Goal: Complete application form: Complete application form

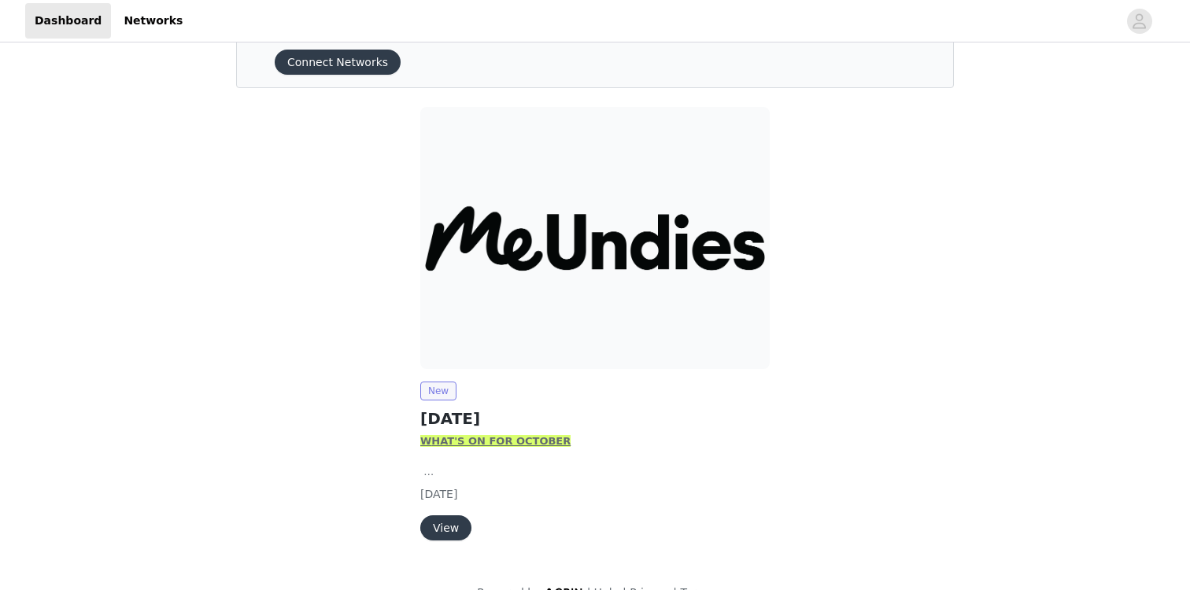
scroll to position [98, 0]
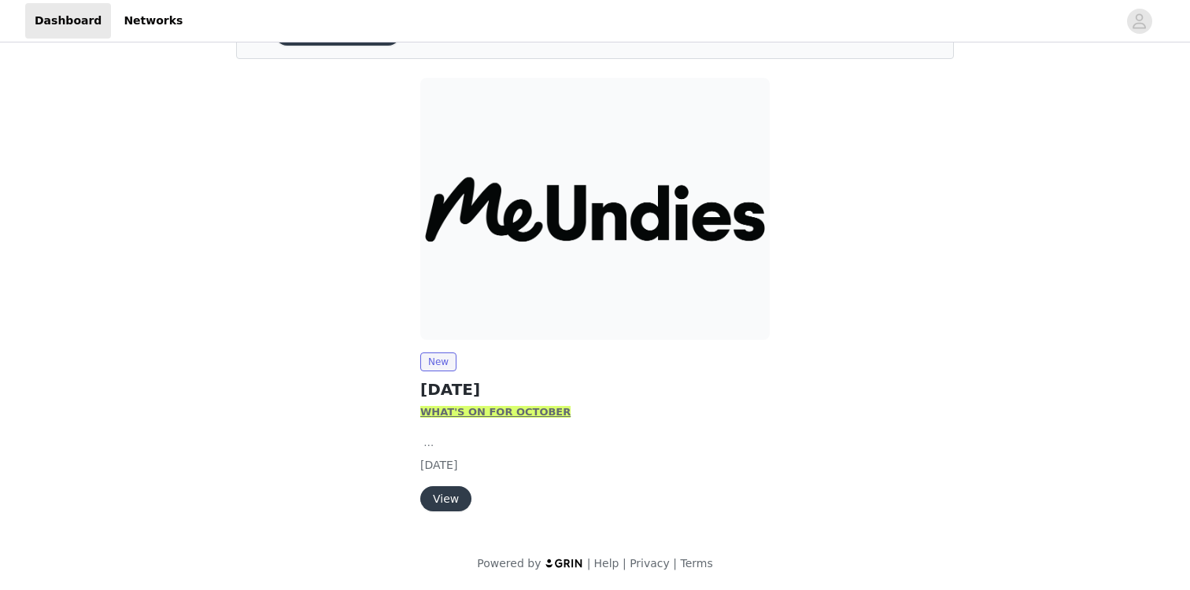
click at [444, 497] on button "View" at bounding box center [445, 498] width 51 height 25
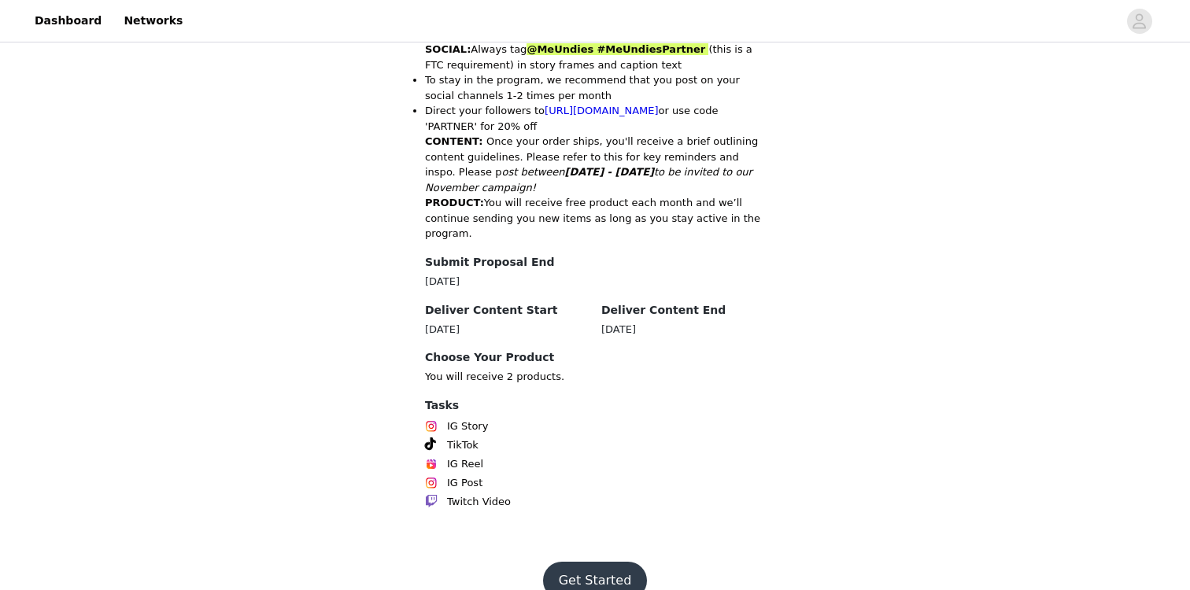
scroll to position [792, 0]
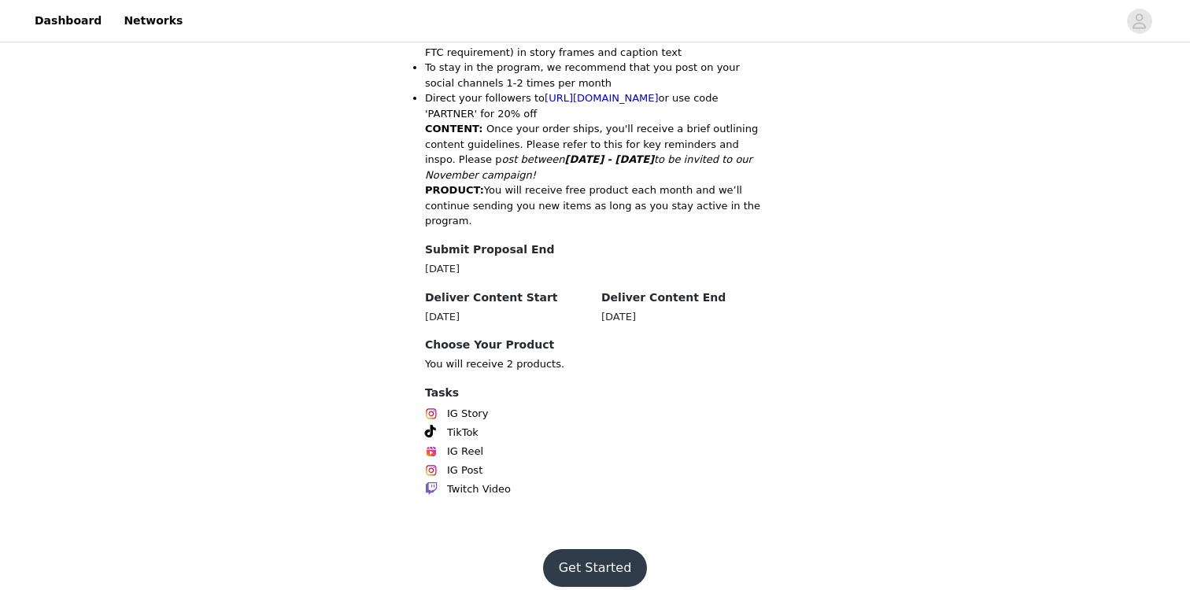
click at [610, 549] on button "Get Started" at bounding box center [595, 568] width 105 height 38
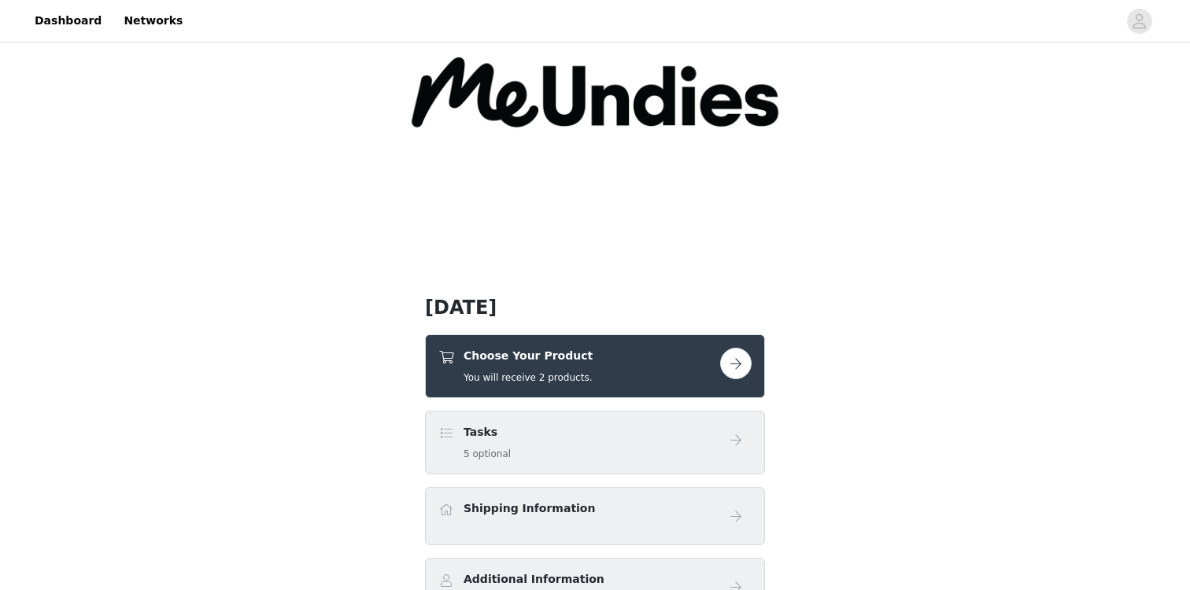
scroll to position [251, 0]
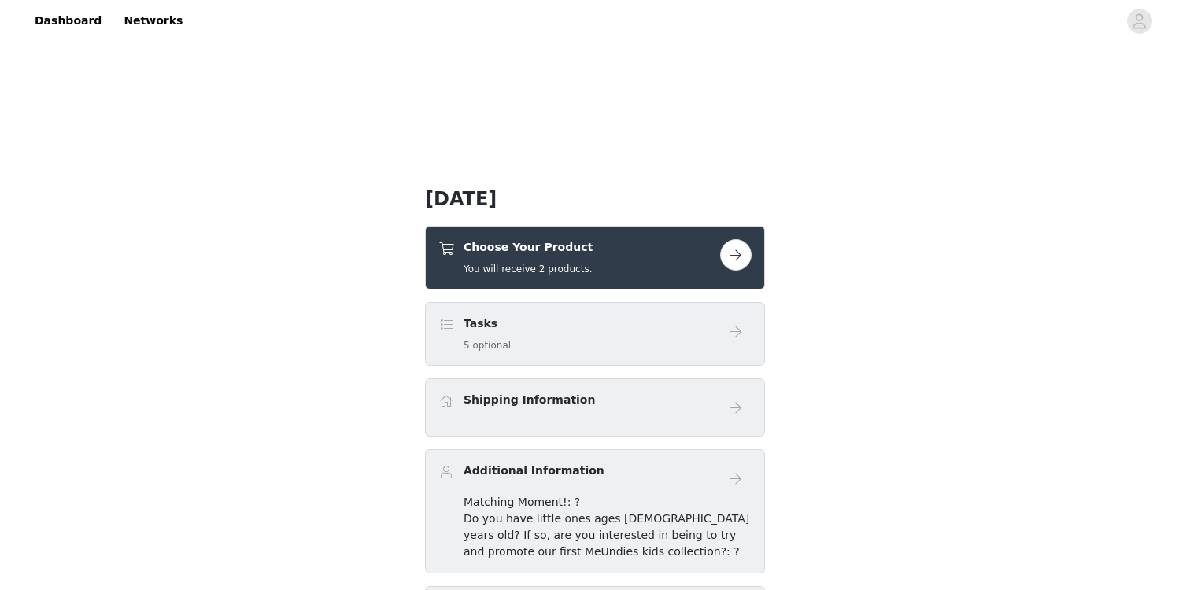
click at [736, 257] on button "button" at bounding box center [735, 254] width 31 height 31
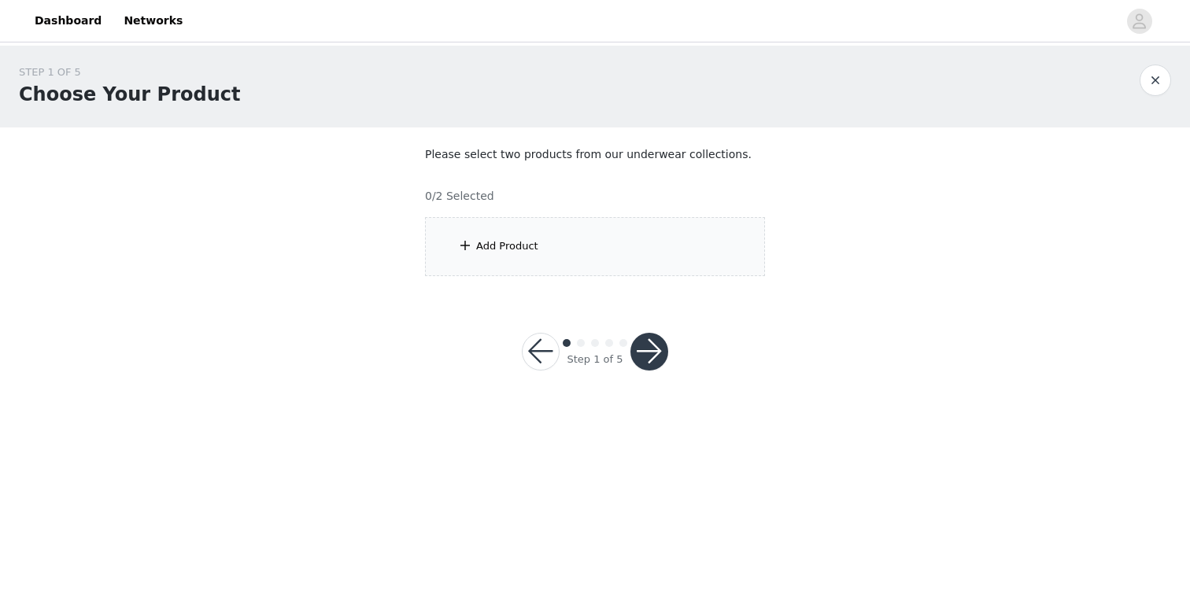
click at [666, 249] on div "Add Product" at bounding box center [595, 246] width 340 height 59
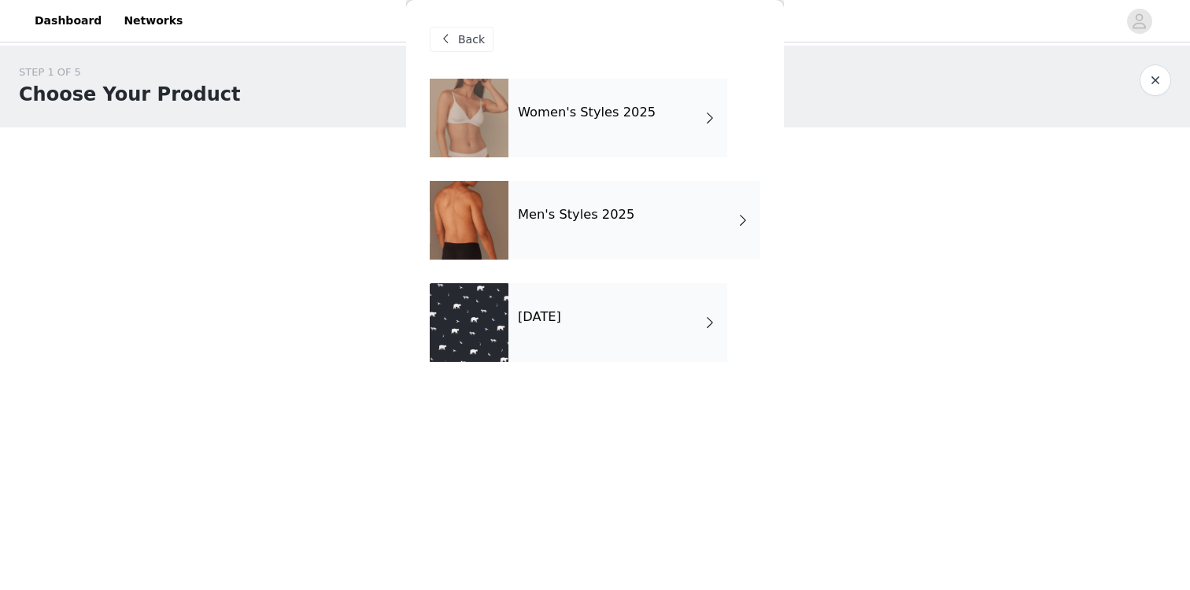
click at [645, 135] on div "Women's Styles 2025" at bounding box center [617, 118] width 219 height 79
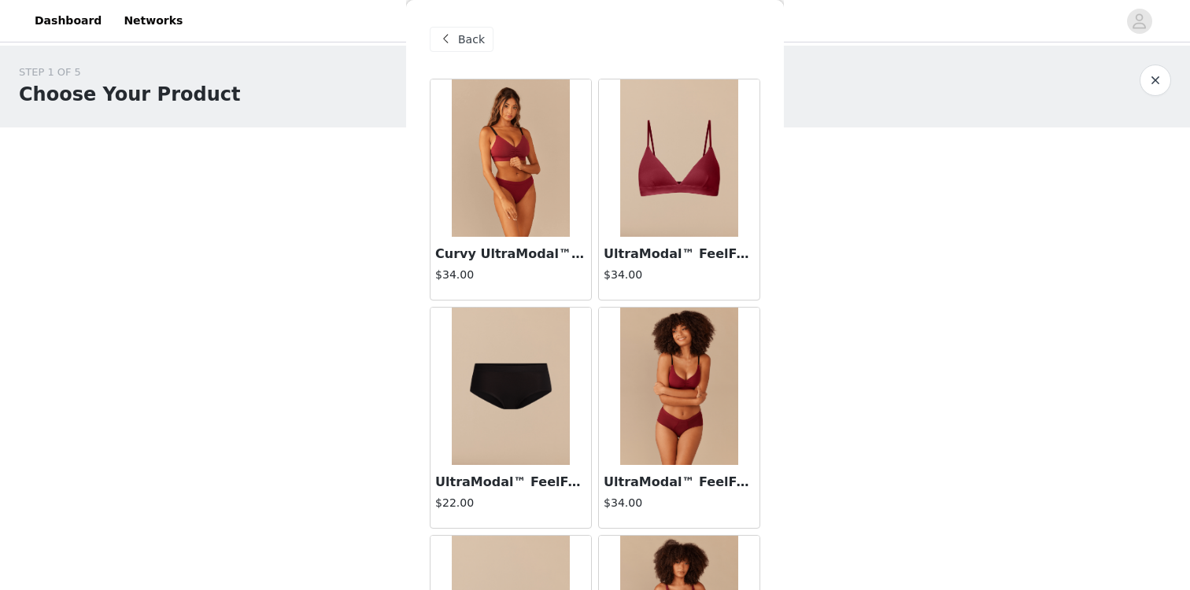
click at [464, 42] on span "Back" at bounding box center [471, 39] width 27 height 17
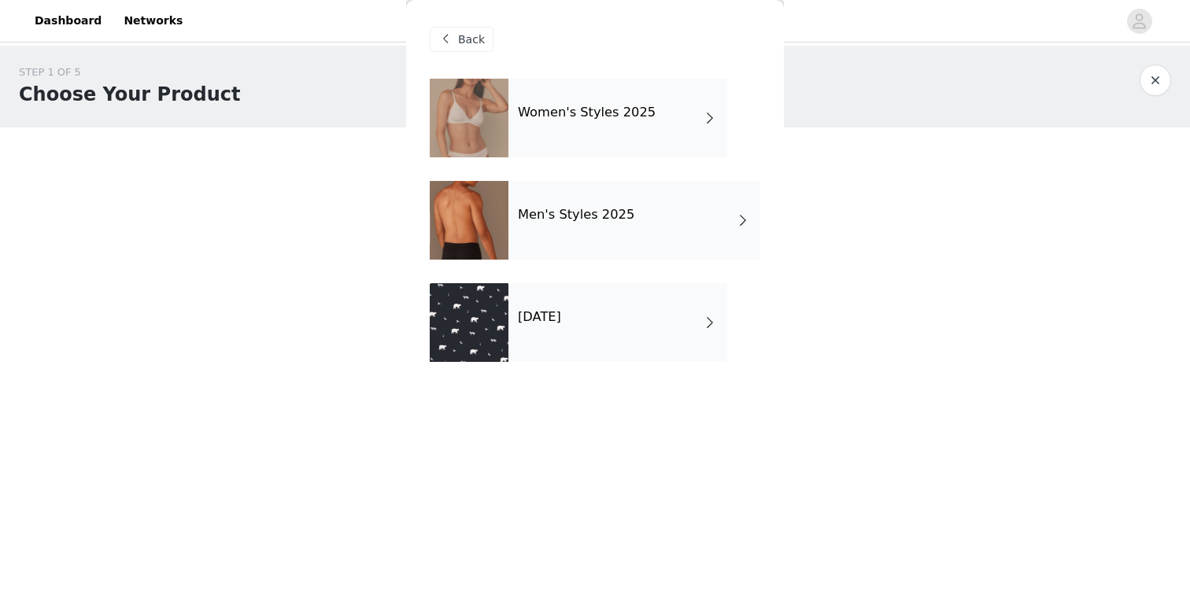
click at [530, 305] on div "[DATE]" at bounding box center [617, 322] width 219 height 79
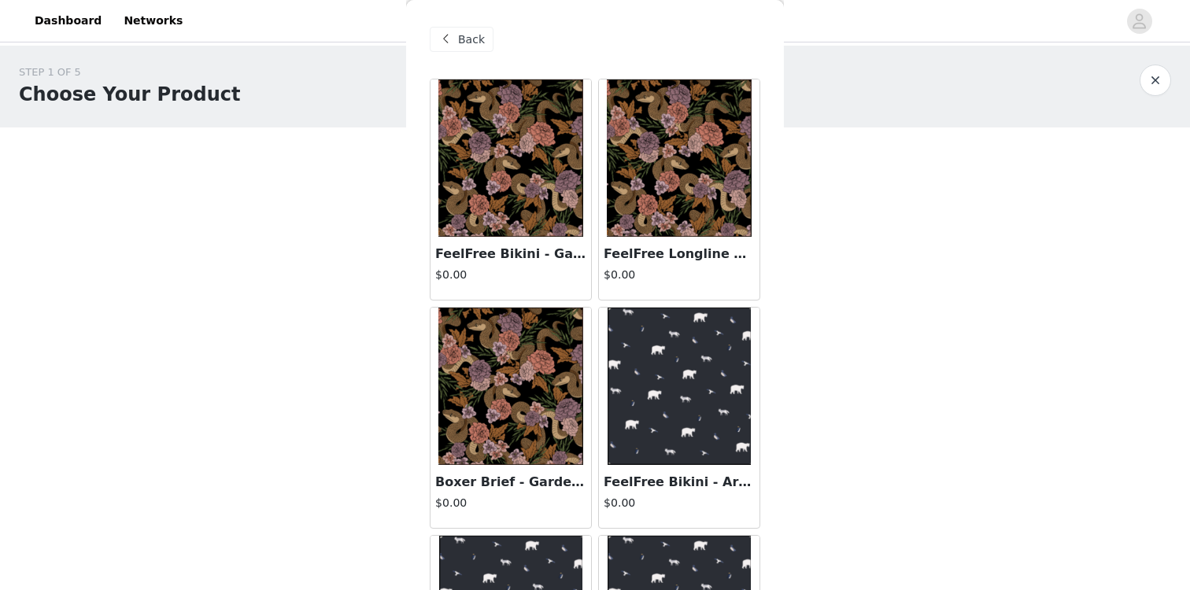
click at [457, 27] on div "Back" at bounding box center [462, 39] width 64 height 25
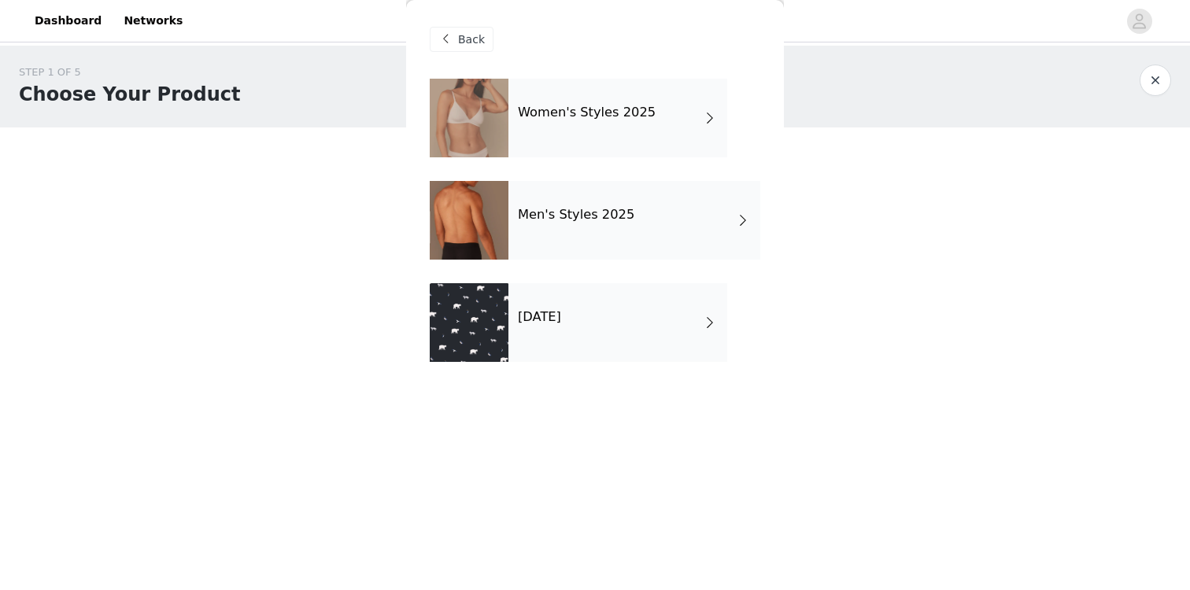
click at [463, 42] on span "Back" at bounding box center [471, 39] width 27 height 17
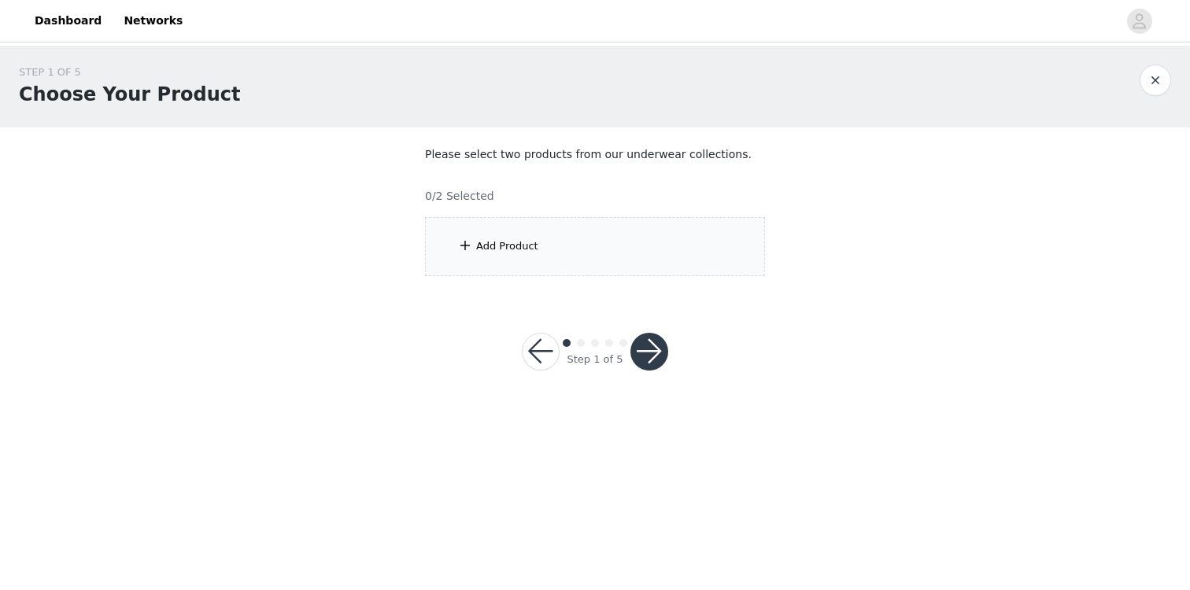
click at [533, 363] on button "button" at bounding box center [541, 352] width 38 height 38
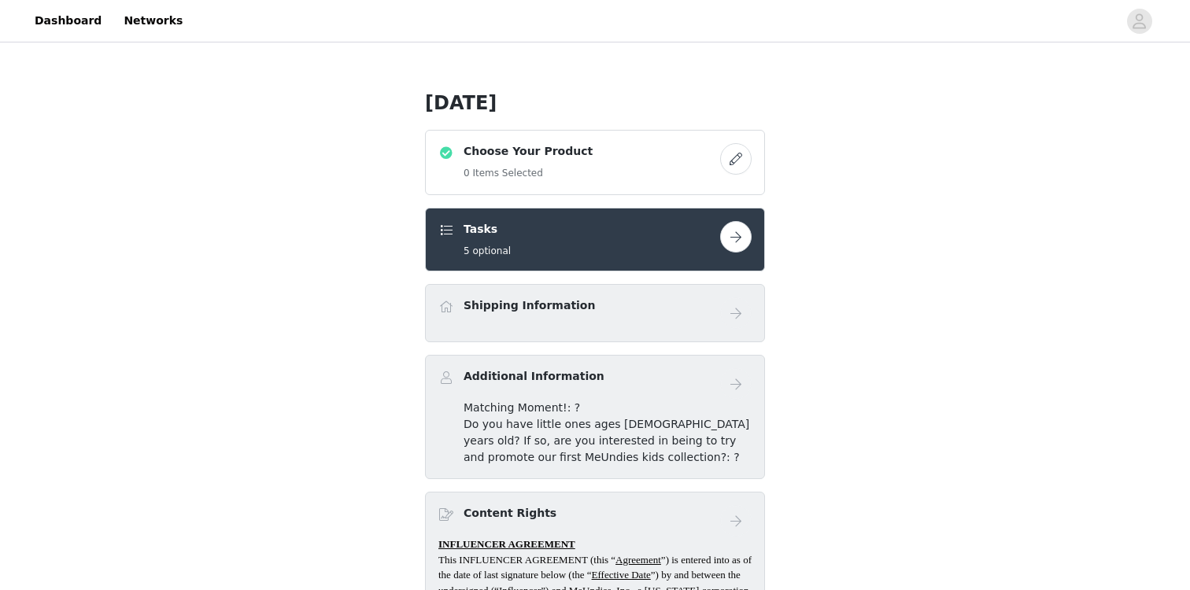
scroll to position [329, 0]
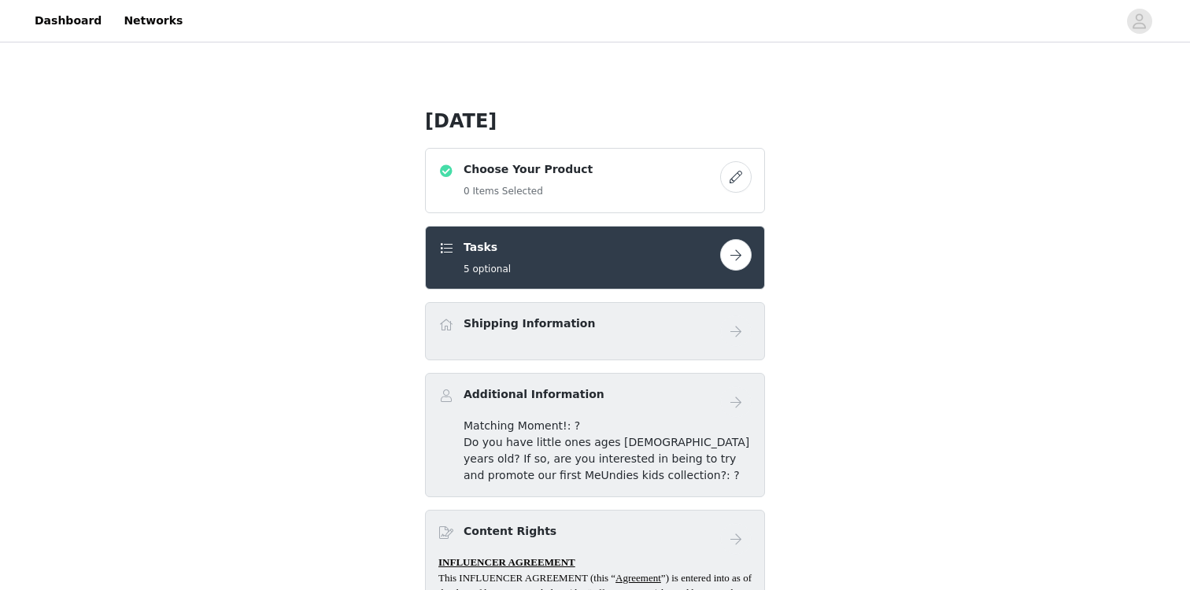
click at [735, 184] on button "button" at bounding box center [735, 176] width 31 height 31
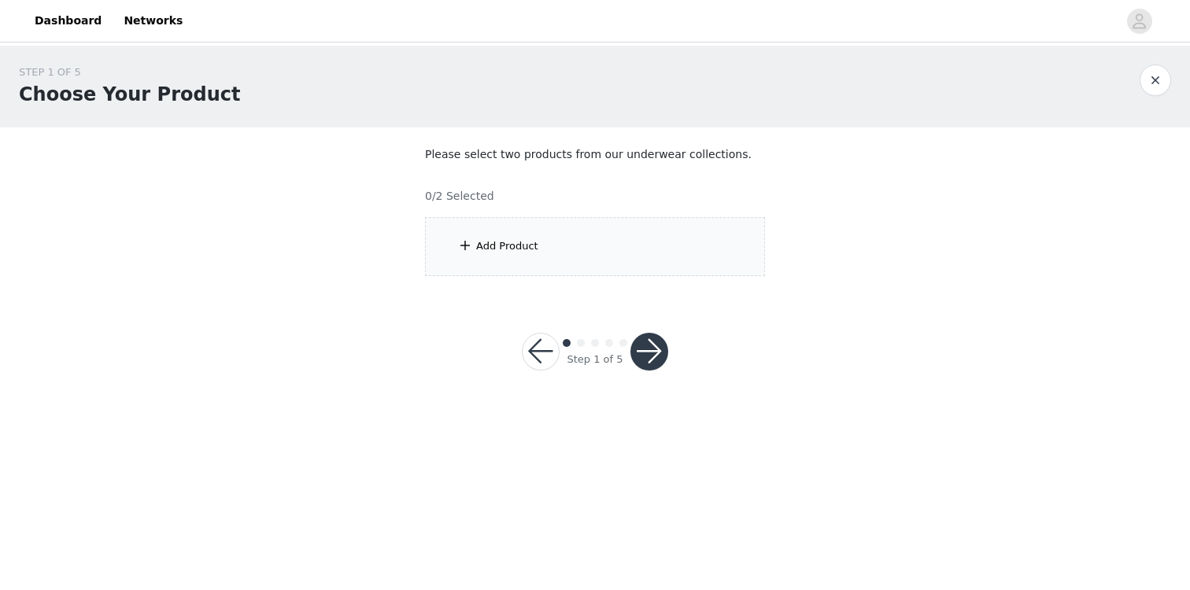
click at [588, 245] on div "Add Product" at bounding box center [595, 246] width 340 height 59
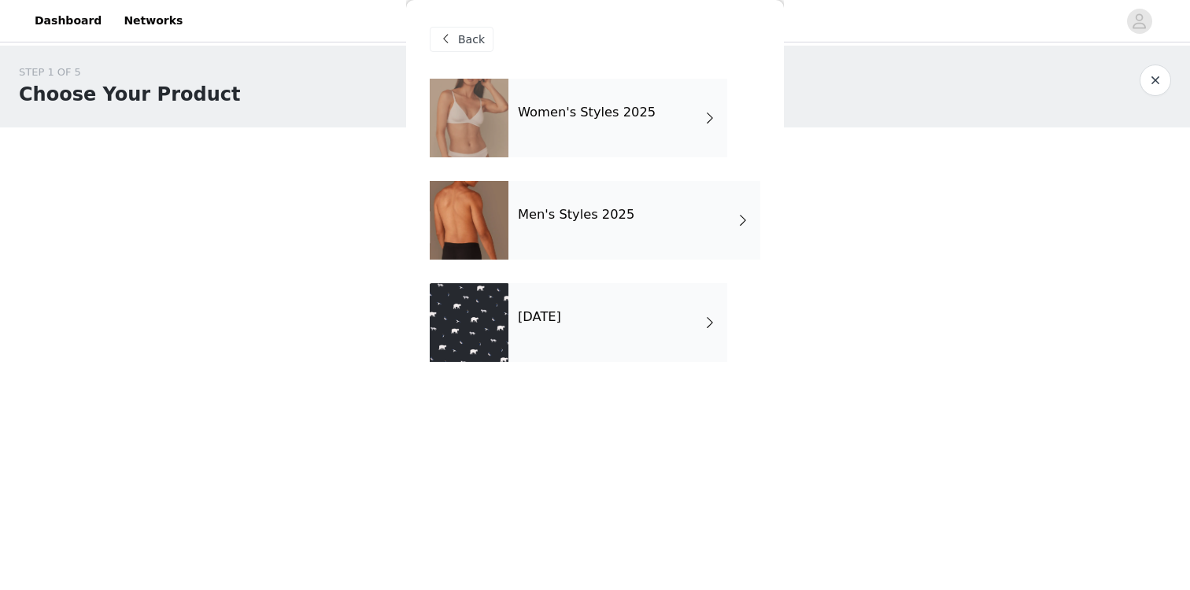
click at [637, 118] on h4 "Women's Styles 2025" at bounding box center [587, 112] width 138 height 14
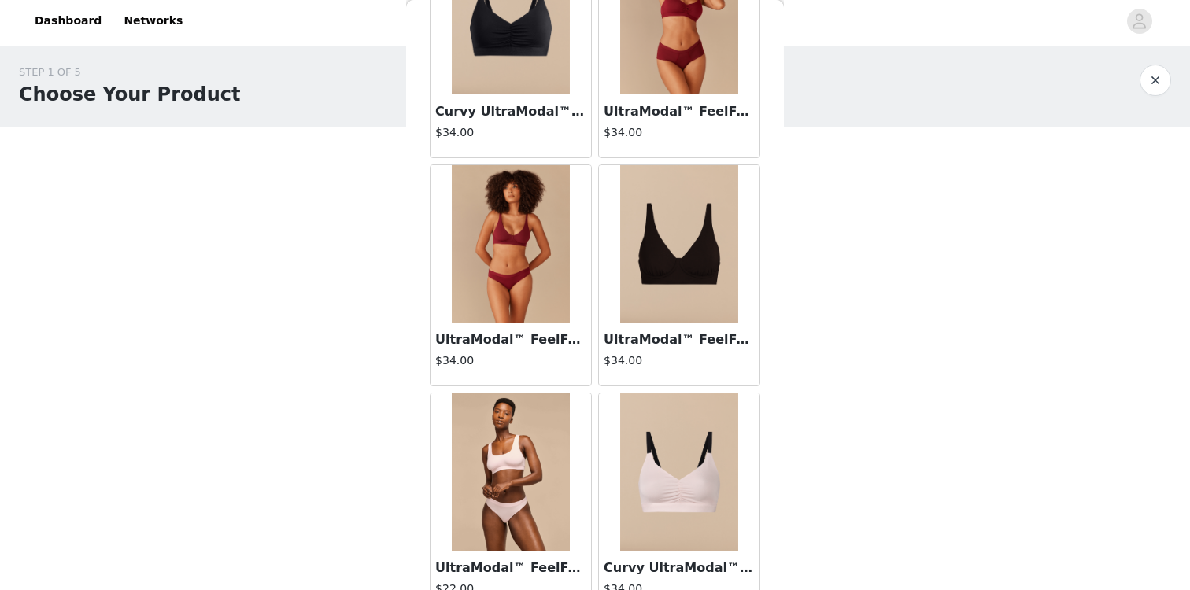
scroll to position [1818, 0]
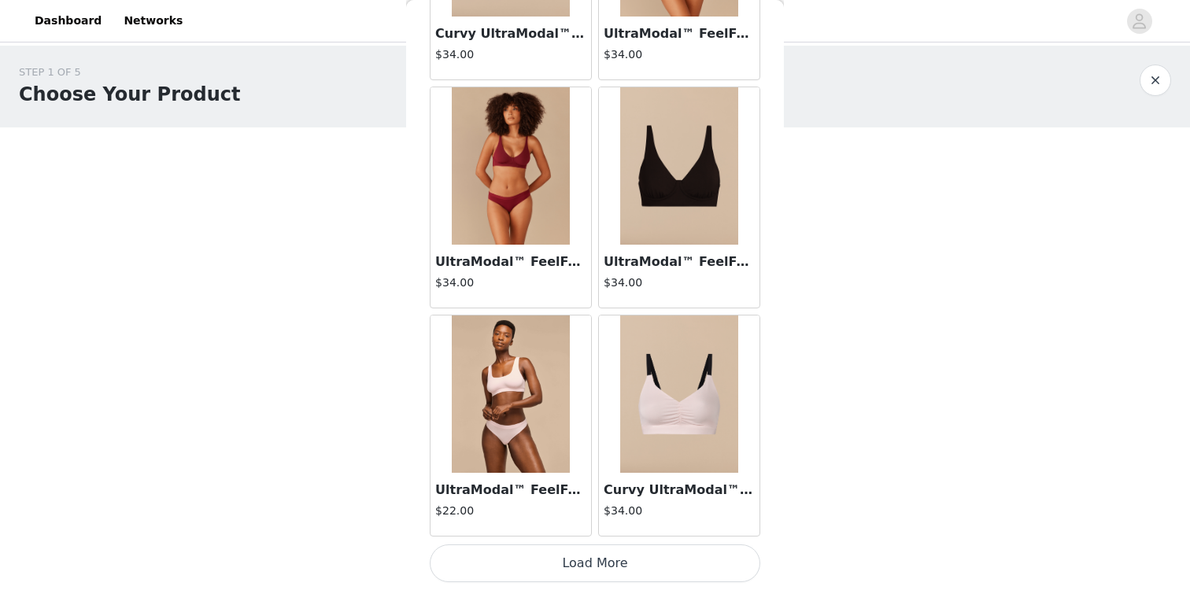
click at [595, 556] on button "Load More" at bounding box center [595, 563] width 330 height 38
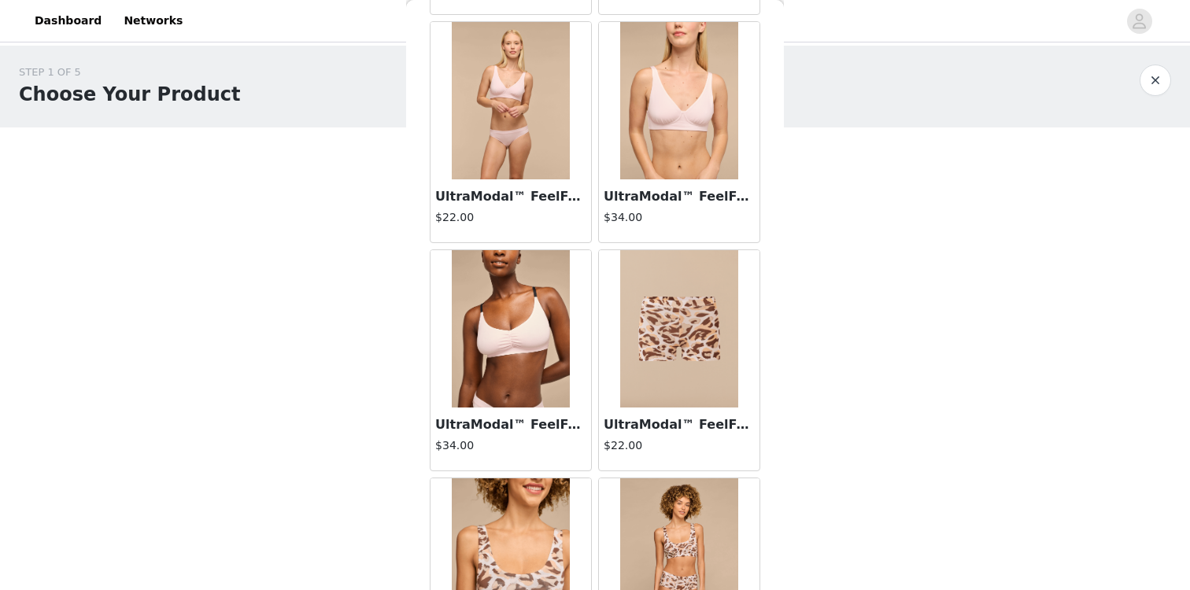
scroll to position [2638, 0]
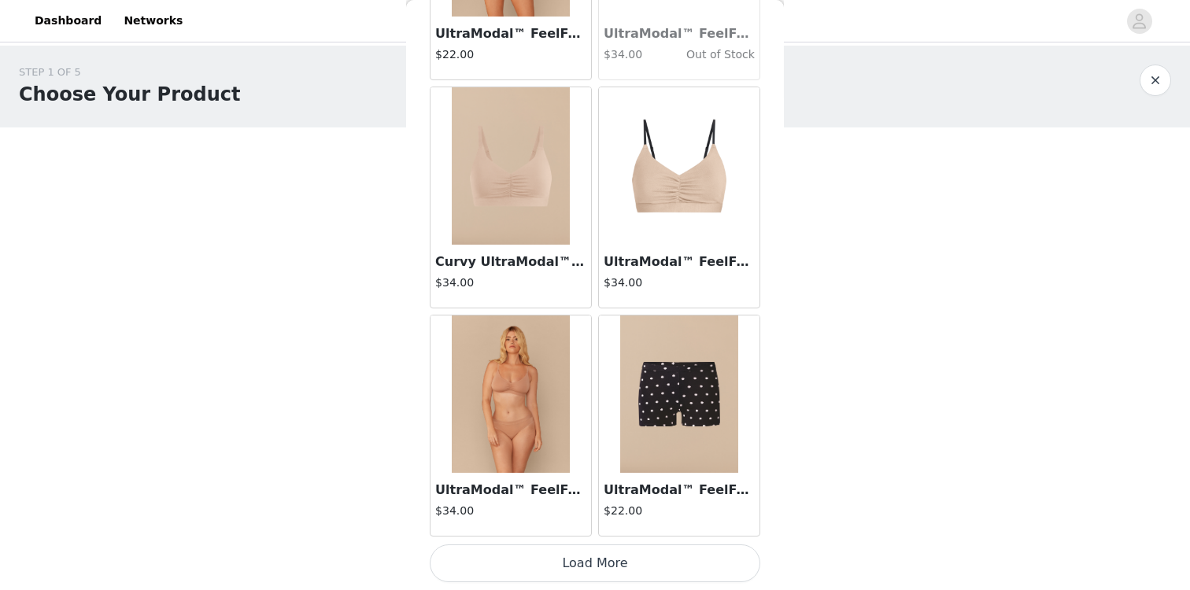
click at [604, 571] on button "Load More" at bounding box center [595, 563] width 330 height 38
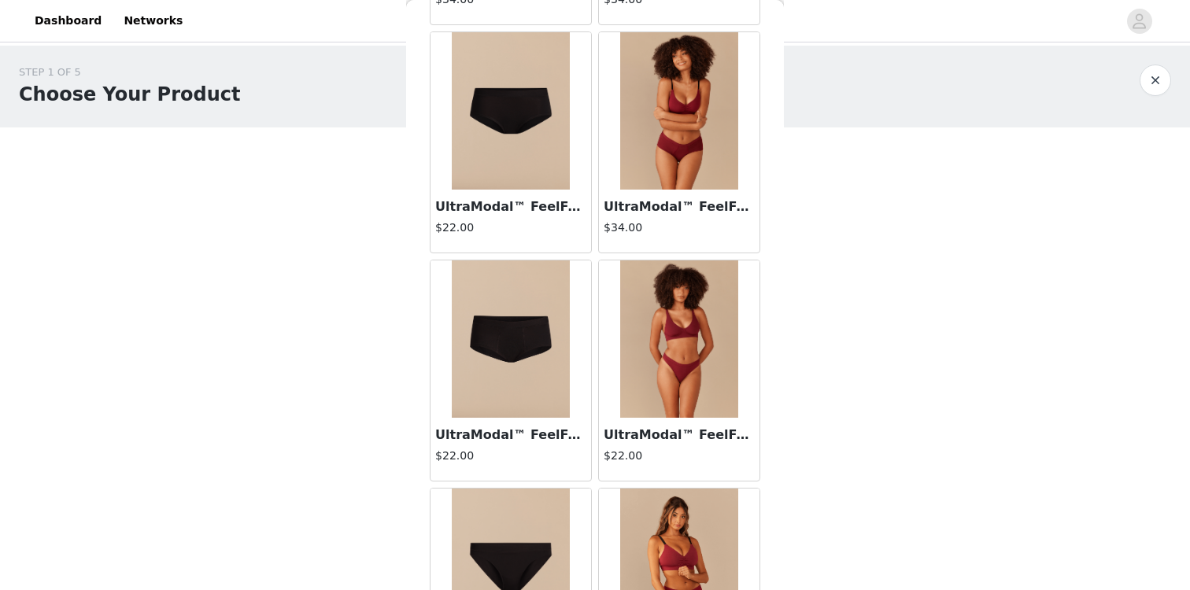
scroll to position [0, 0]
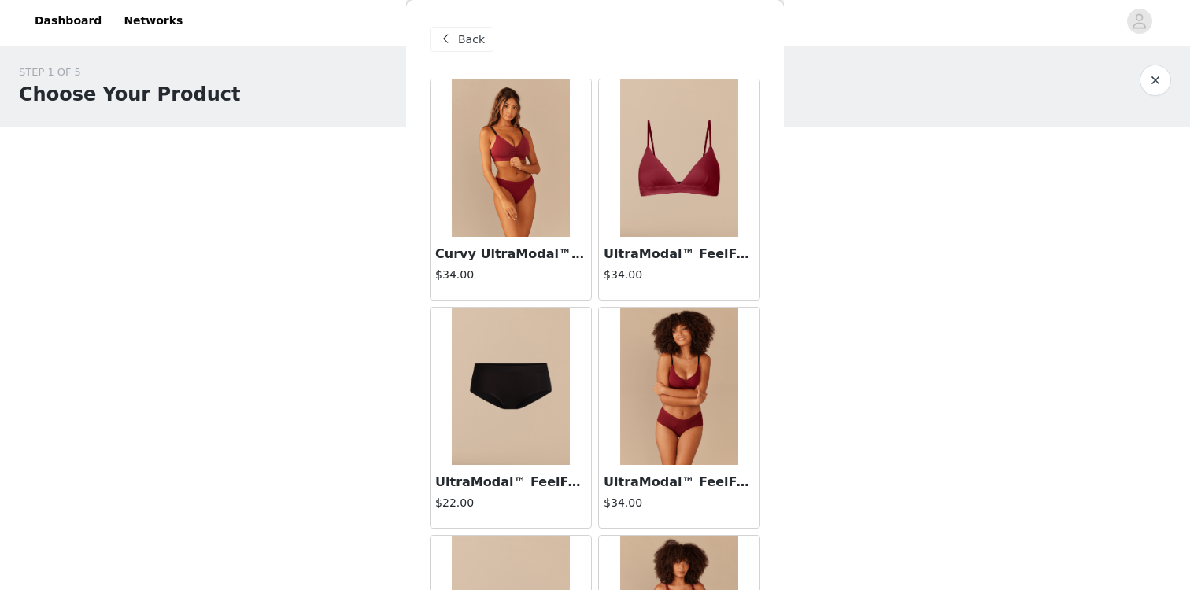
click at [477, 31] on span "Back" at bounding box center [471, 39] width 27 height 17
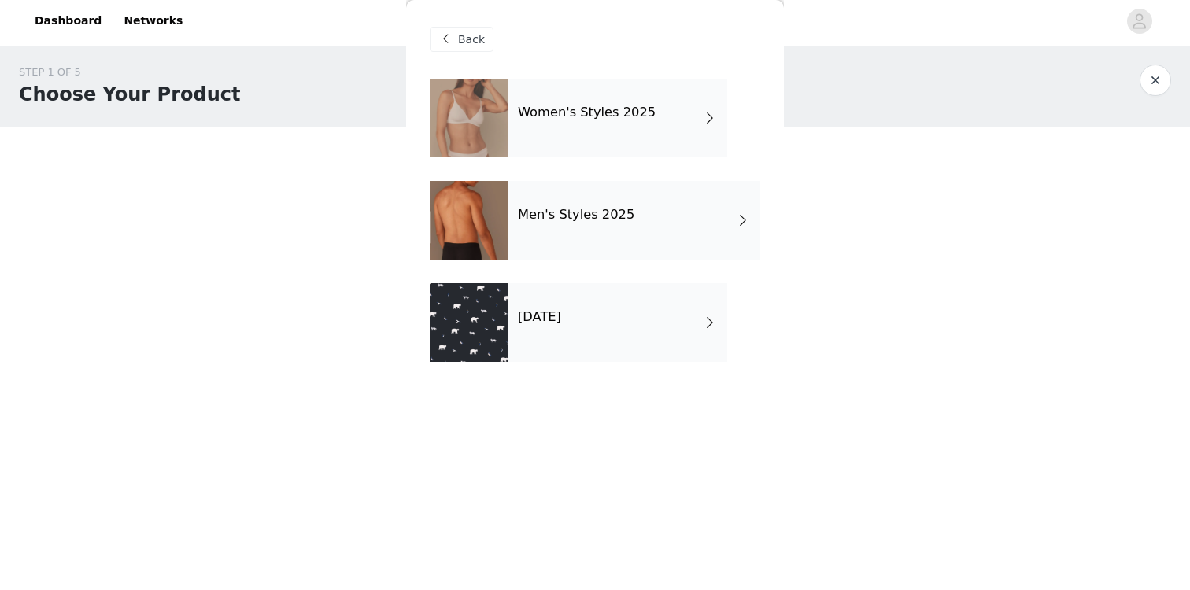
click at [572, 309] on div "[DATE]" at bounding box center [617, 322] width 219 height 79
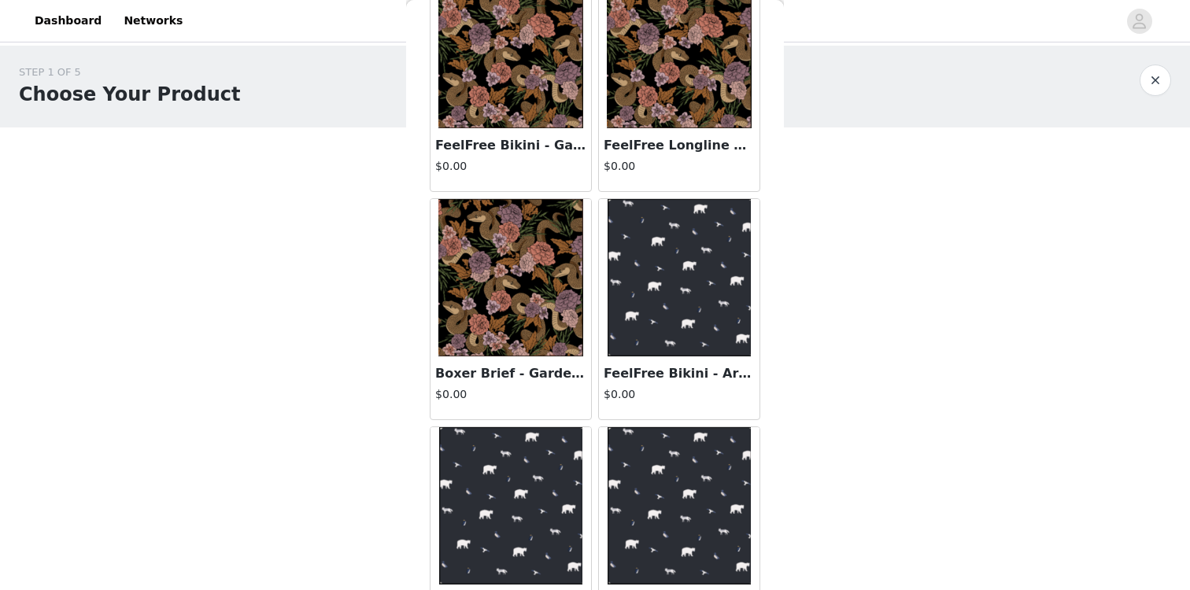
scroll to position [90, 0]
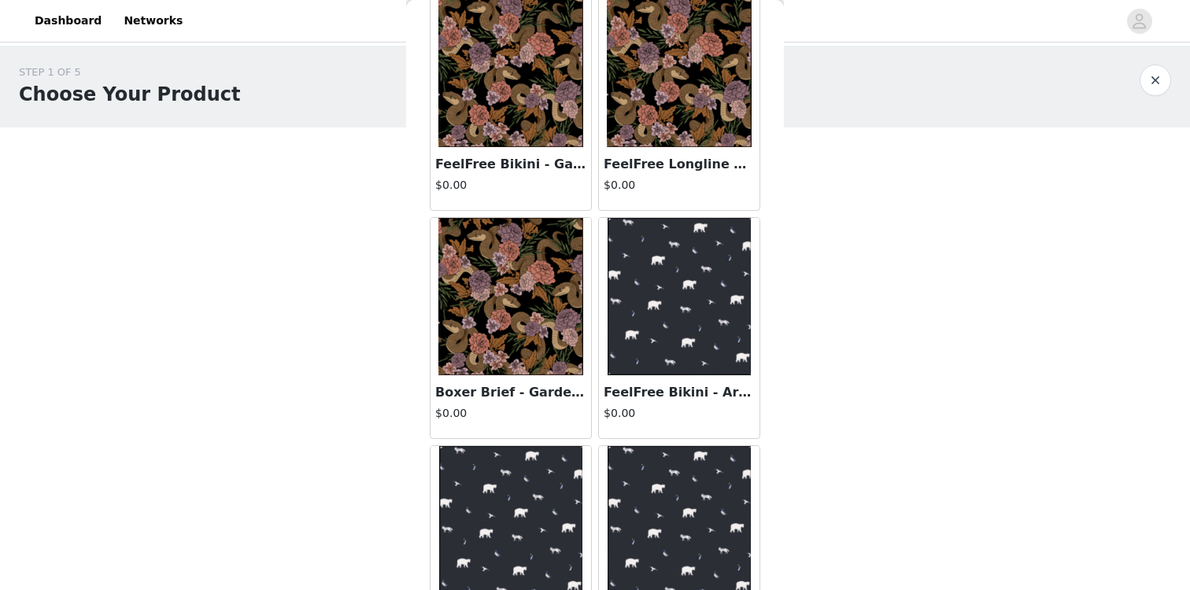
click at [535, 136] on img at bounding box center [510, 68] width 145 height 157
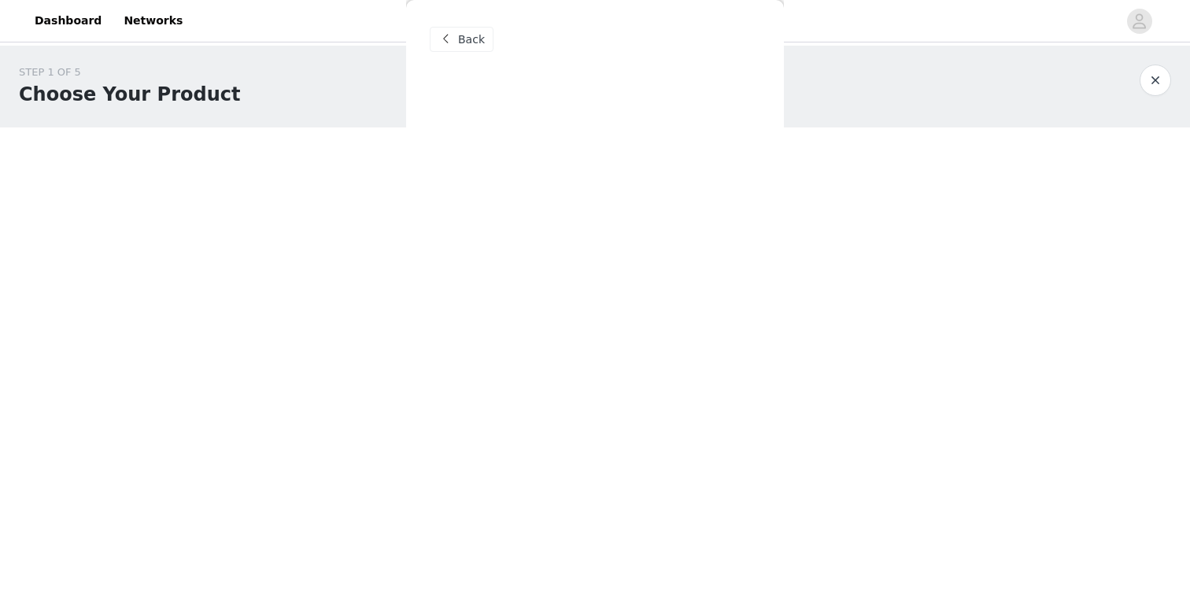
scroll to position [0, 0]
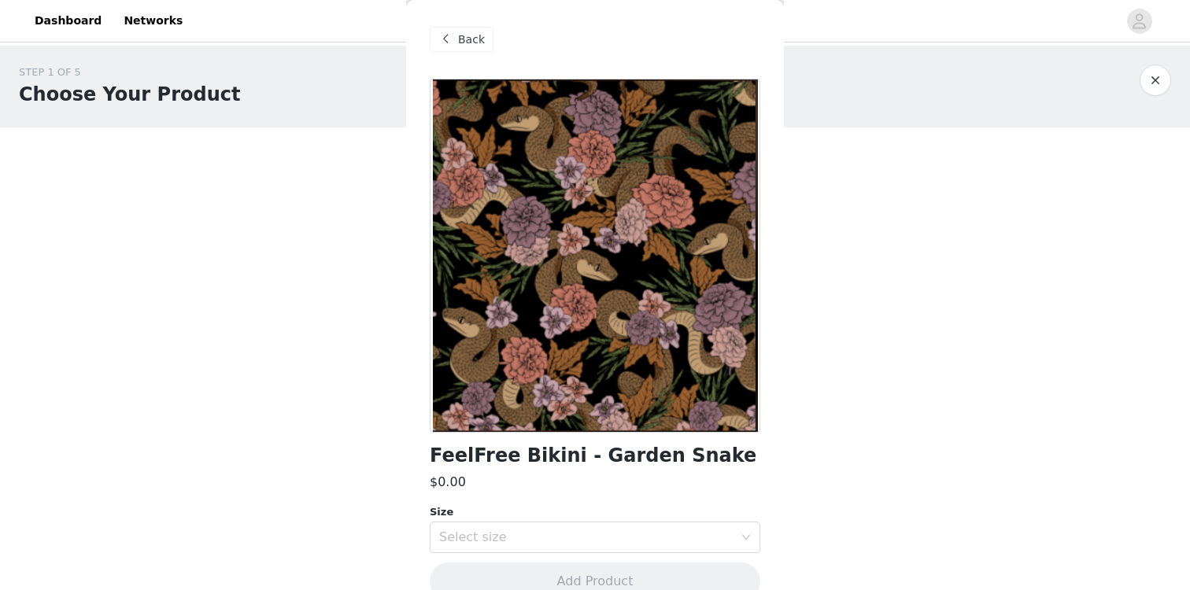
click at [470, 46] on span "Back" at bounding box center [471, 39] width 27 height 17
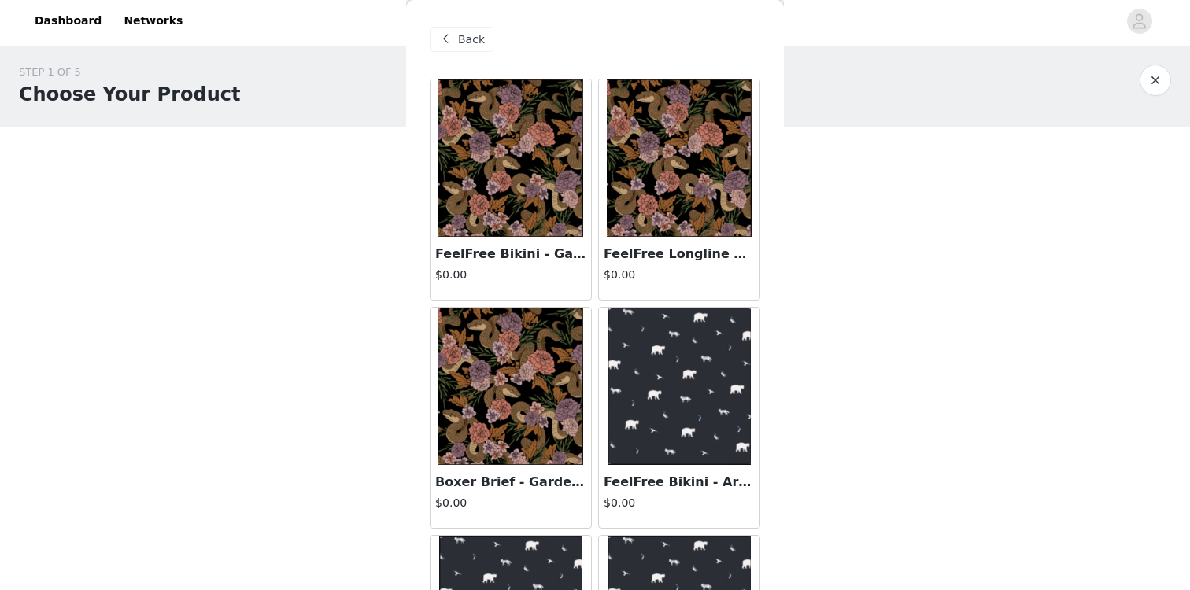
click at [648, 157] on img at bounding box center [679, 157] width 145 height 157
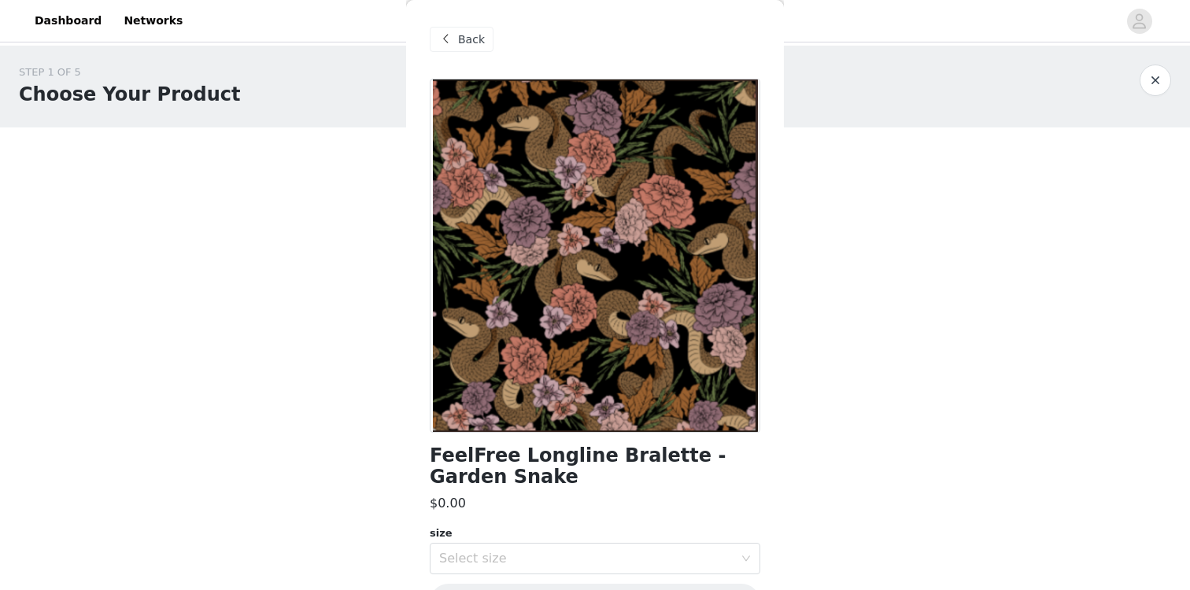
click at [459, 46] on span "Back" at bounding box center [471, 39] width 27 height 17
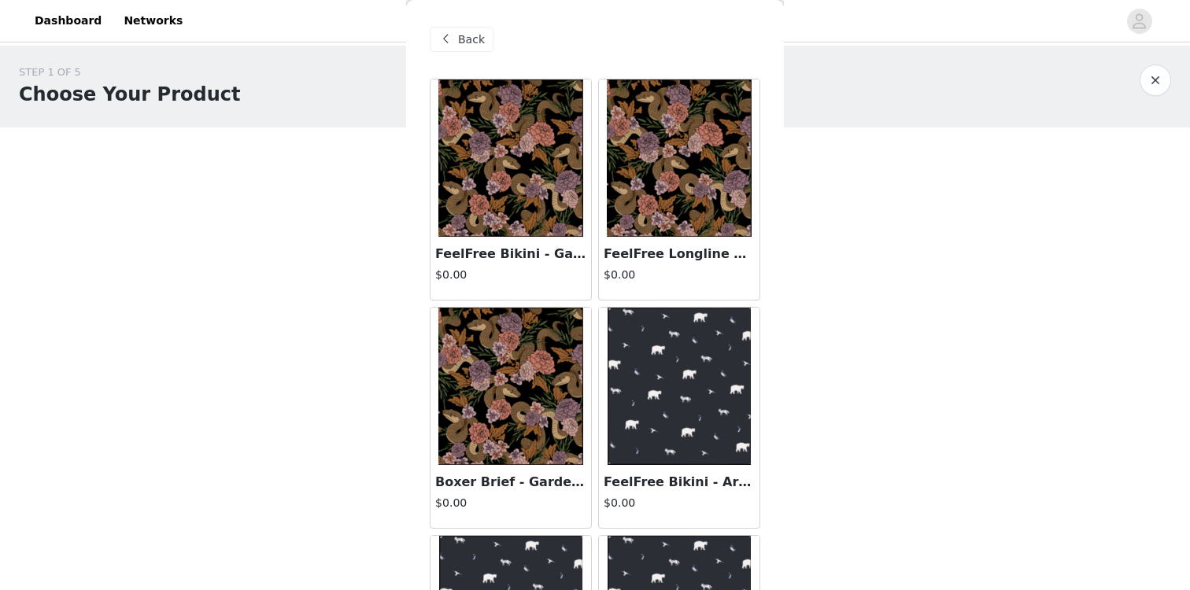
click at [478, 334] on img at bounding box center [510, 386] width 145 height 157
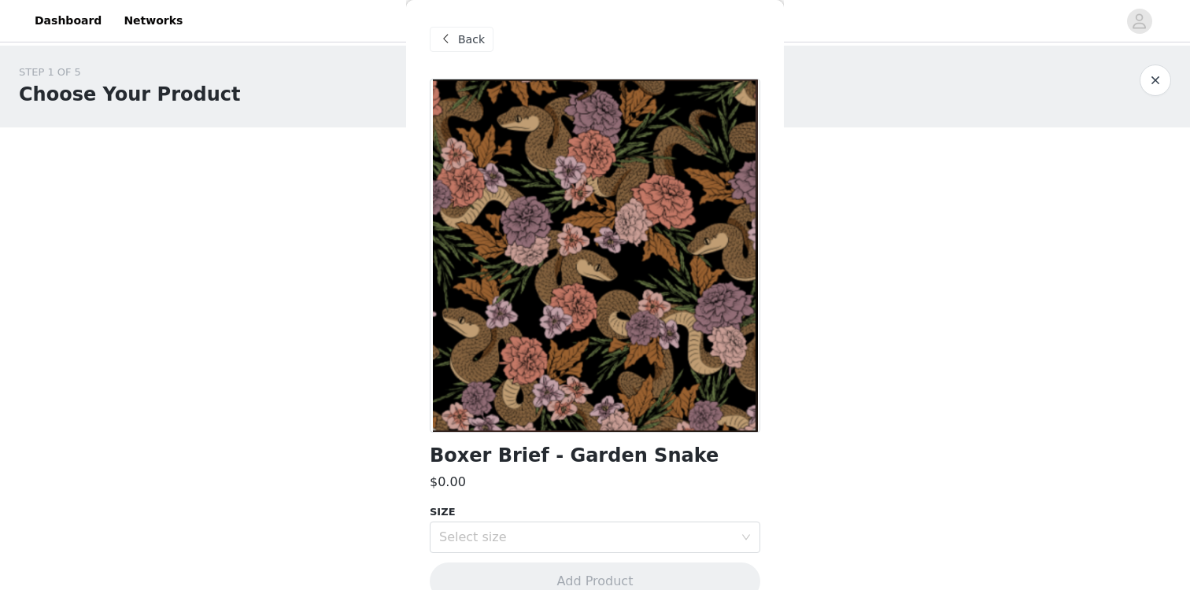
click at [472, 43] on span "Back" at bounding box center [471, 39] width 27 height 17
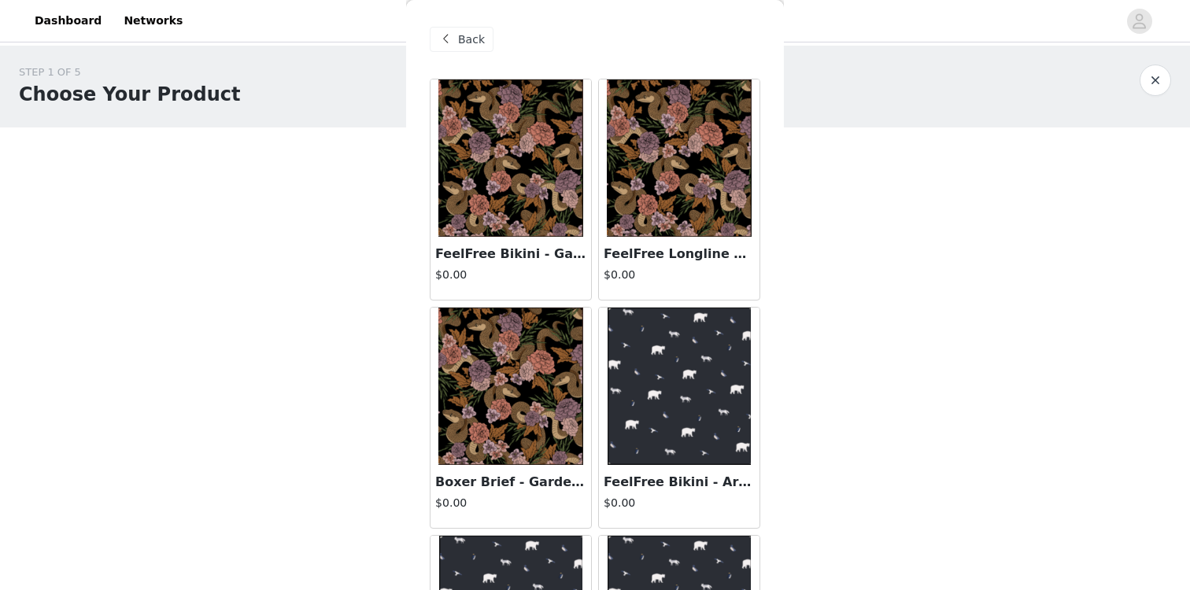
click at [519, 258] on h3 "FeelFree Bikini - Garden Snake" at bounding box center [510, 254] width 151 height 19
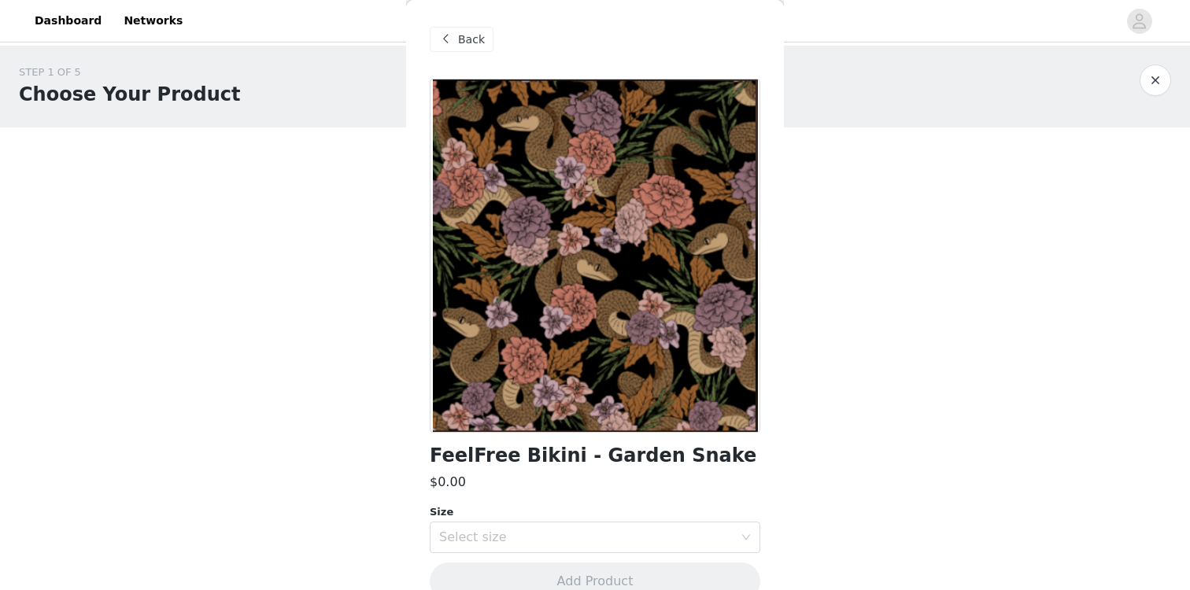
scroll to position [28, 0]
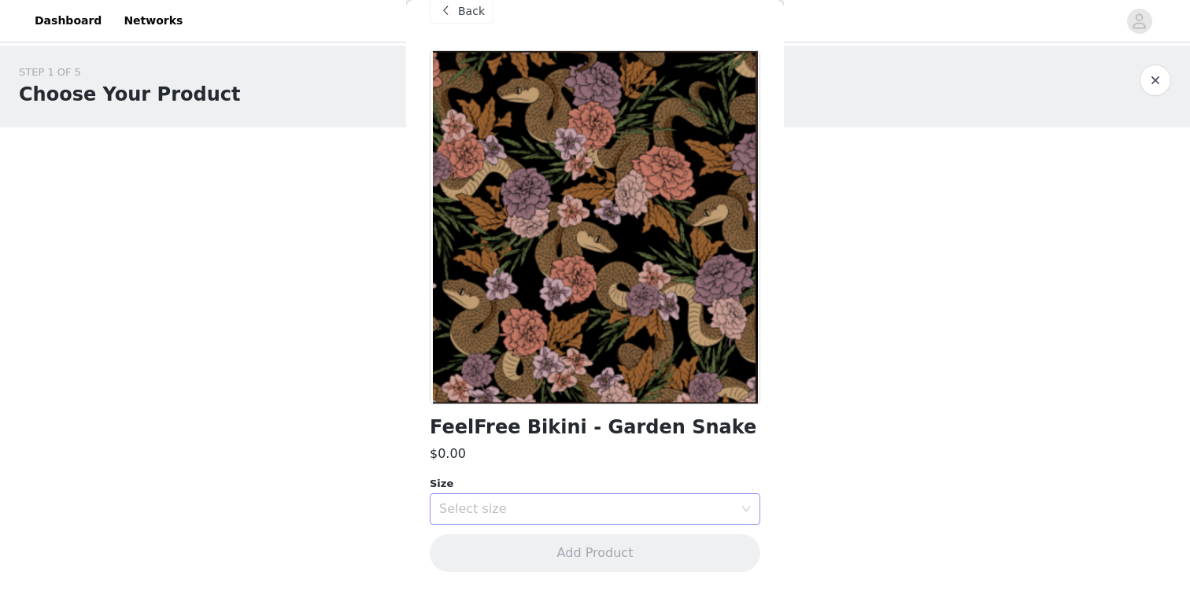
click at [591, 502] on div "Select size" at bounding box center [586, 509] width 294 height 16
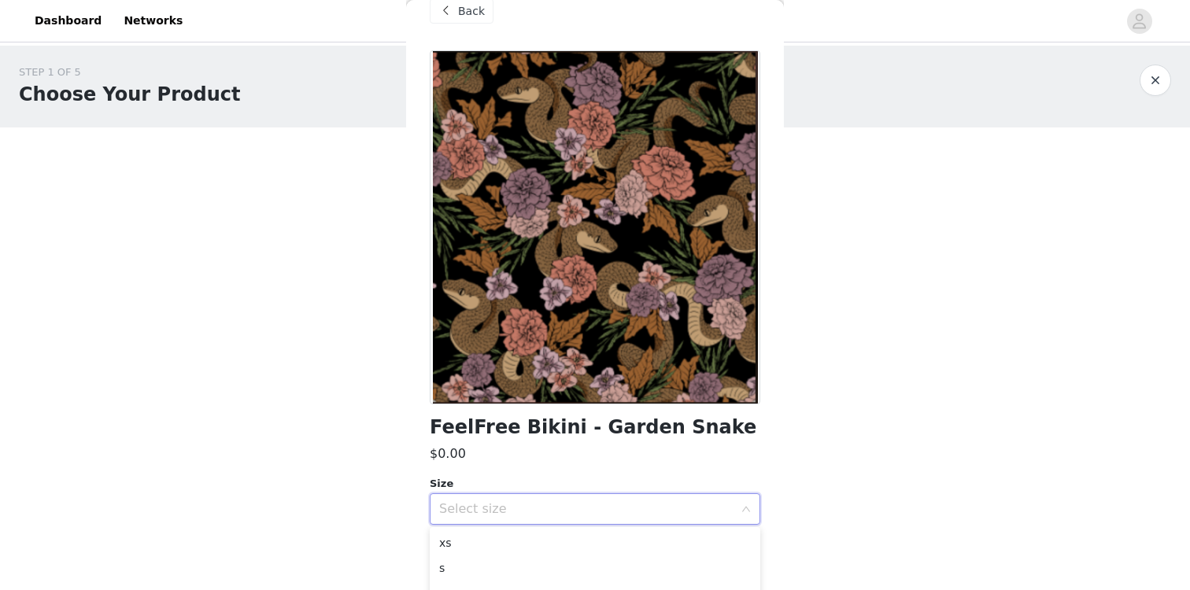
scroll to position [77, 0]
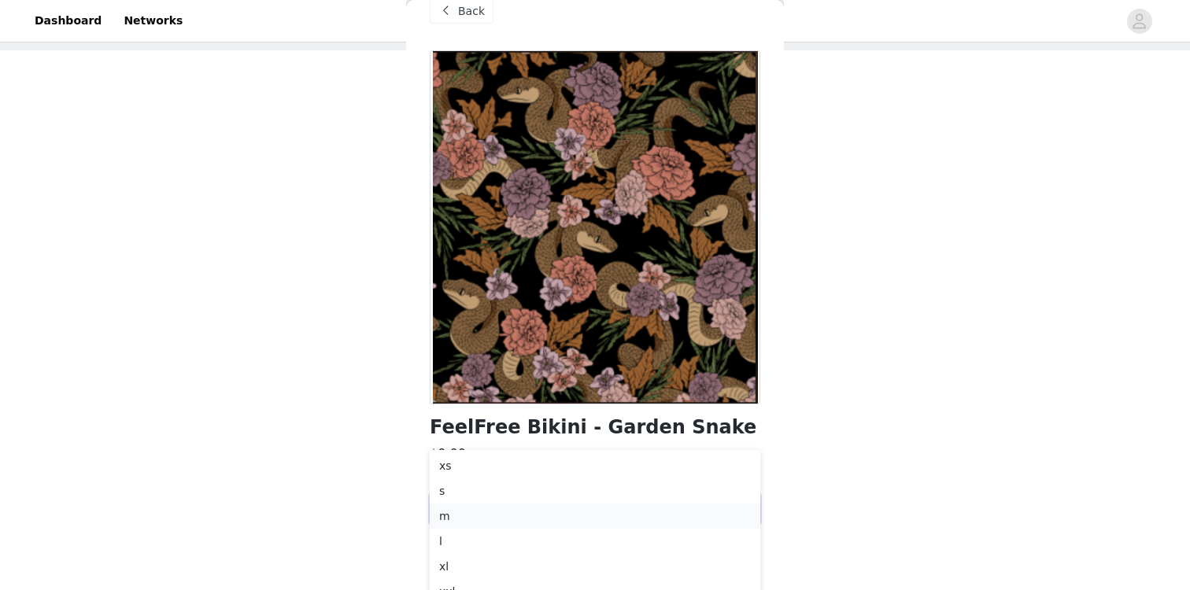
click at [539, 521] on li "m" at bounding box center [595, 516] width 330 height 25
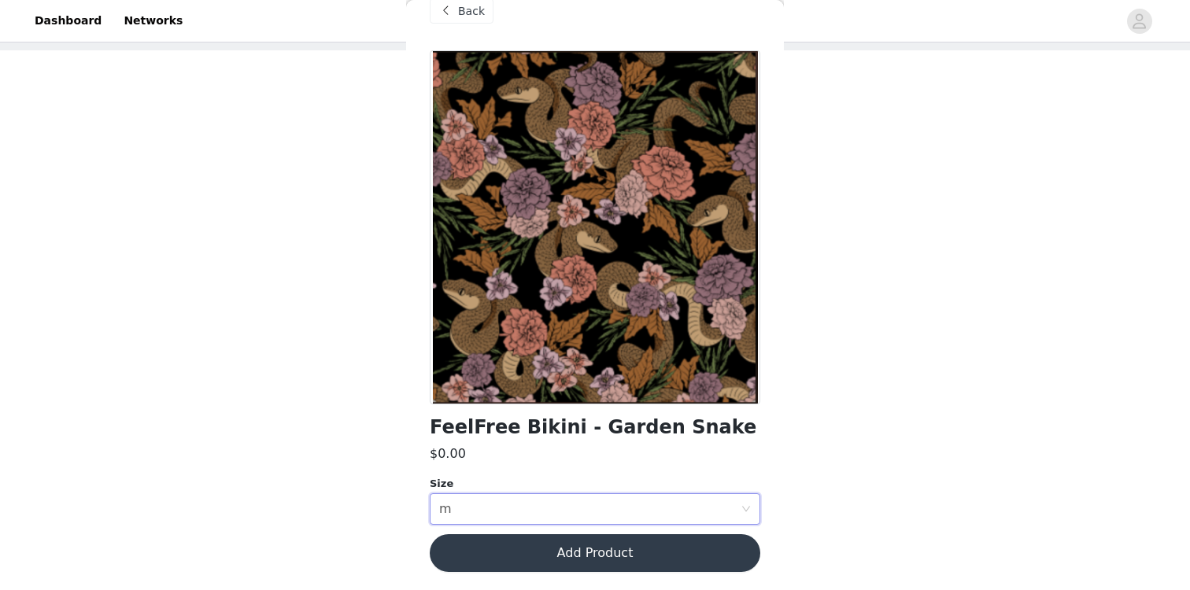
scroll to position [0, 0]
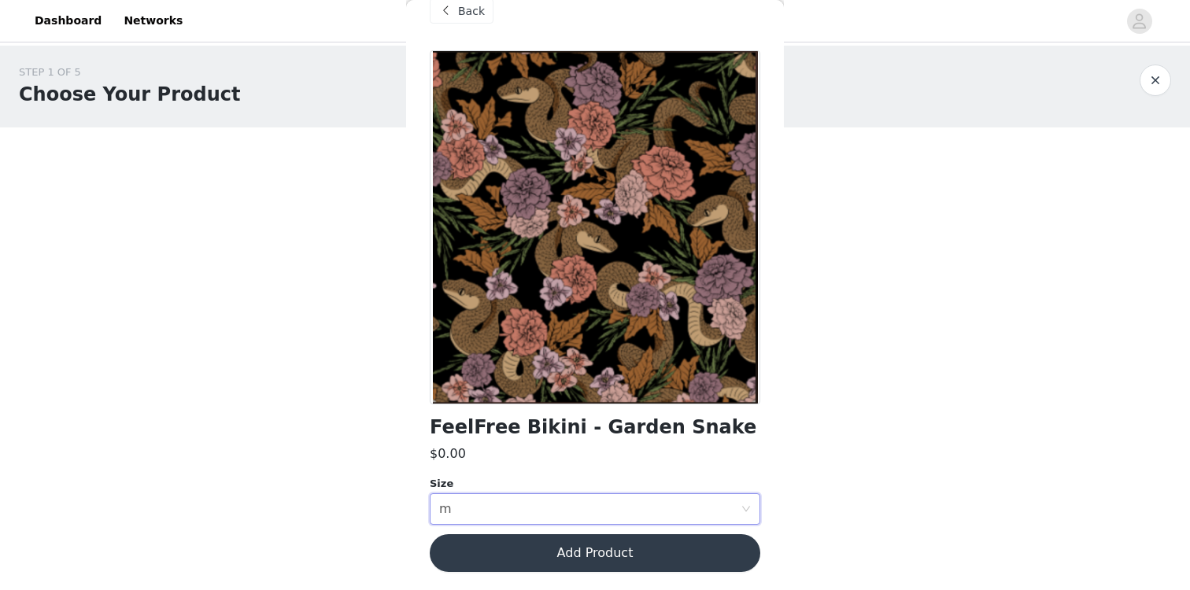
click at [579, 547] on button "Add Product" at bounding box center [595, 553] width 330 height 38
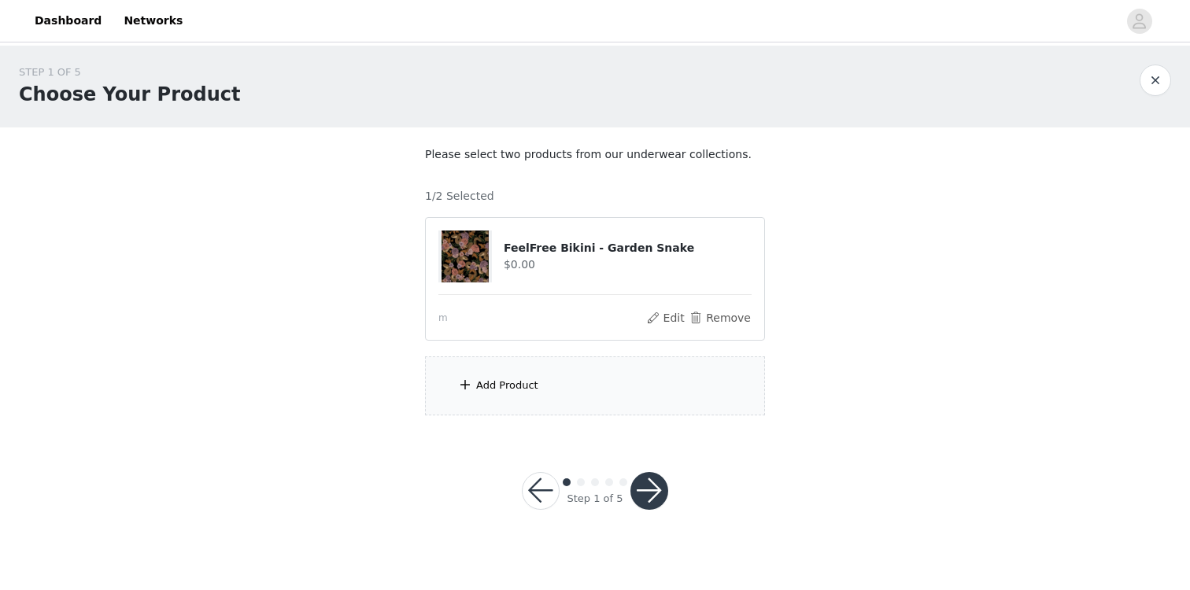
click at [645, 389] on div "Add Product" at bounding box center [595, 385] width 340 height 59
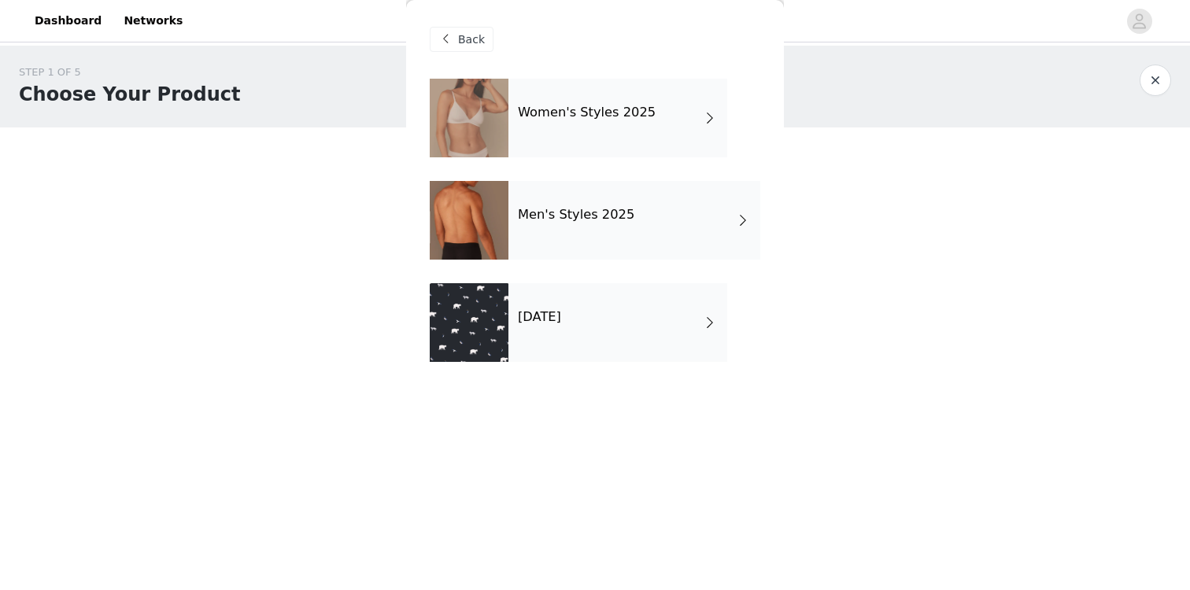
click at [655, 127] on div "Women's Styles 2025" at bounding box center [617, 118] width 219 height 79
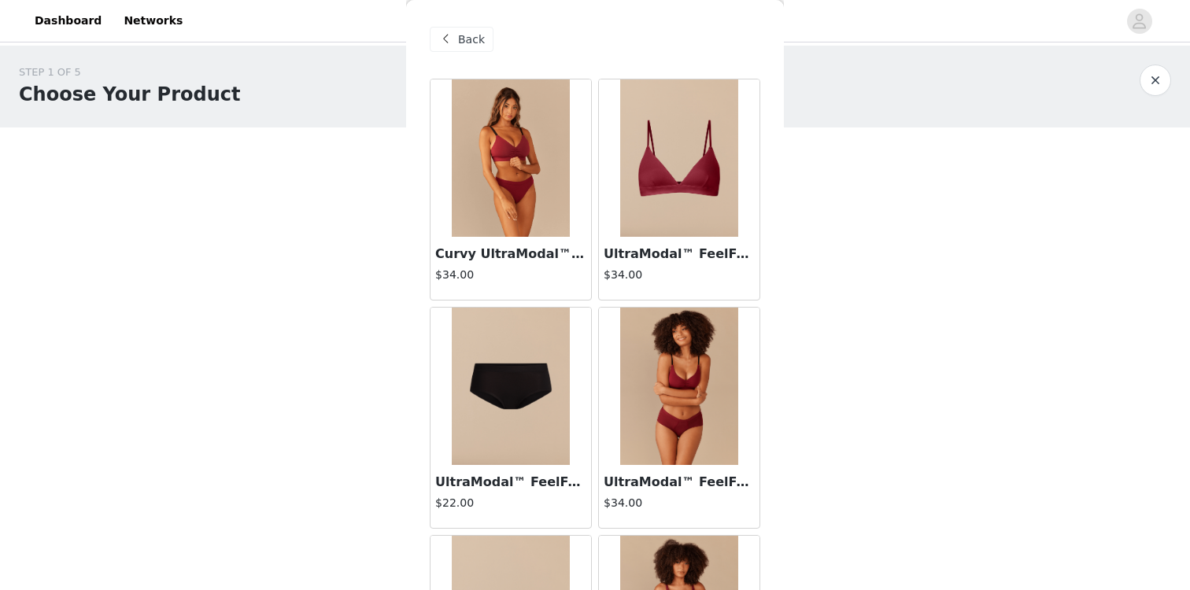
click at [471, 32] on span "Back" at bounding box center [471, 39] width 27 height 17
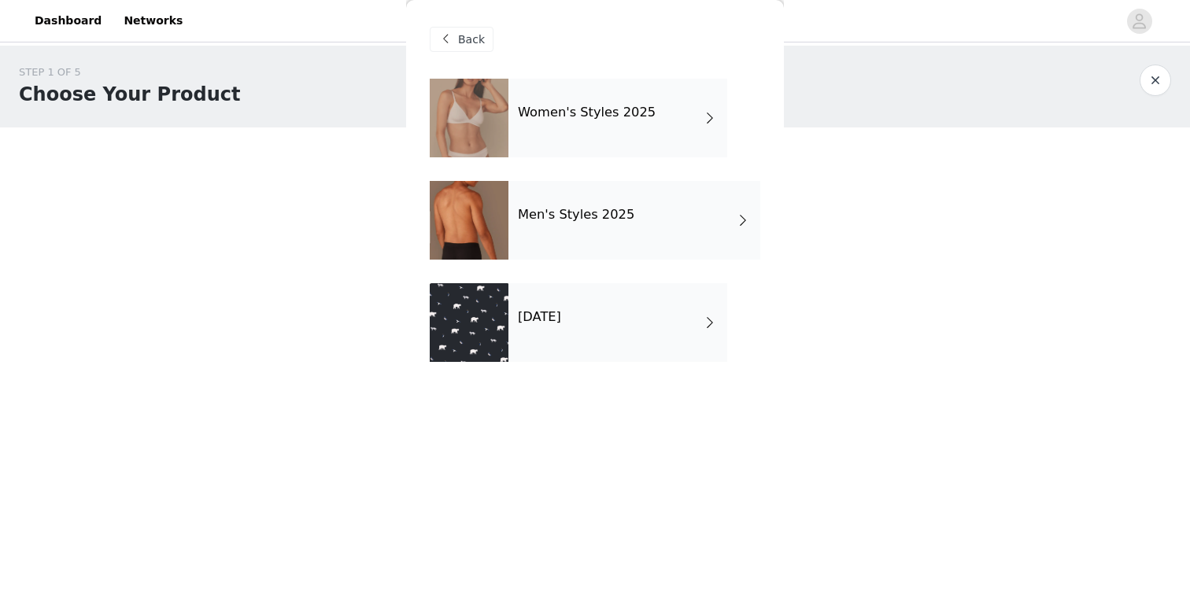
click at [538, 305] on div "[DATE]" at bounding box center [617, 322] width 219 height 79
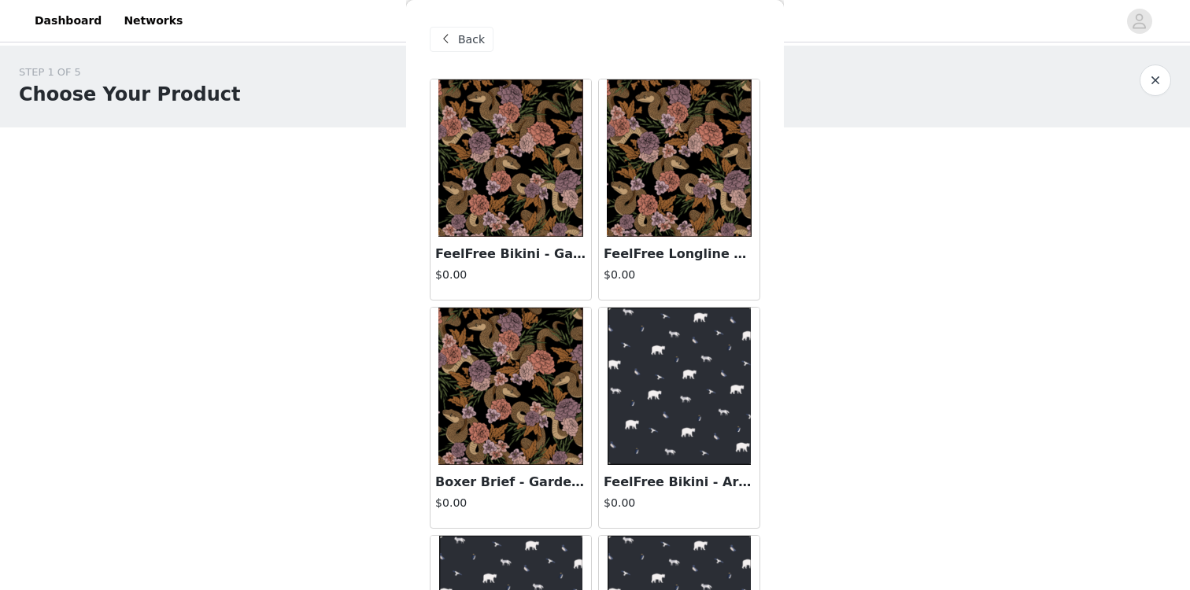
click at [630, 244] on div "FeelFree Longline Bralette - Garden Snake $0.00" at bounding box center [679, 268] width 161 height 63
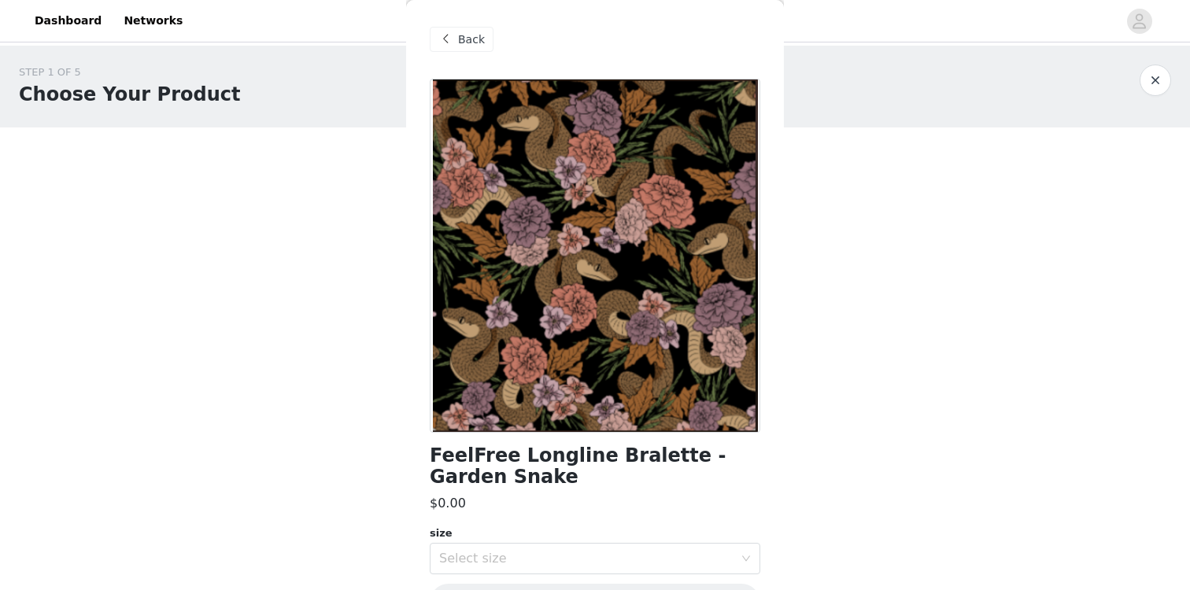
scroll to position [50, 0]
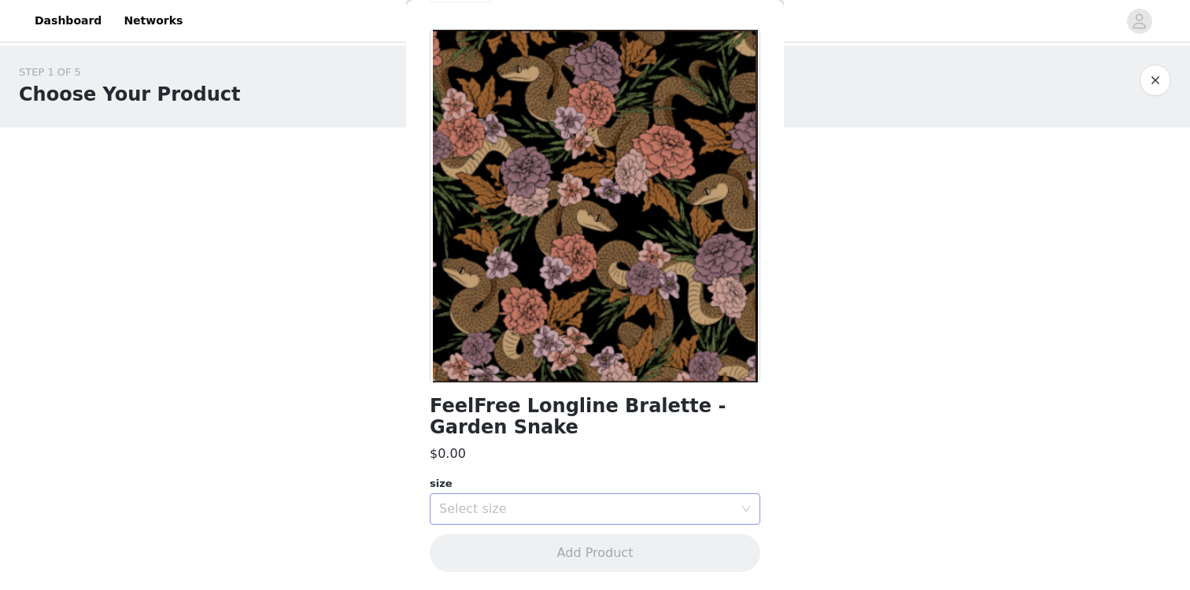
click at [497, 500] on div "Select size" at bounding box center [589, 509] width 301 height 30
click at [496, 563] on li "S" at bounding box center [595, 568] width 330 height 25
click at [512, 511] on div "Select size S" at bounding box center [589, 509] width 301 height 30
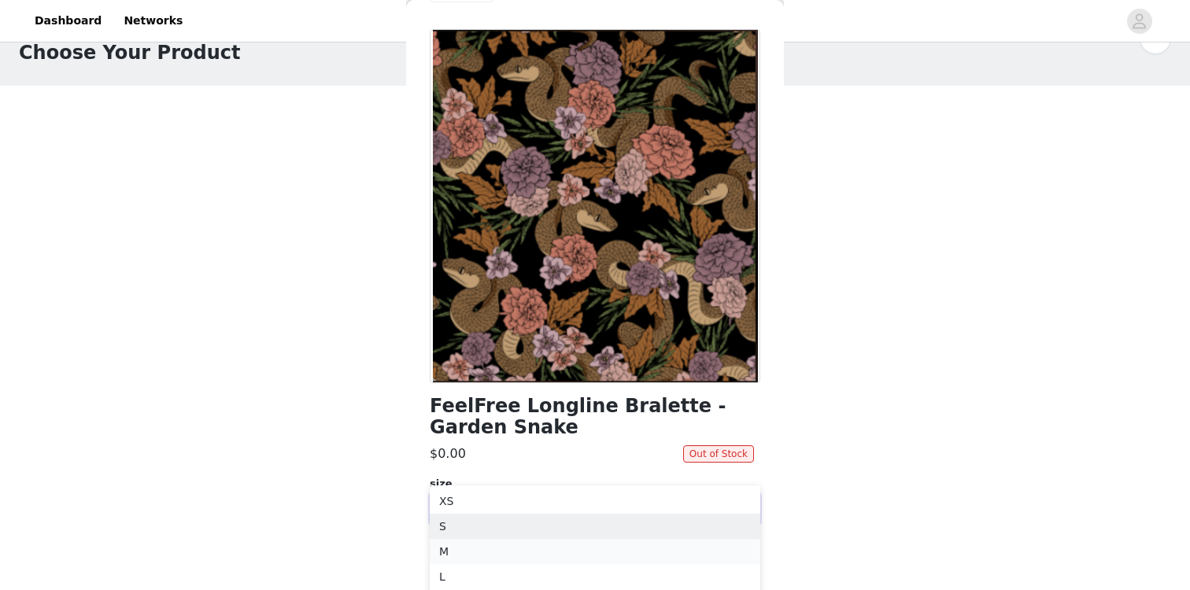
click at [466, 563] on li "M" at bounding box center [595, 551] width 330 height 25
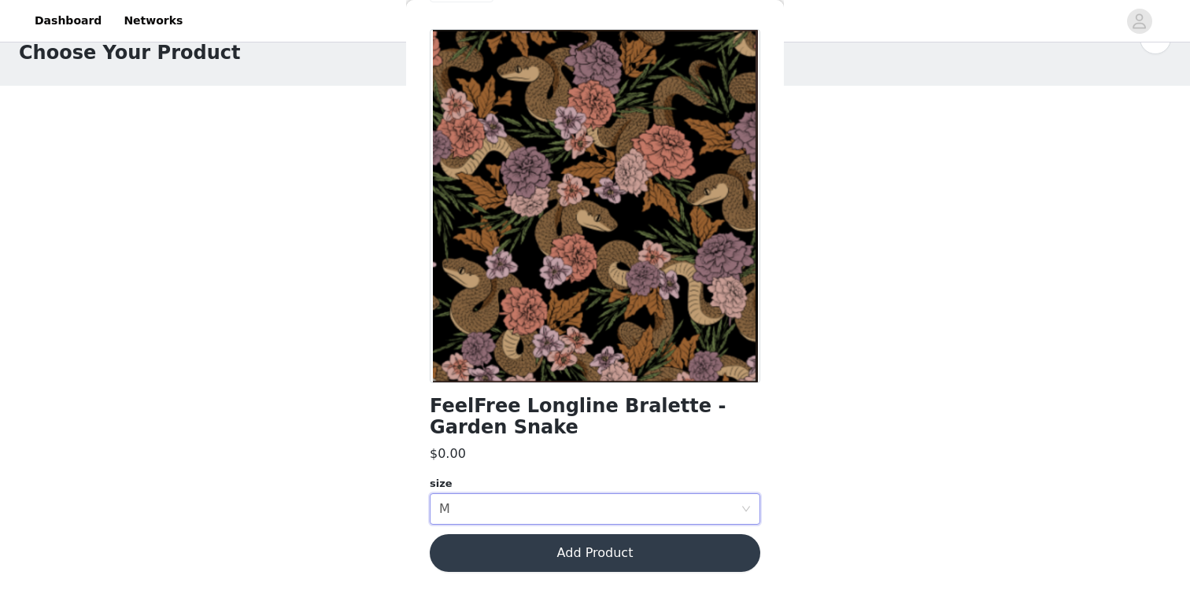
scroll to position [0, 0]
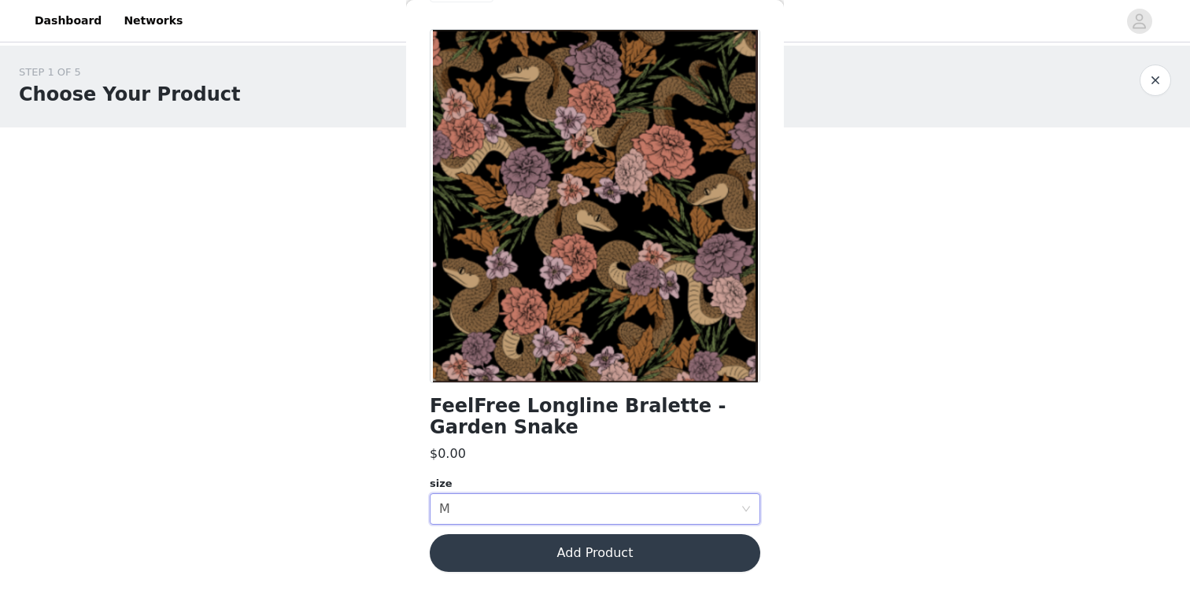
click at [543, 452] on div "$0.00" at bounding box center [595, 454] width 330 height 19
click at [530, 519] on div "Select size M" at bounding box center [589, 509] width 301 height 30
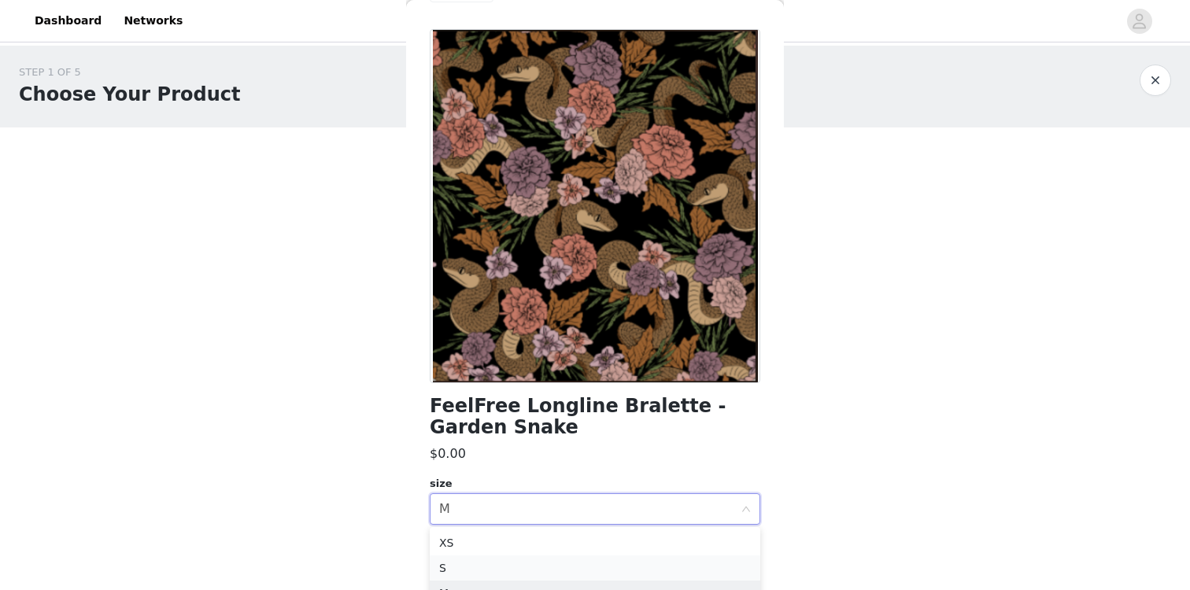
click at [489, 563] on li "S" at bounding box center [595, 568] width 330 height 25
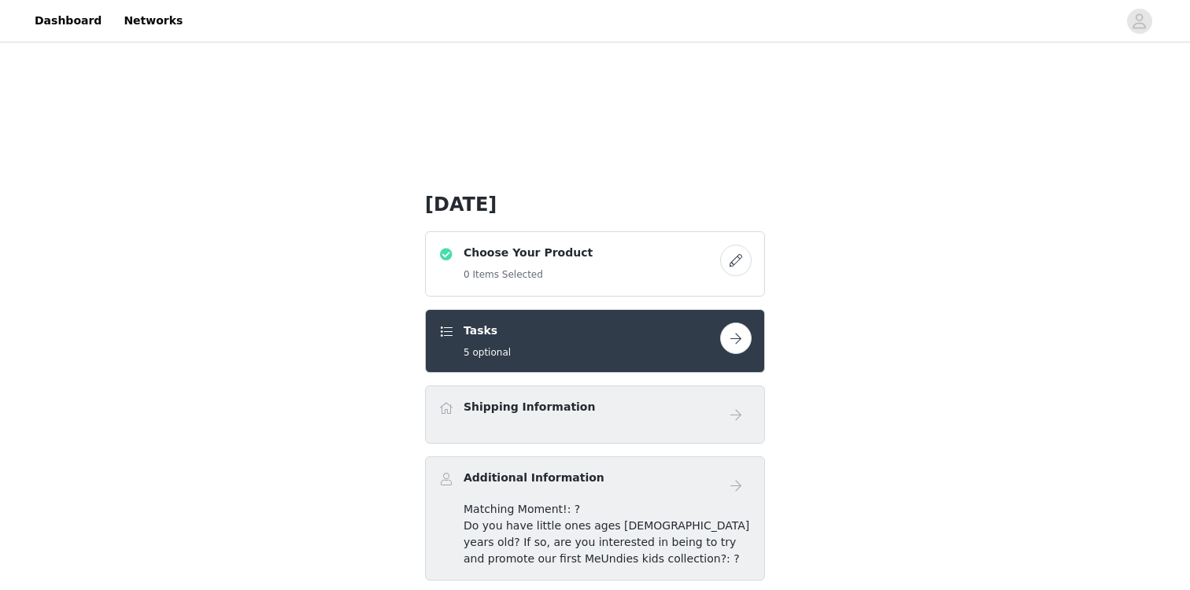
scroll to position [289, 0]
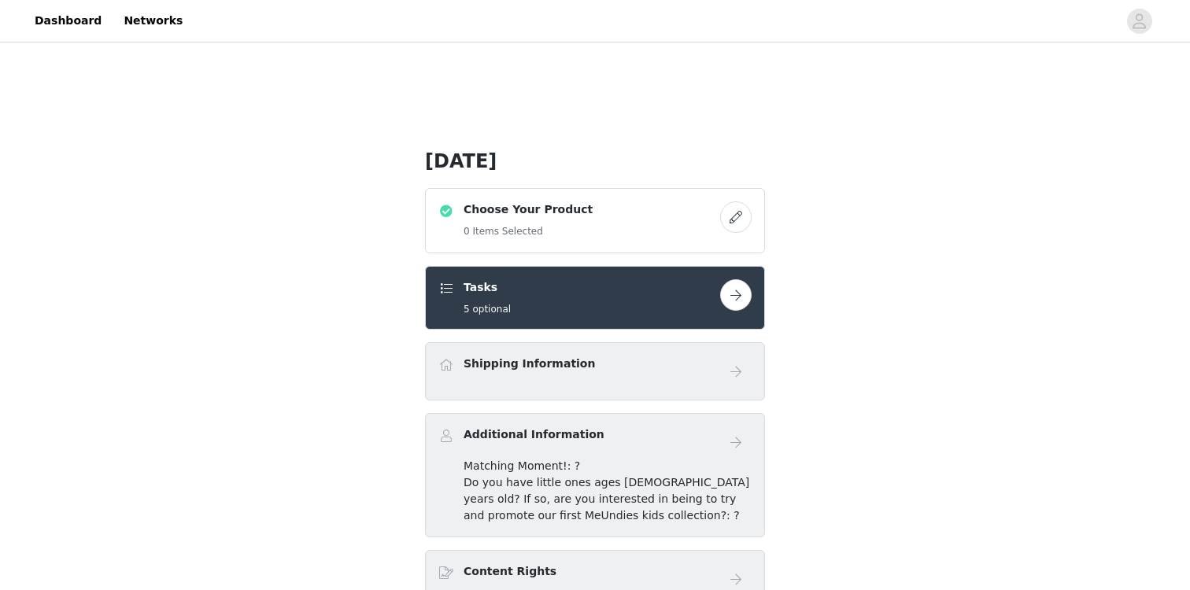
click at [645, 231] on div "Choose Your Product 0 Items Selected" at bounding box center [579, 220] width 282 height 39
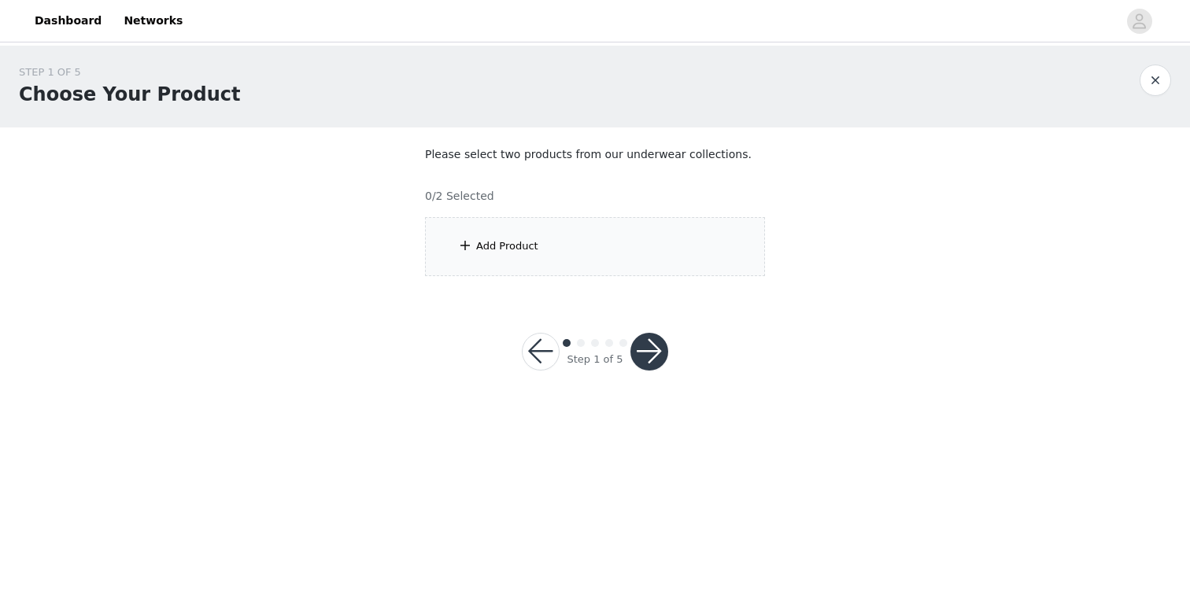
click at [616, 240] on div "Add Product" at bounding box center [595, 246] width 340 height 59
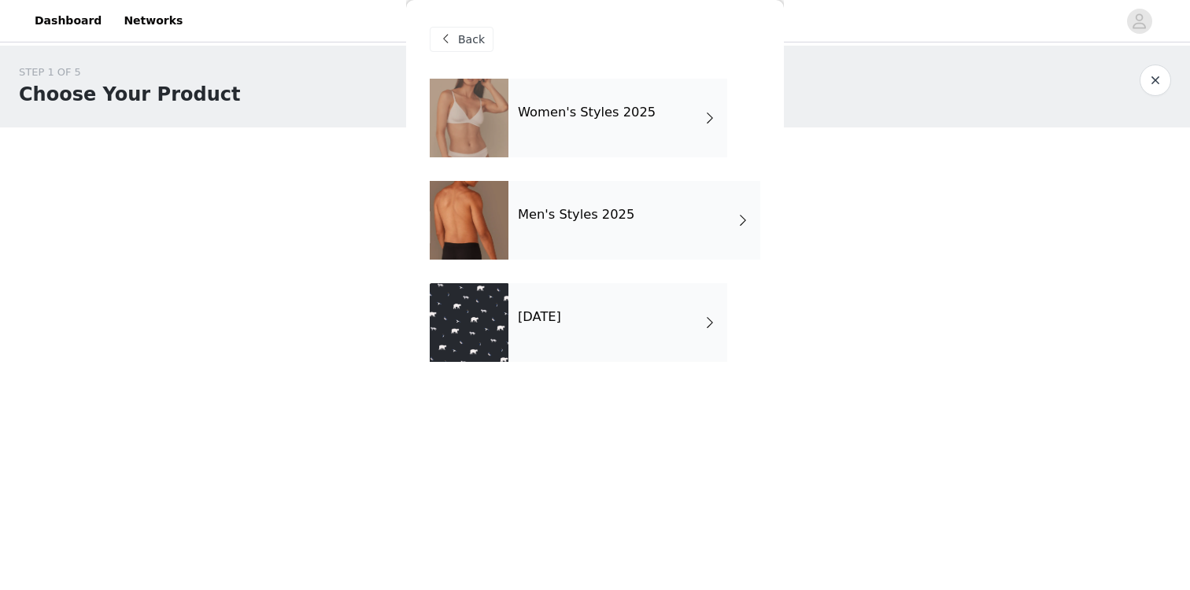
click at [611, 329] on div "[DATE]" at bounding box center [617, 322] width 219 height 79
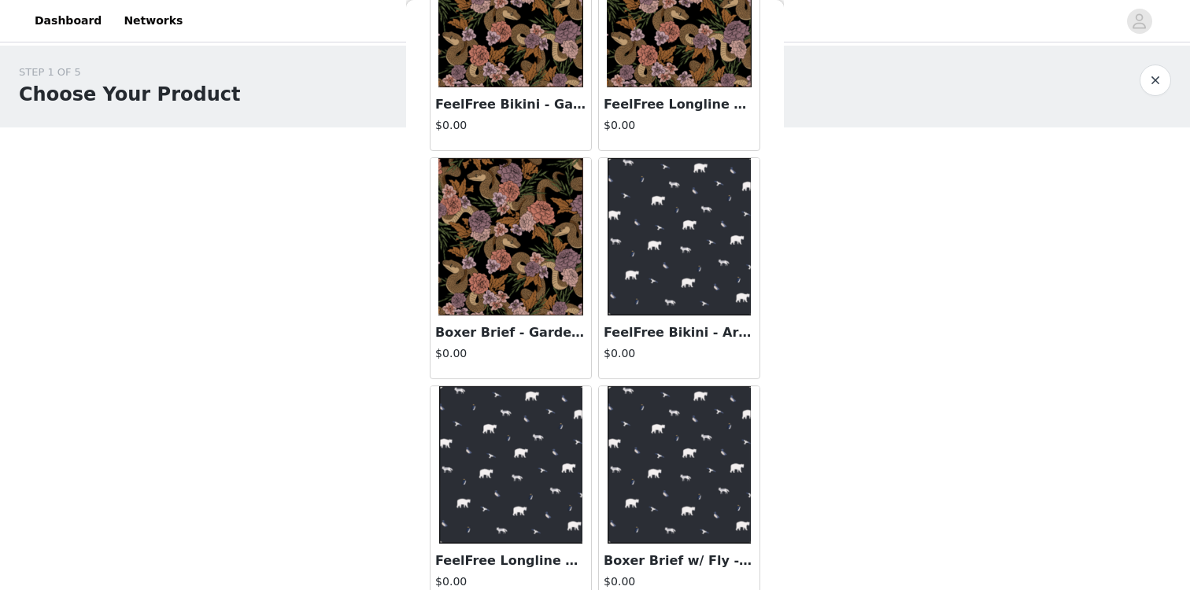
scroll to position [170, 0]
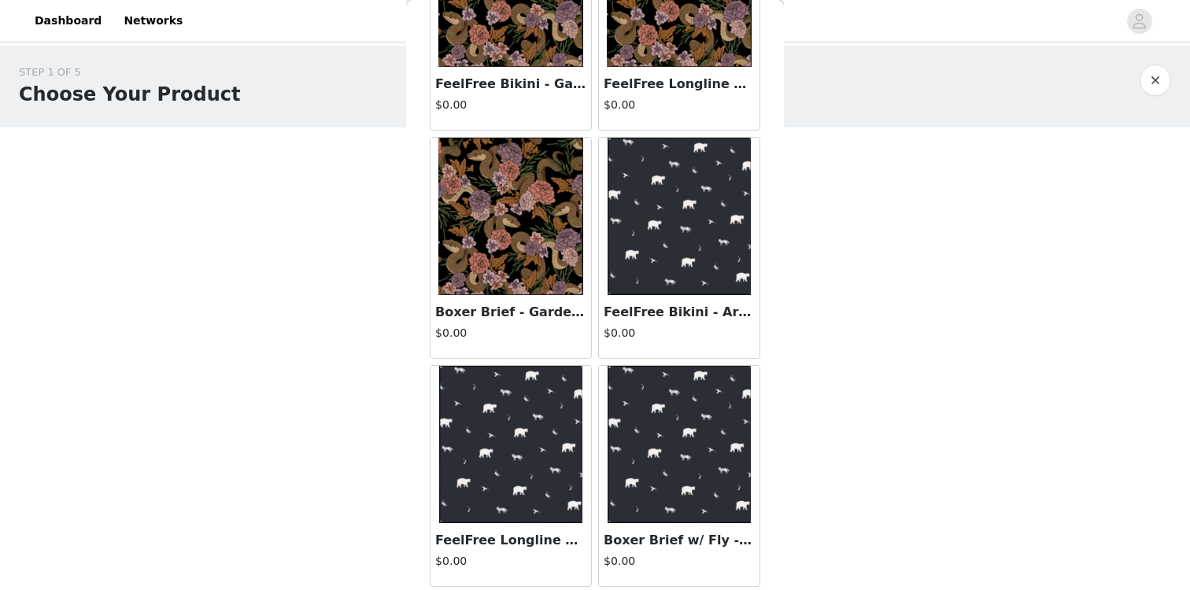
click at [652, 271] on img at bounding box center [679, 216] width 144 height 157
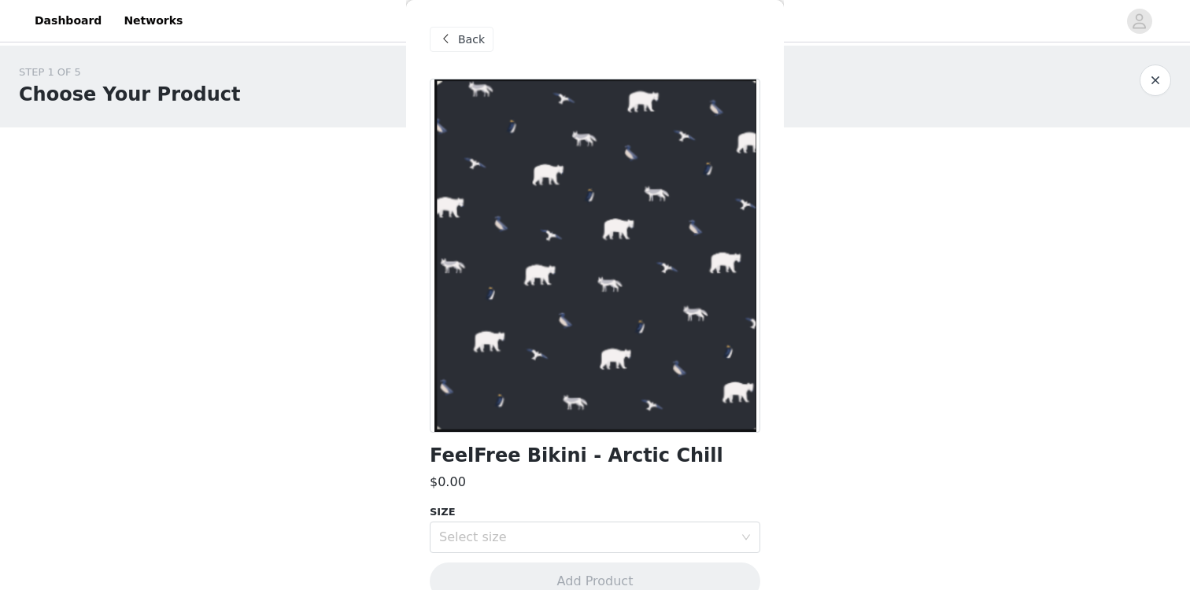
scroll to position [28, 0]
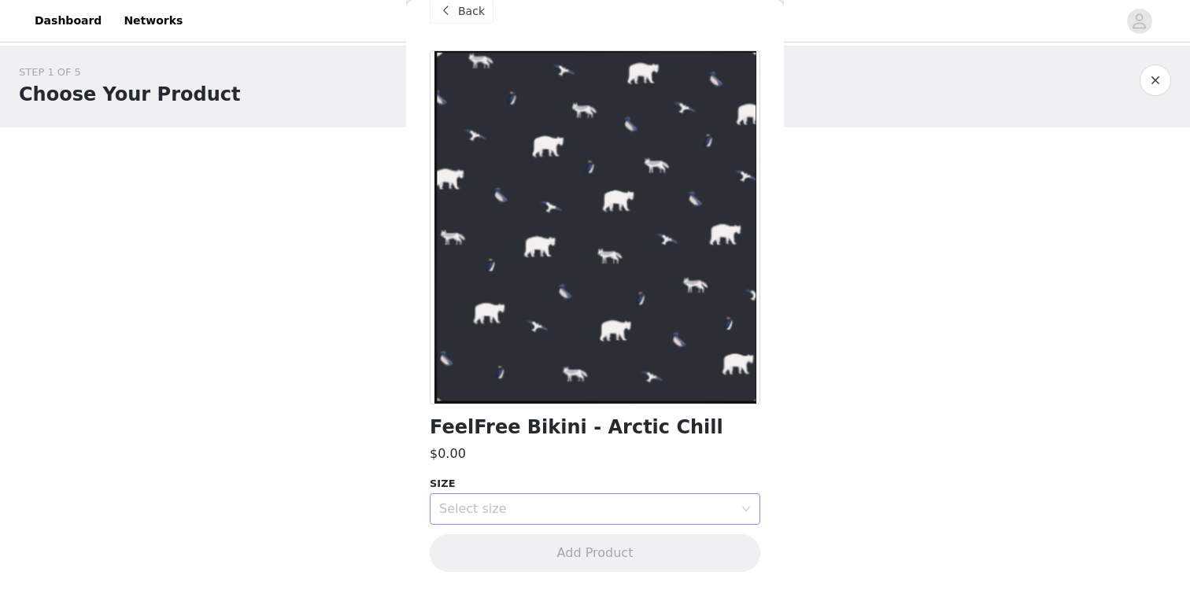
click at [577, 498] on div "Select size" at bounding box center [589, 509] width 301 height 30
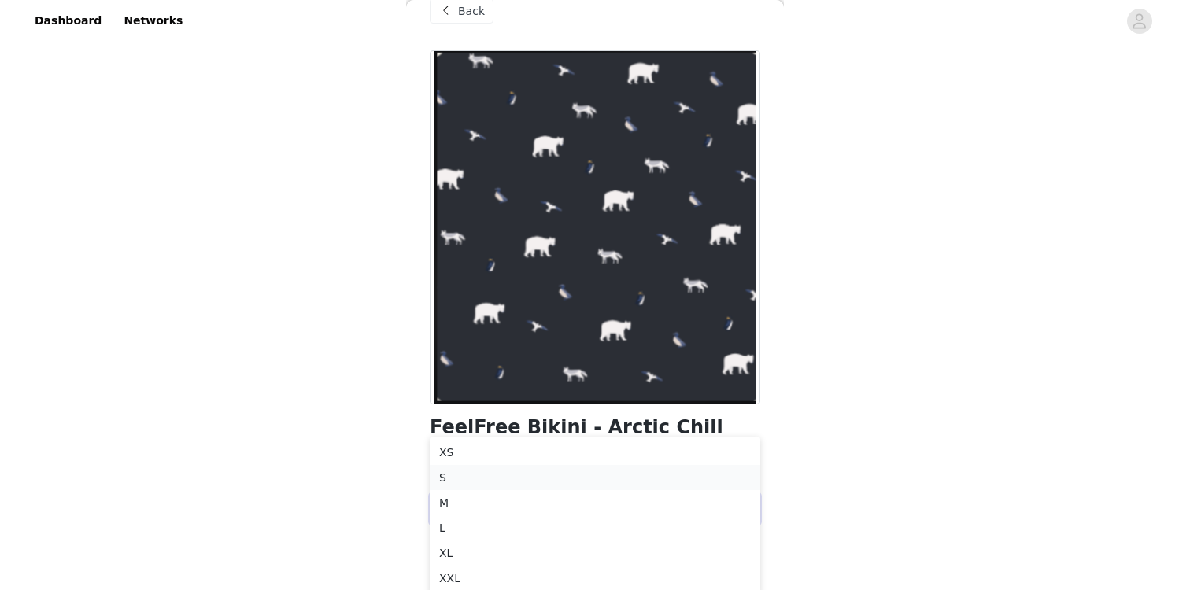
scroll to position [94, 0]
click at [553, 503] on li "M" at bounding box center [595, 498] width 330 height 25
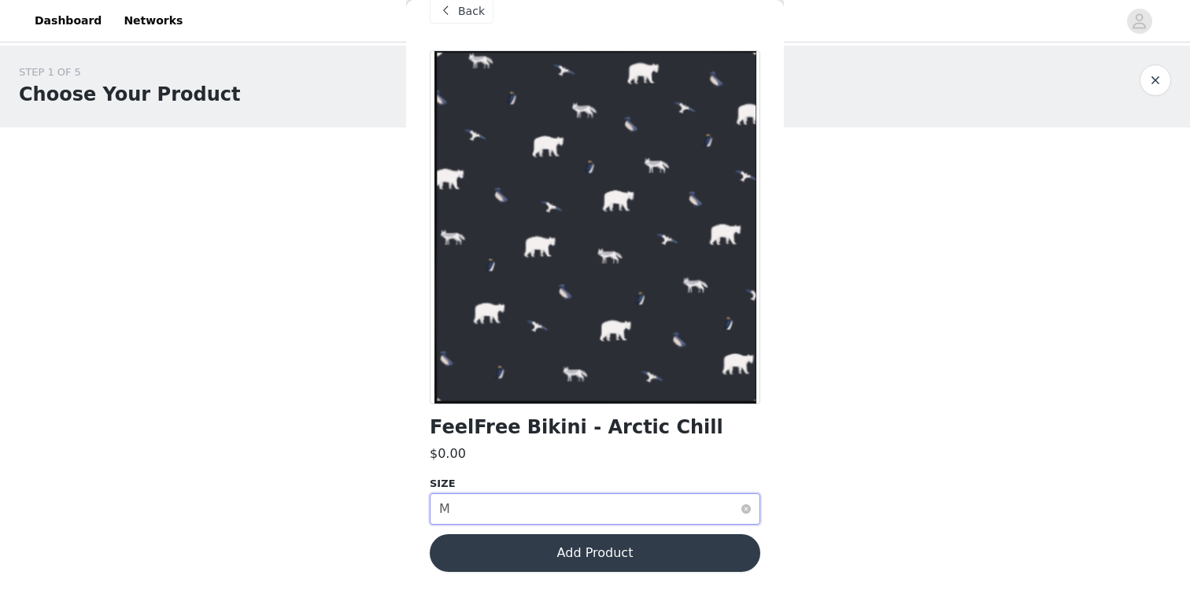
scroll to position [0, 0]
click at [587, 546] on button "Add Product" at bounding box center [595, 553] width 330 height 38
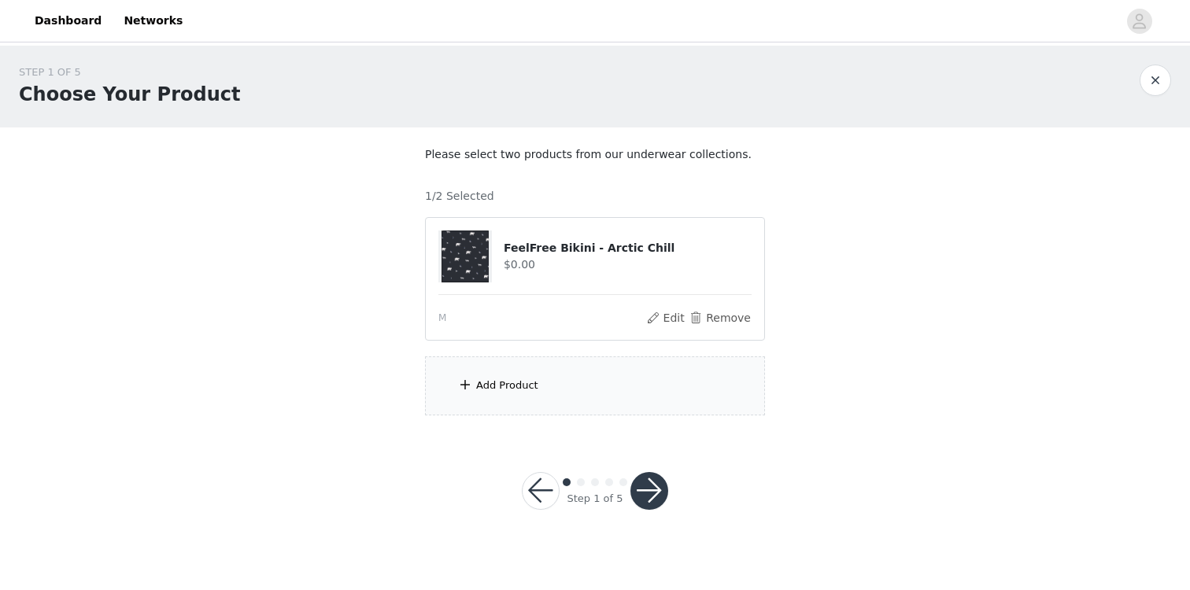
click at [574, 386] on div "Add Product" at bounding box center [595, 385] width 340 height 59
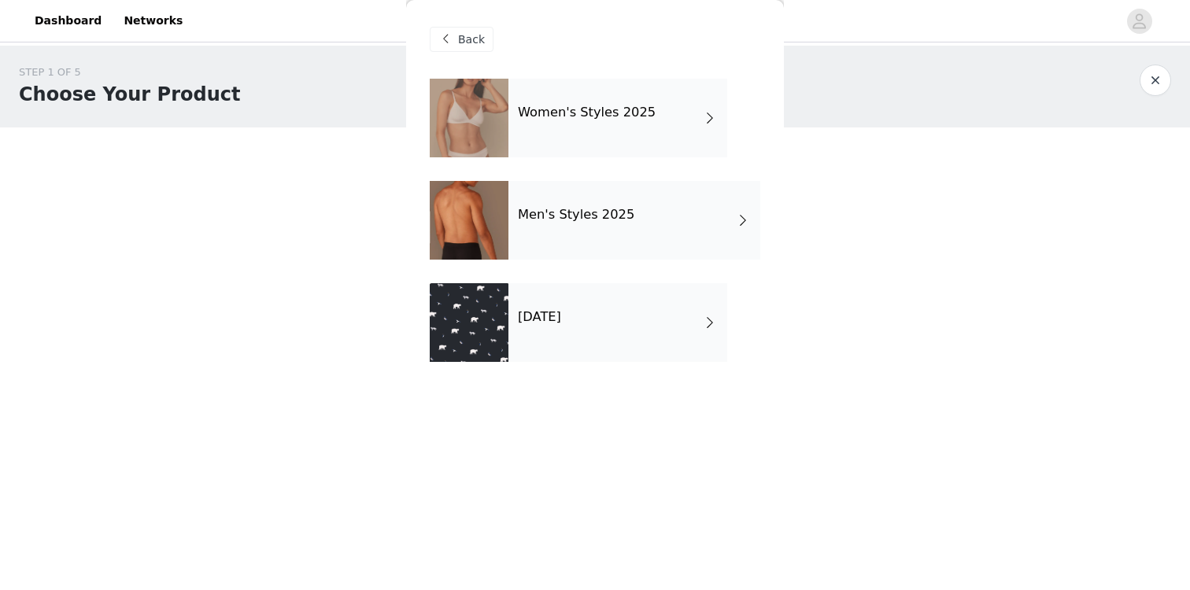
click at [571, 328] on div "[DATE]" at bounding box center [617, 322] width 219 height 79
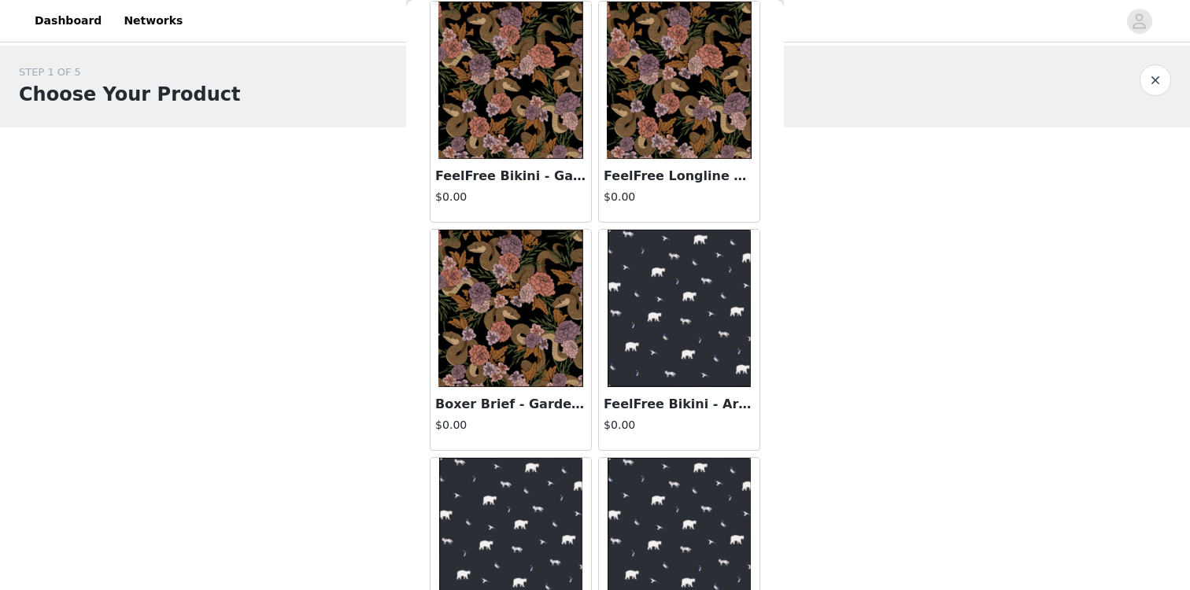
scroll to position [170, 0]
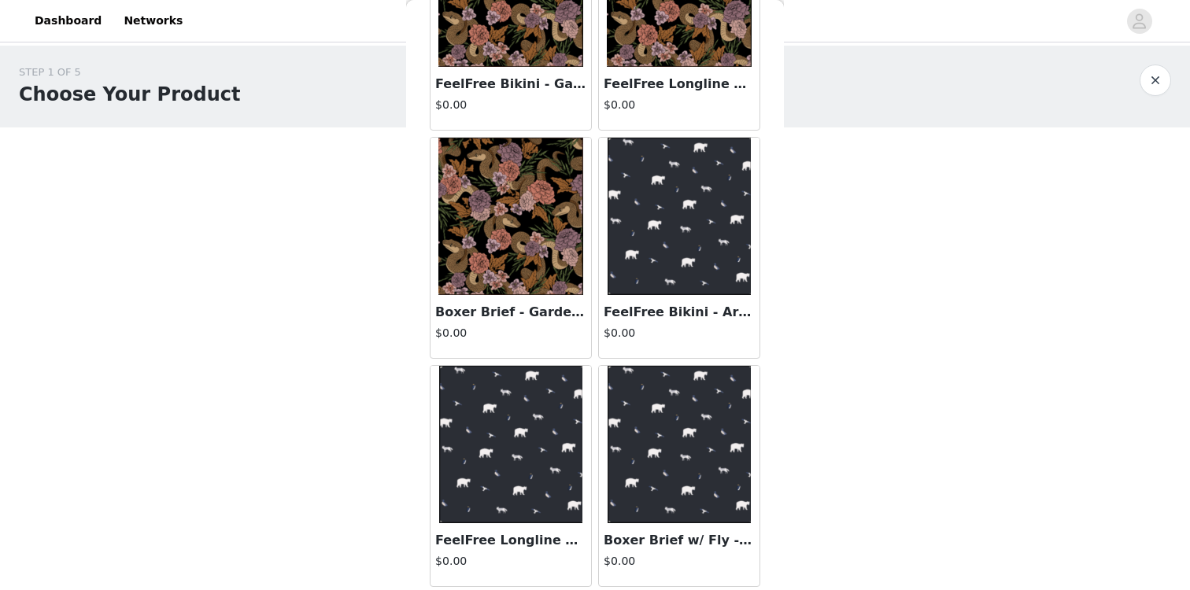
click at [533, 449] on img at bounding box center [511, 444] width 144 height 157
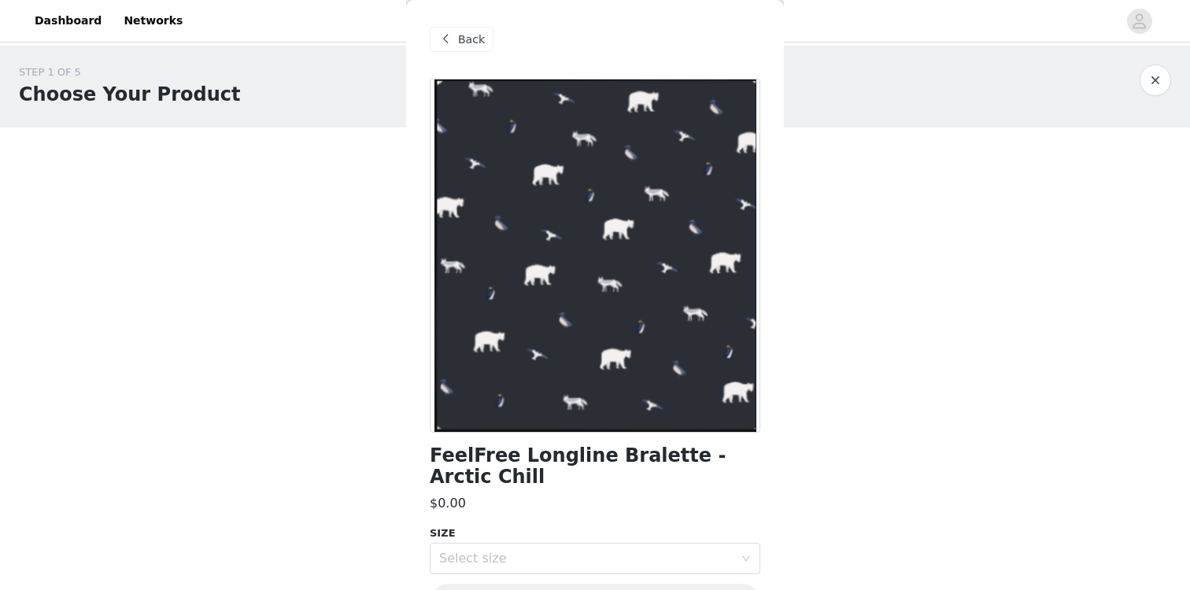
scroll to position [18, 0]
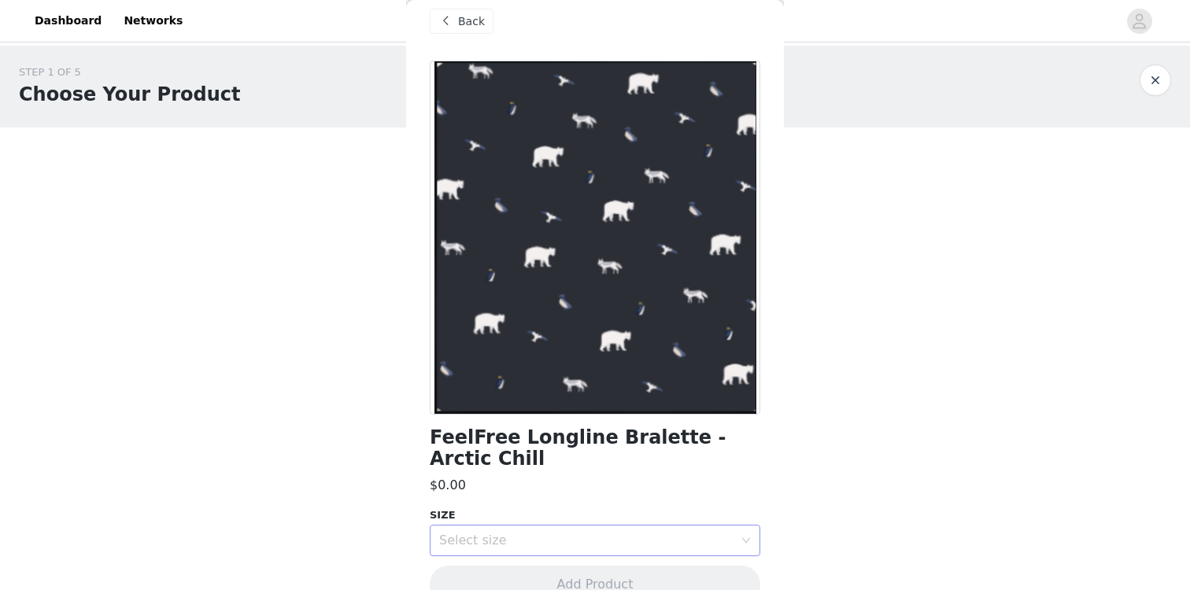
click at [535, 526] on div "Select size" at bounding box center [589, 541] width 301 height 30
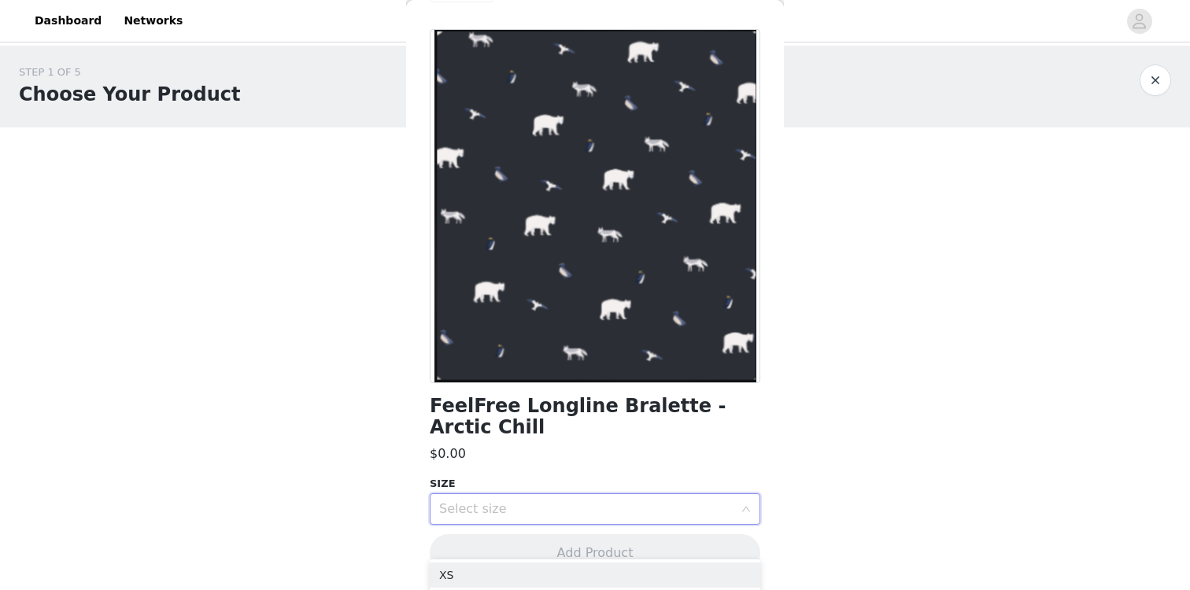
scroll to position [127, 0]
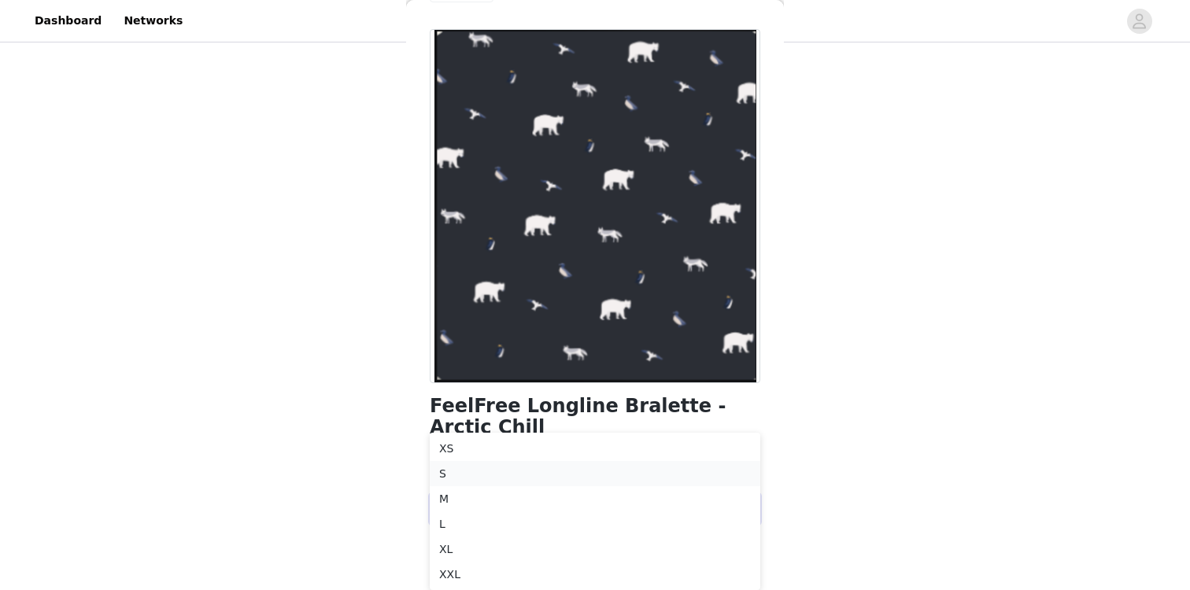
click at [573, 473] on li "S" at bounding box center [595, 473] width 330 height 25
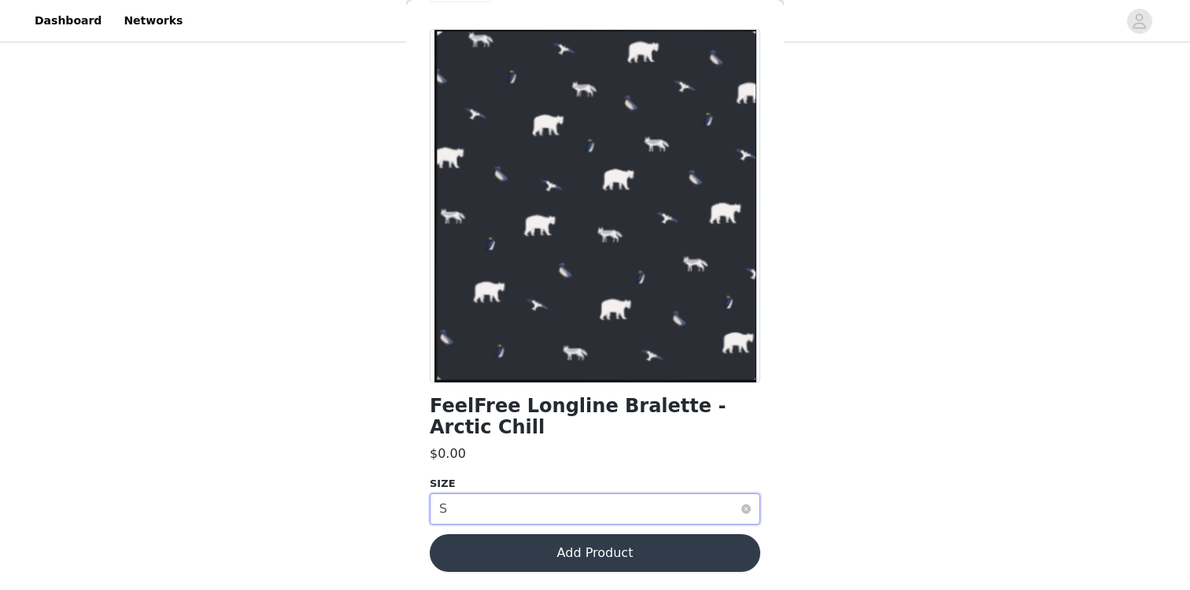
scroll to position [0, 0]
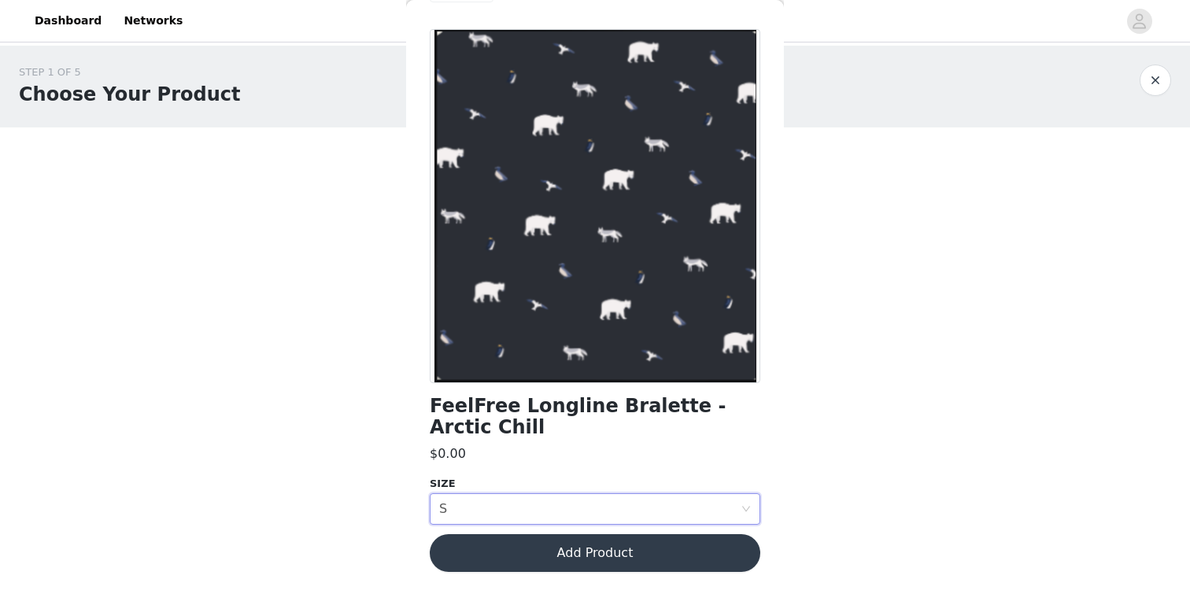
click at [605, 539] on button "Add Product" at bounding box center [595, 553] width 330 height 38
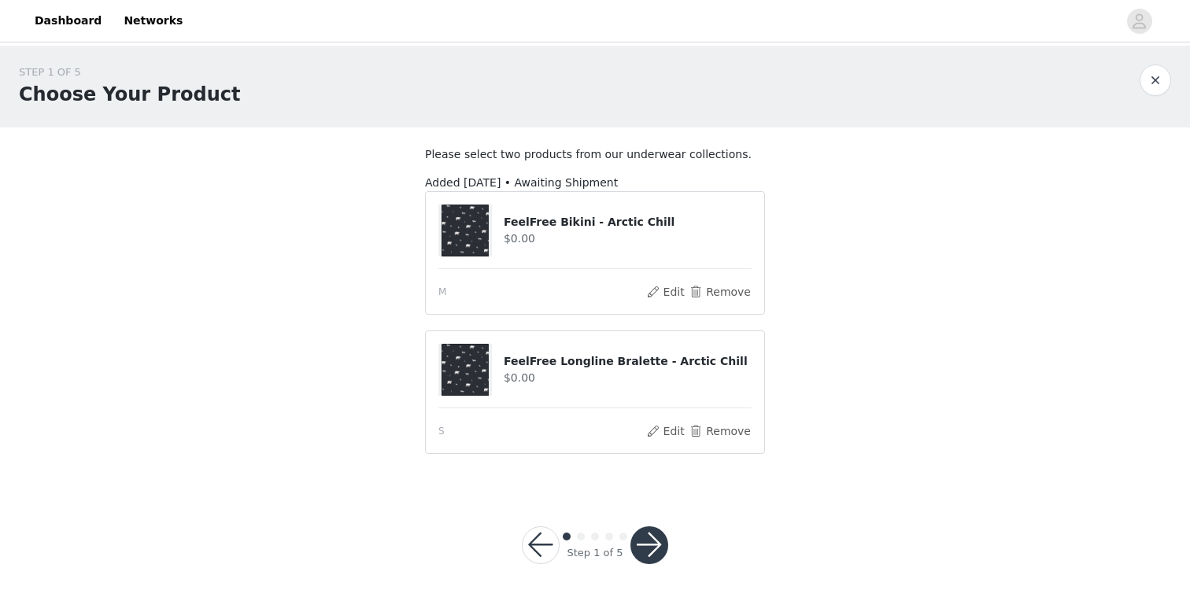
click at [649, 546] on button "button" at bounding box center [649, 545] width 38 height 38
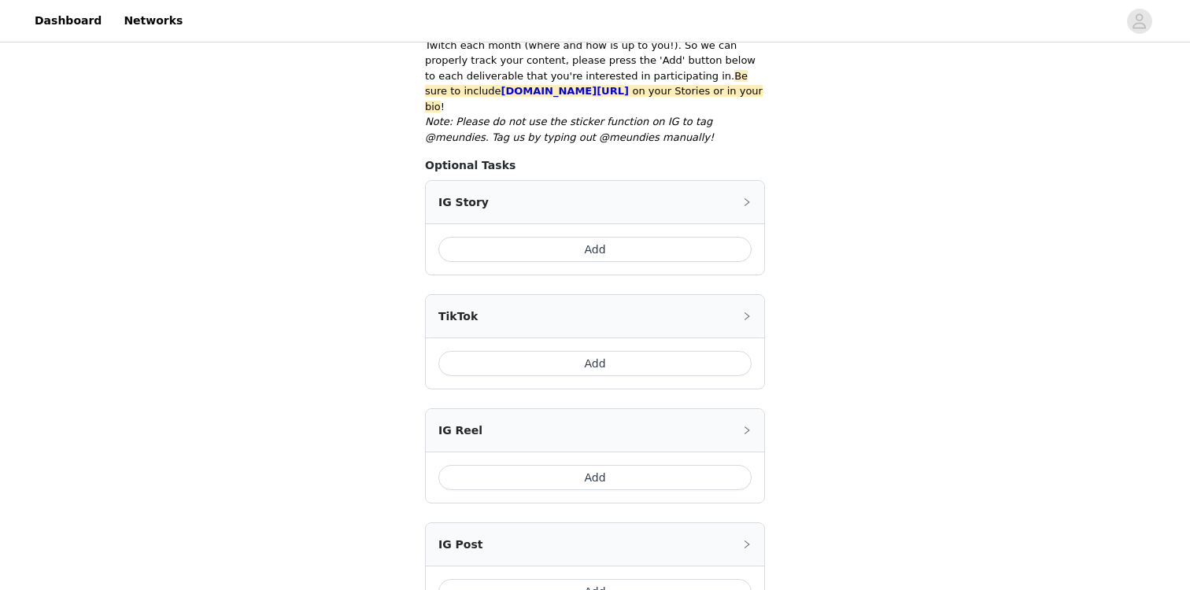
scroll to position [619, 0]
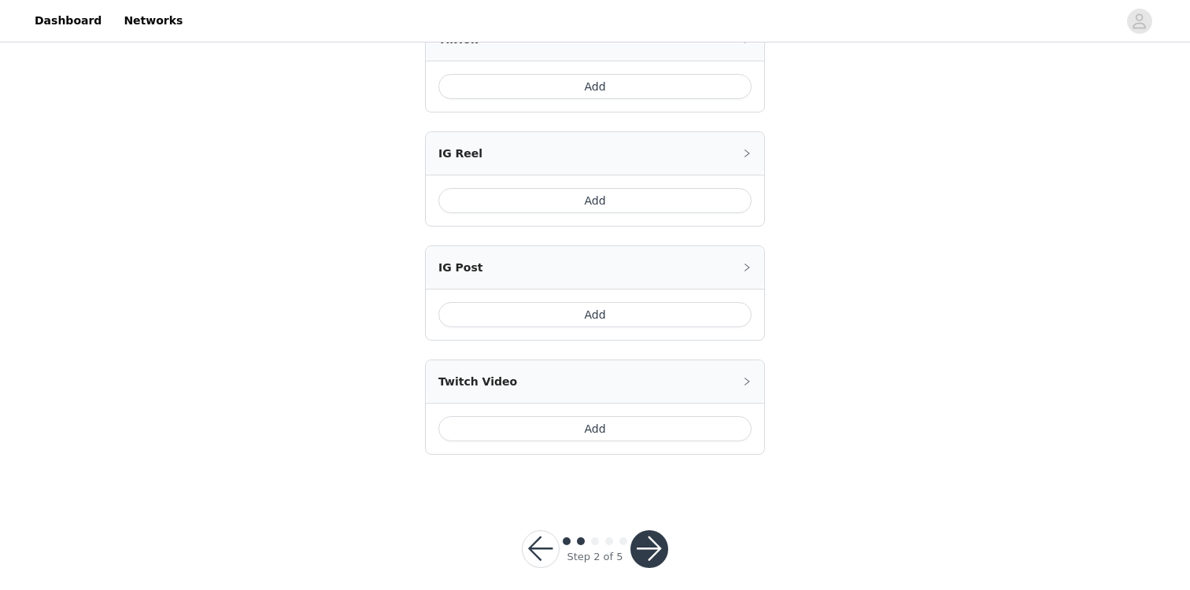
click at [662, 530] on button "button" at bounding box center [649, 549] width 38 height 38
click at [650, 552] on button "button" at bounding box center [649, 549] width 38 height 38
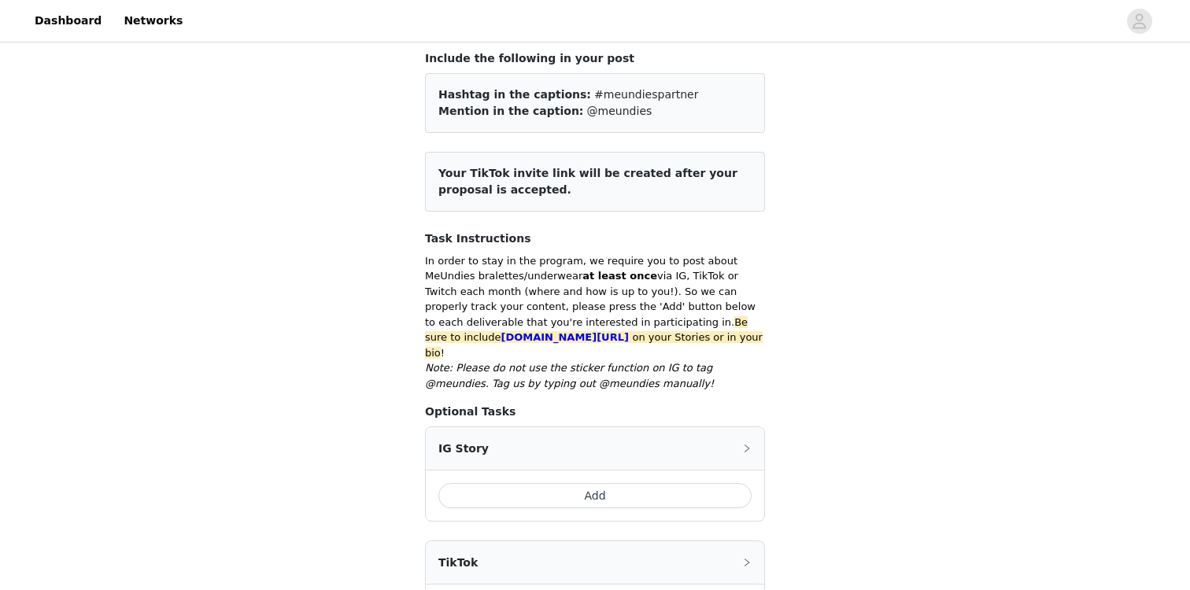
scroll to position [116, 0]
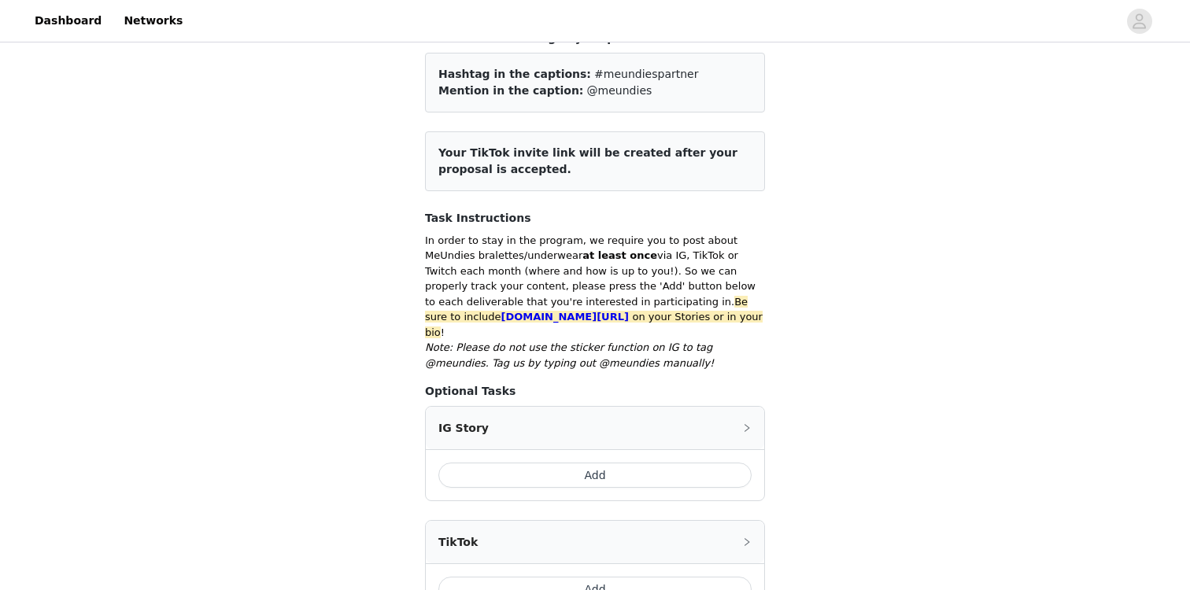
click at [661, 464] on button "Add" at bounding box center [594, 475] width 313 height 25
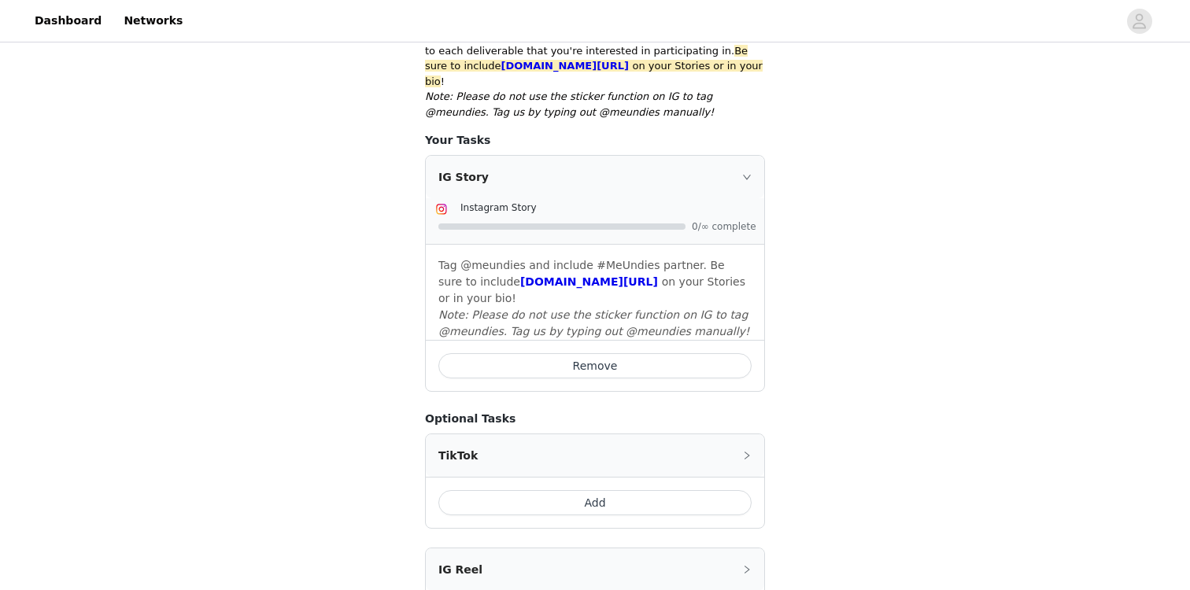
scroll to position [411, 0]
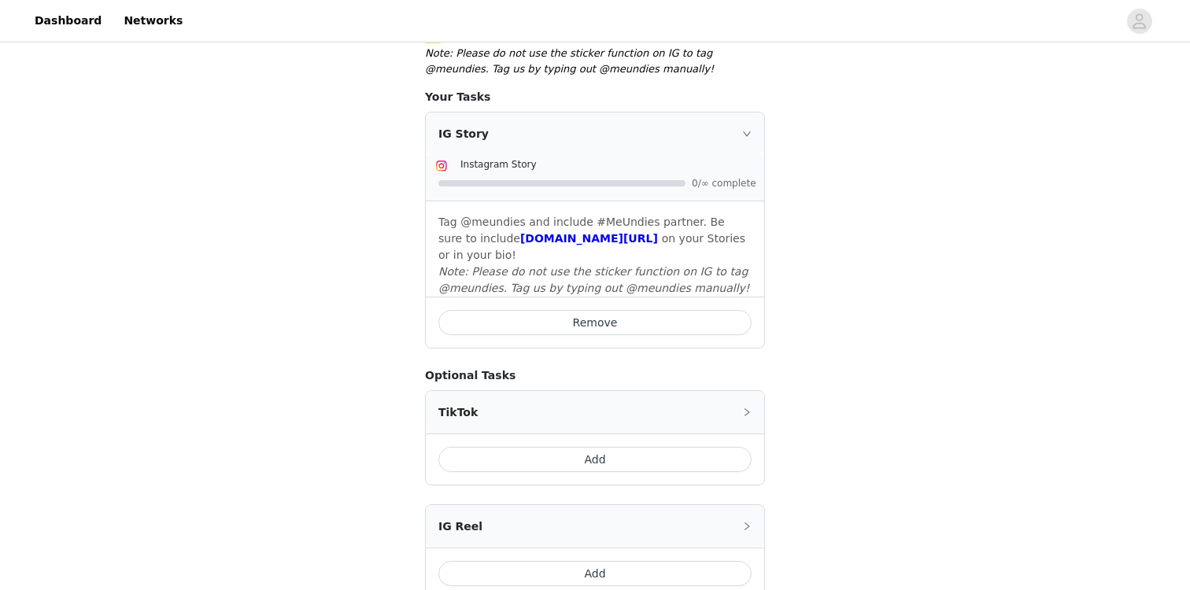
click at [662, 452] on button "Add" at bounding box center [594, 459] width 313 height 25
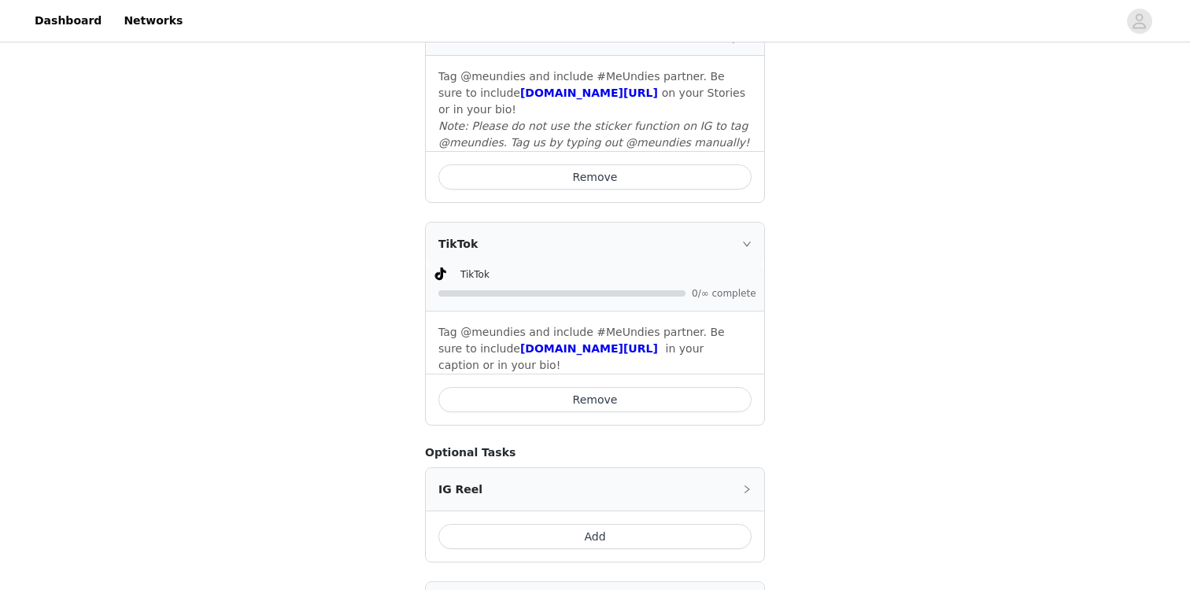
scroll to position [600, 0]
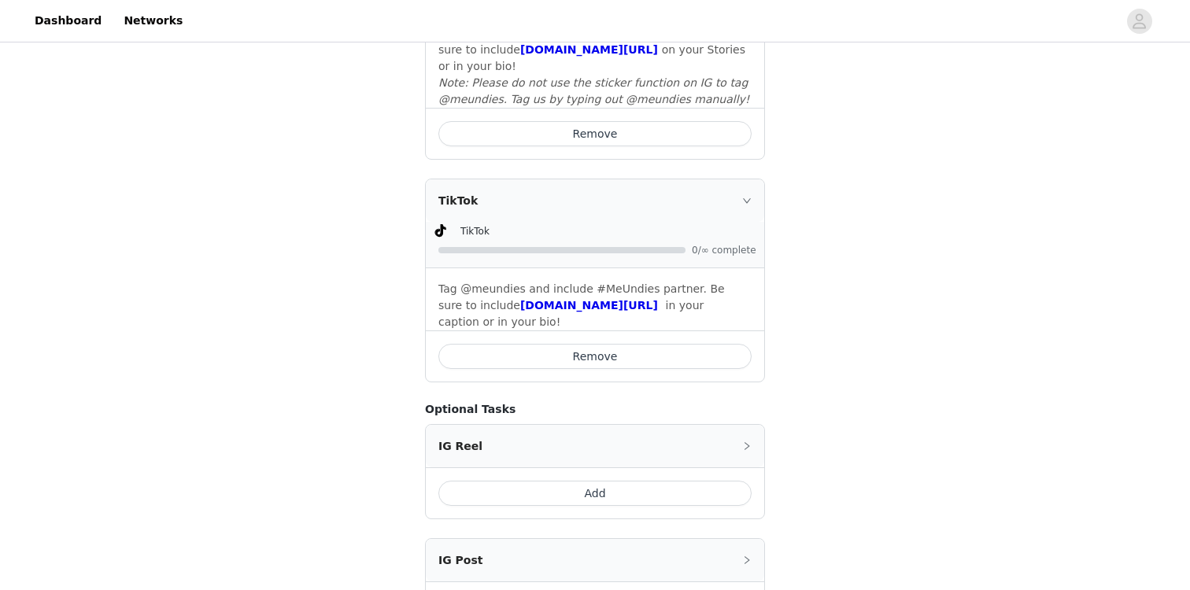
click at [661, 481] on button "Add" at bounding box center [594, 493] width 313 height 25
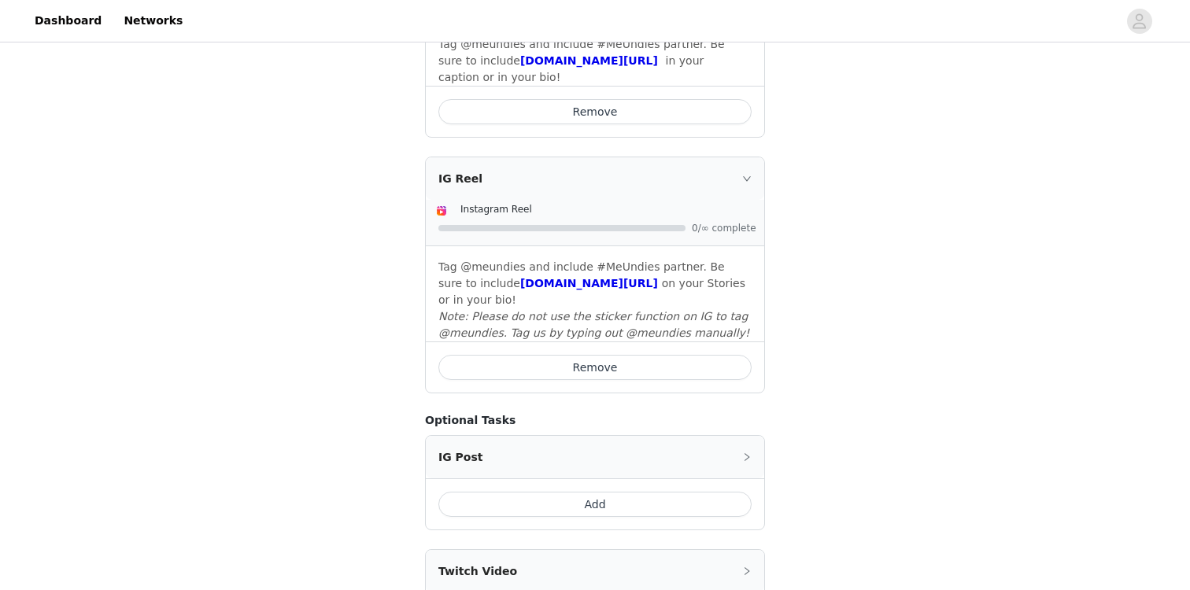
scroll to position [995, 0]
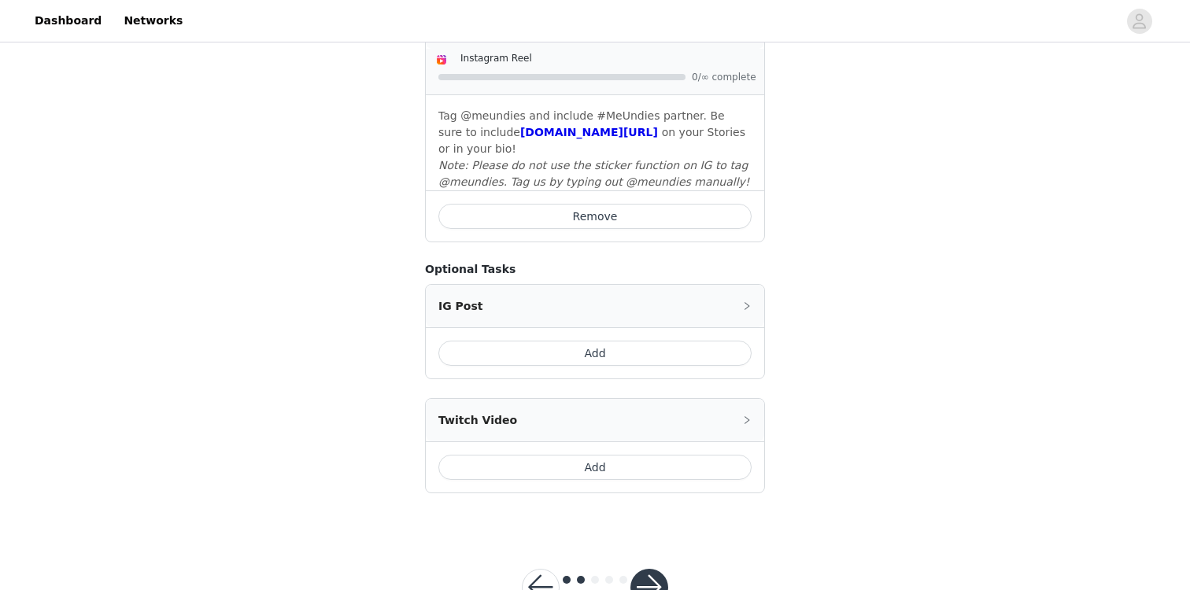
click at [660, 569] on button "button" at bounding box center [649, 588] width 38 height 38
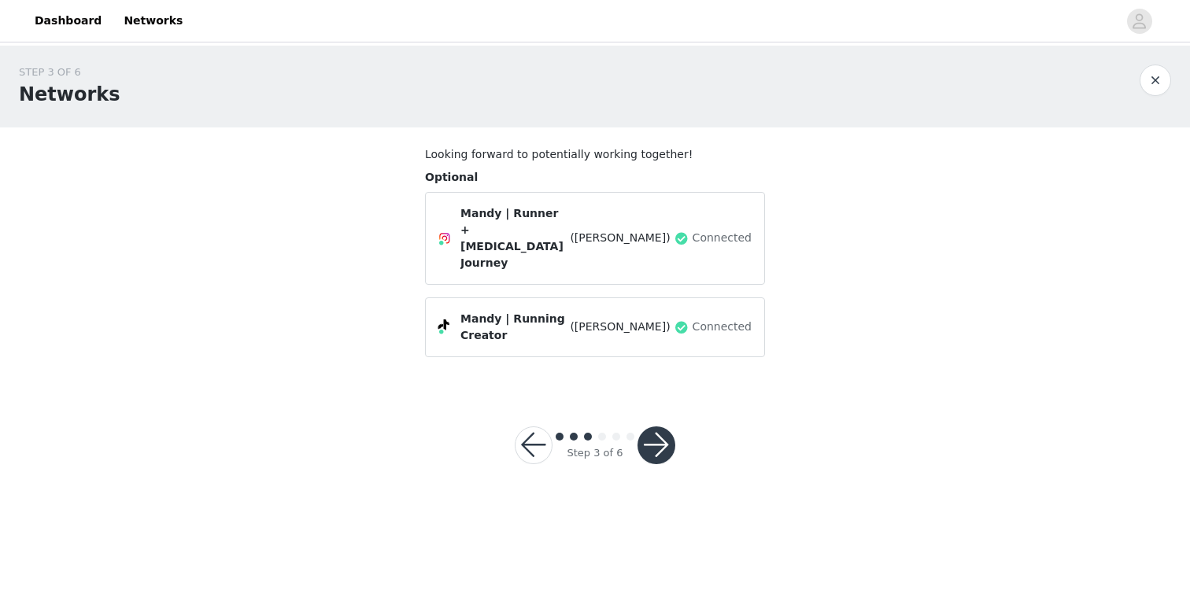
click at [663, 426] on button "button" at bounding box center [656, 445] width 38 height 38
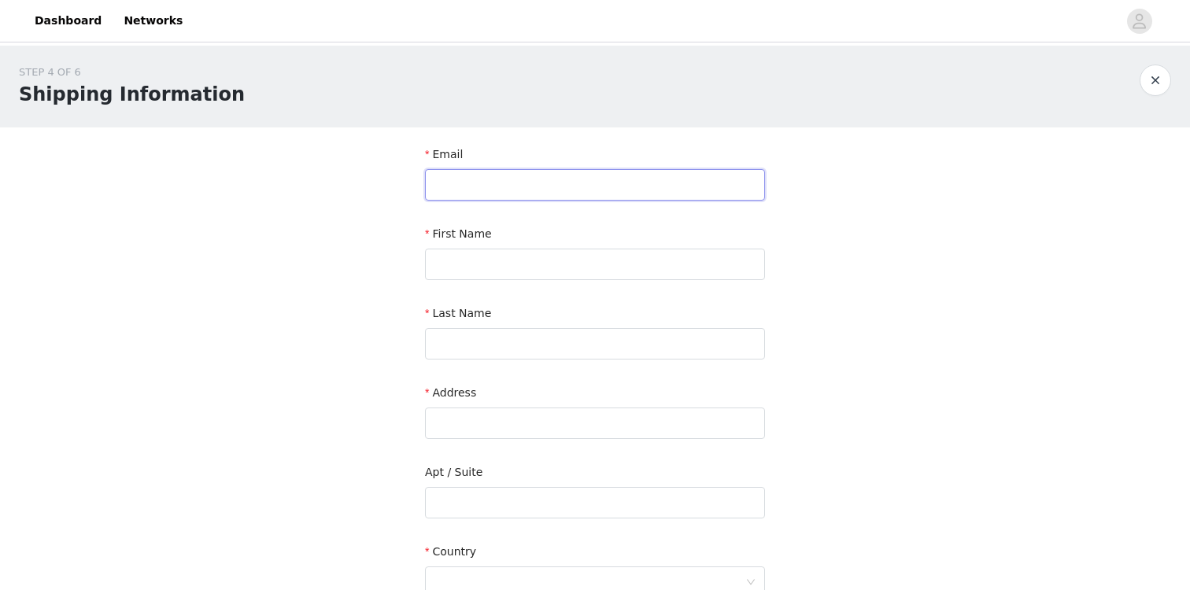
click at [652, 182] on input "text" at bounding box center [595, 184] width 340 height 31
type input "mandydoesfit@gmail.com"
type input "Mandy"
type input "DiMartino"
click at [463, 423] on input "text" at bounding box center [595, 423] width 340 height 31
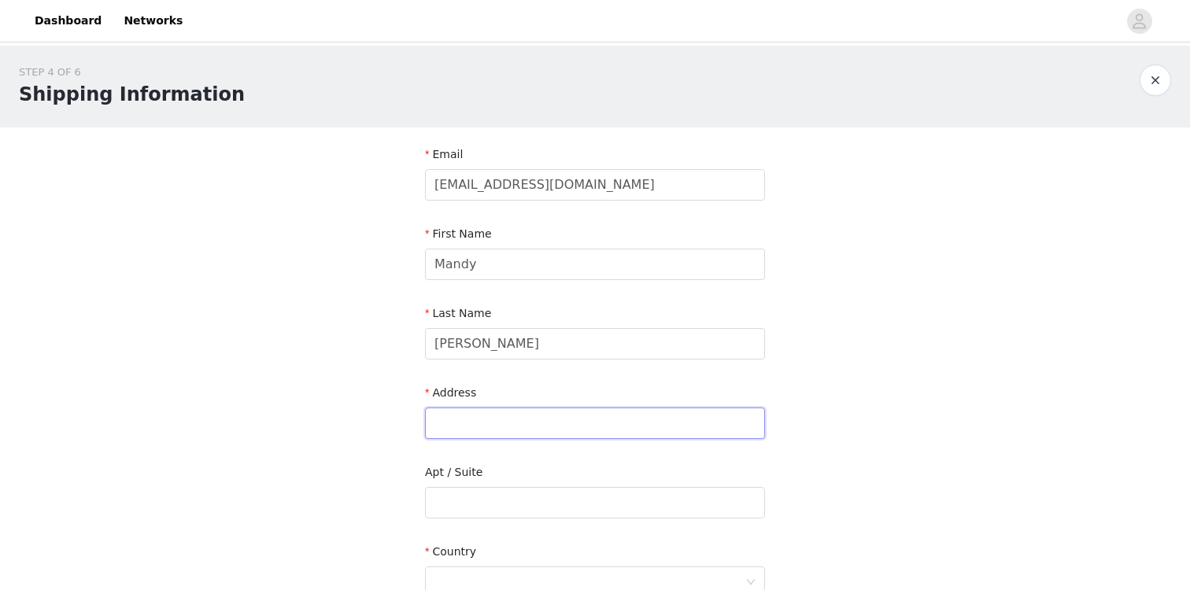
type input "5320 Riverton Ave"
type input "Apt 1"
type input "North Hollywood"
type input "91601"
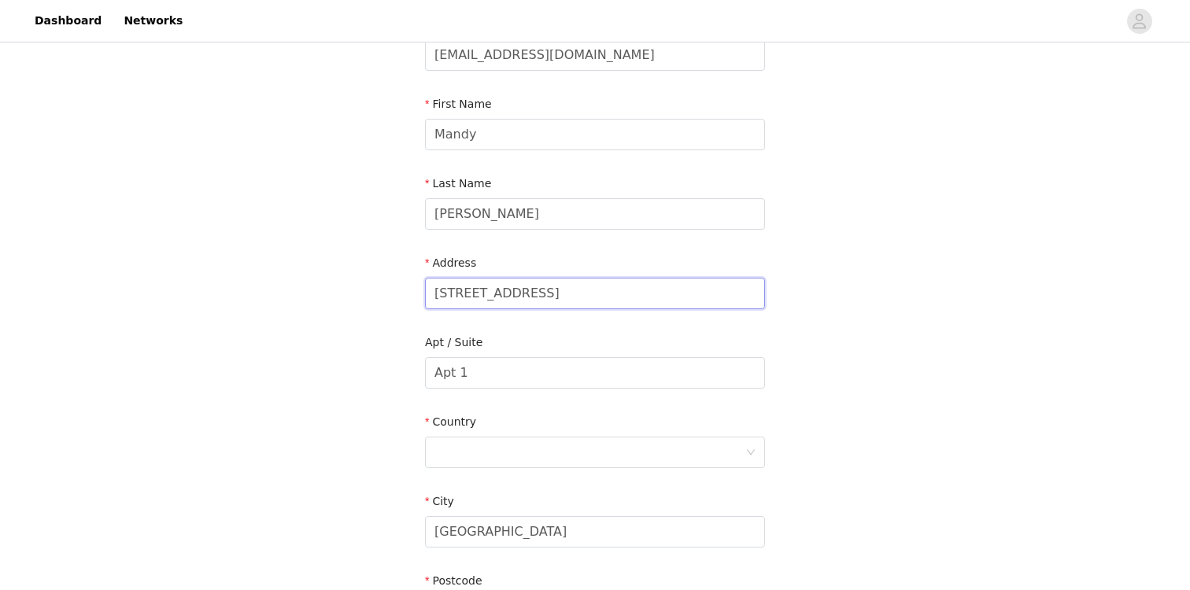
scroll to position [172, 0]
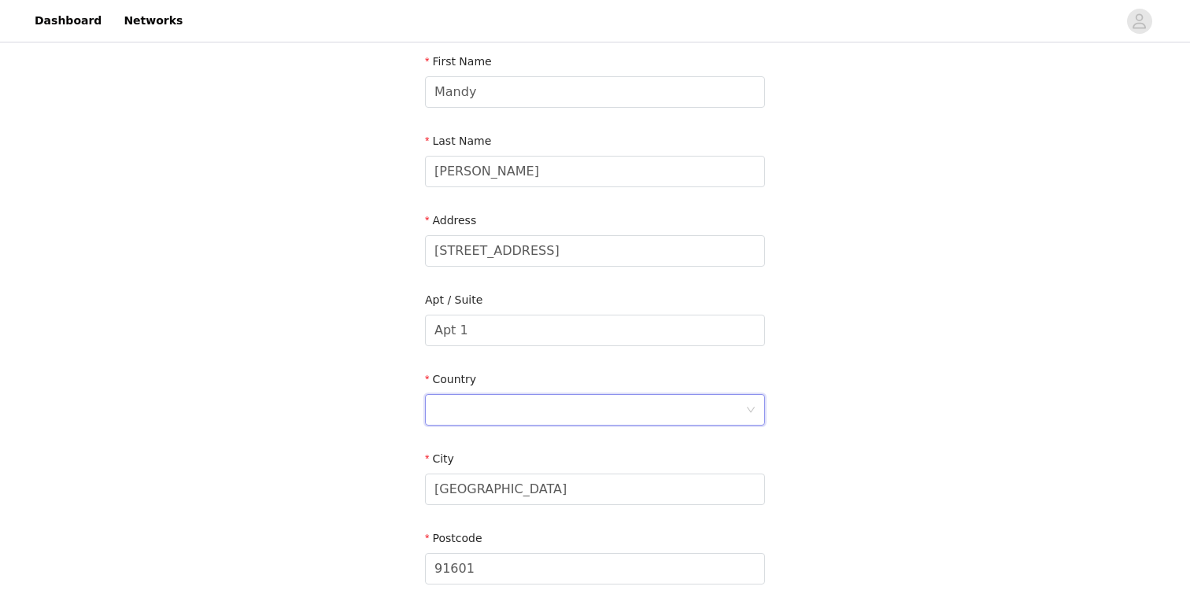
click at [552, 412] on div at bounding box center [589, 410] width 311 height 30
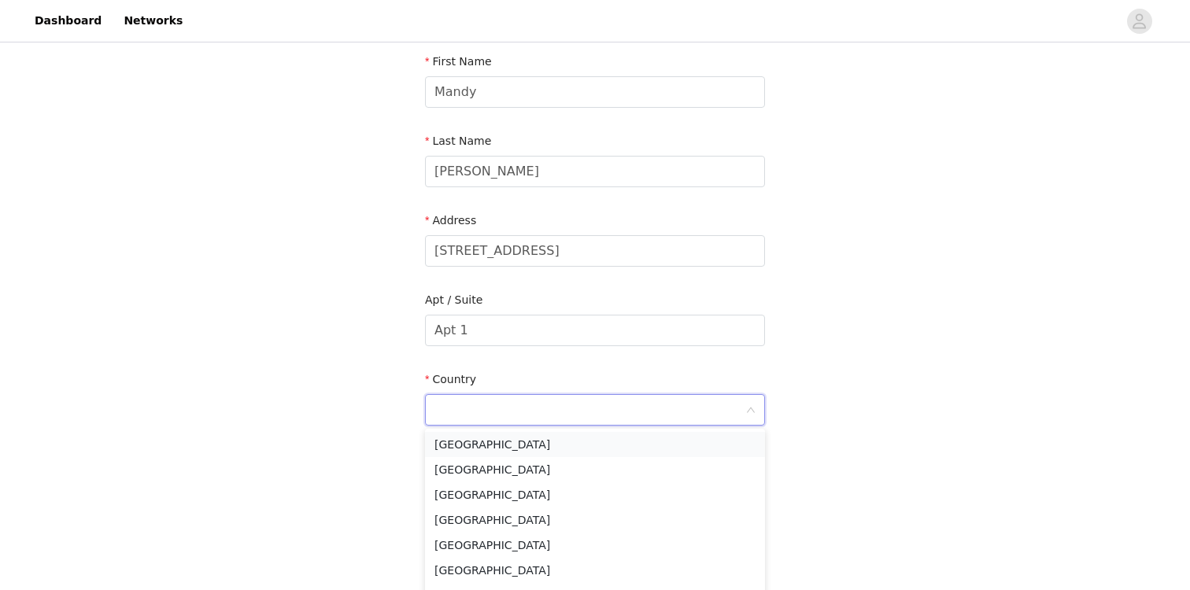
click at [530, 449] on li "United States" at bounding box center [595, 444] width 340 height 25
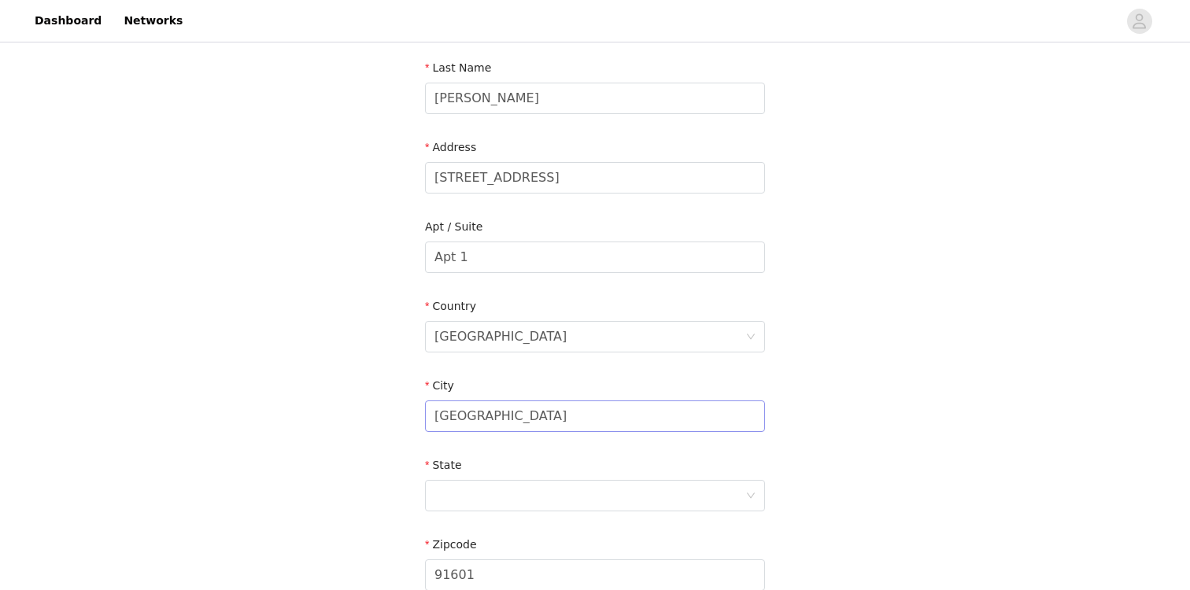
scroll to position [271, 0]
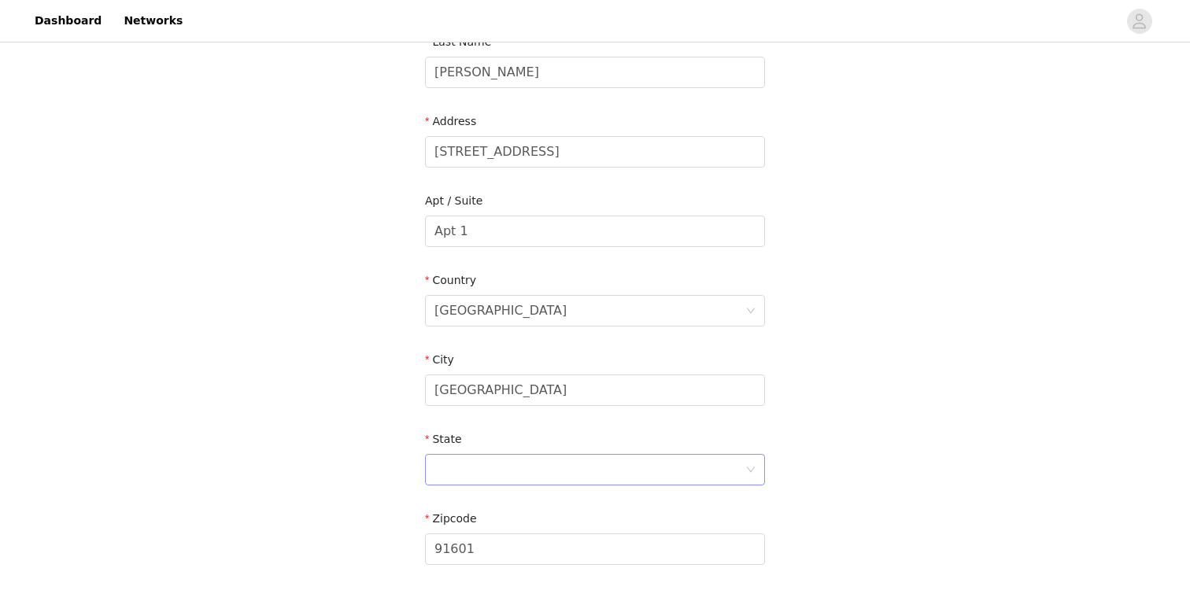
click at [528, 454] on div at bounding box center [595, 469] width 340 height 31
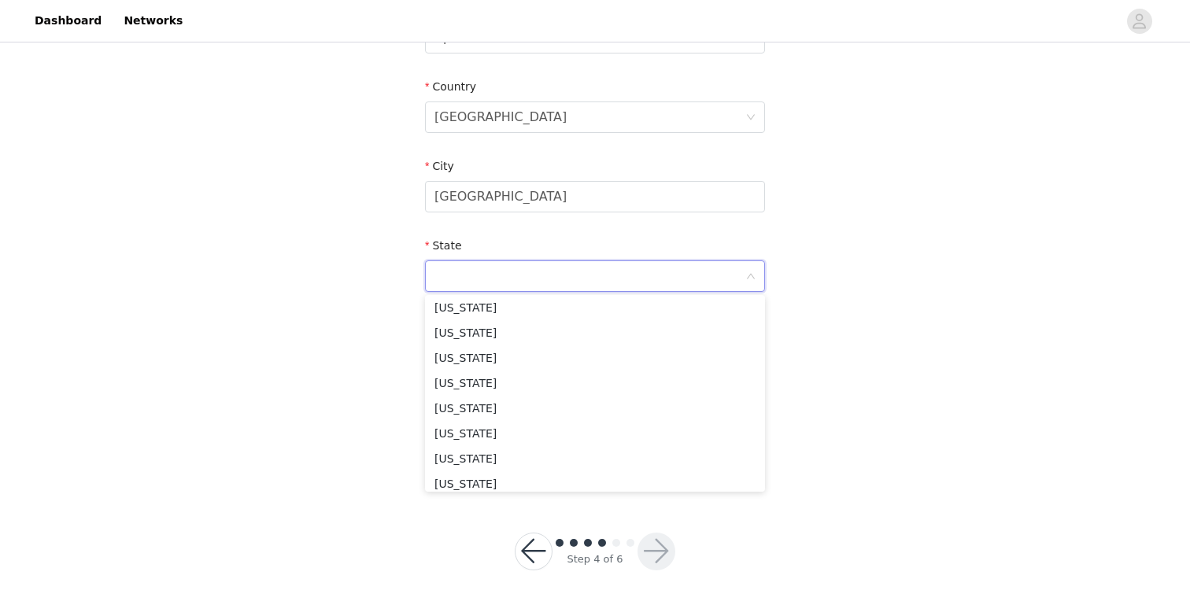
scroll to position [482, 0]
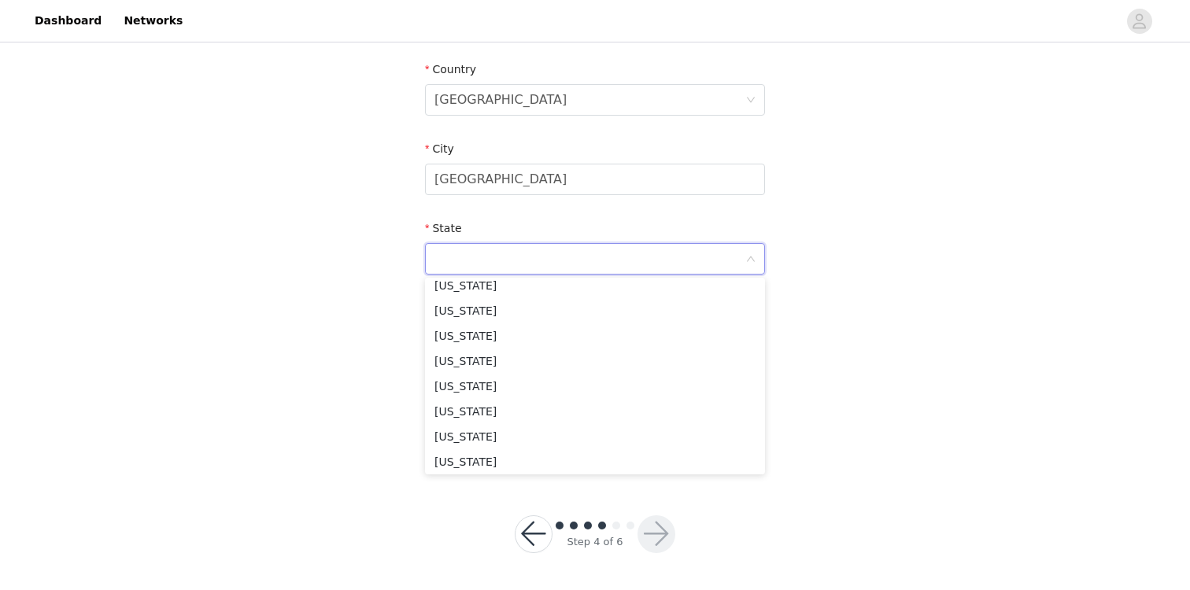
click at [540, 537] on button "button" at bounding box center [534, 534] width 38 height 38
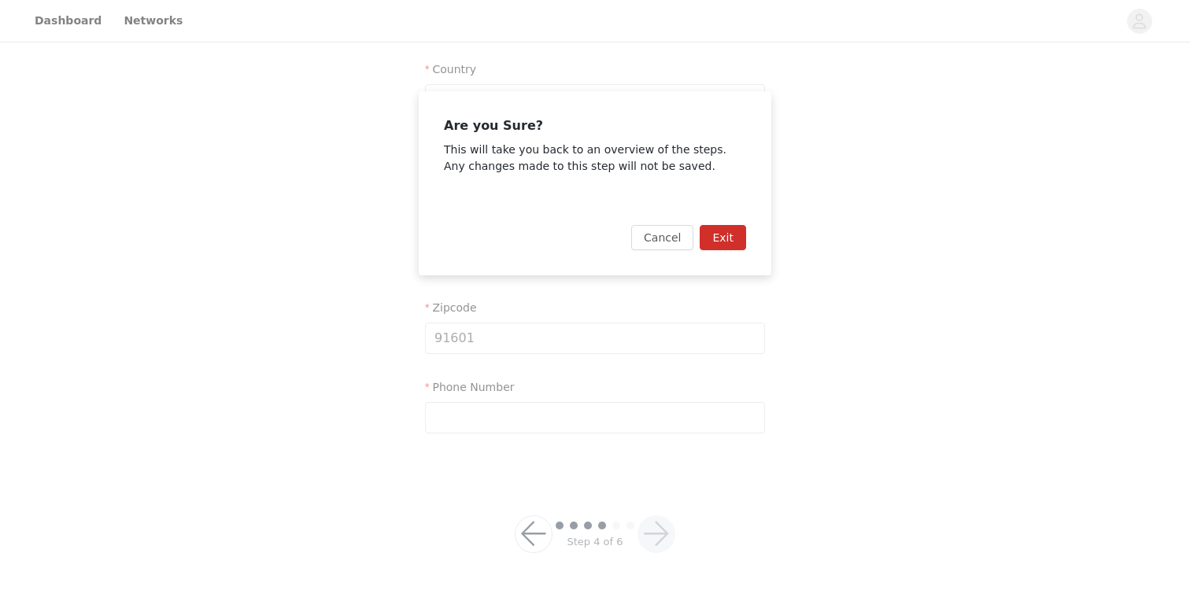
click at [739, 238] on button "Exit" at bounding box center [723, 237] width 46 height 25
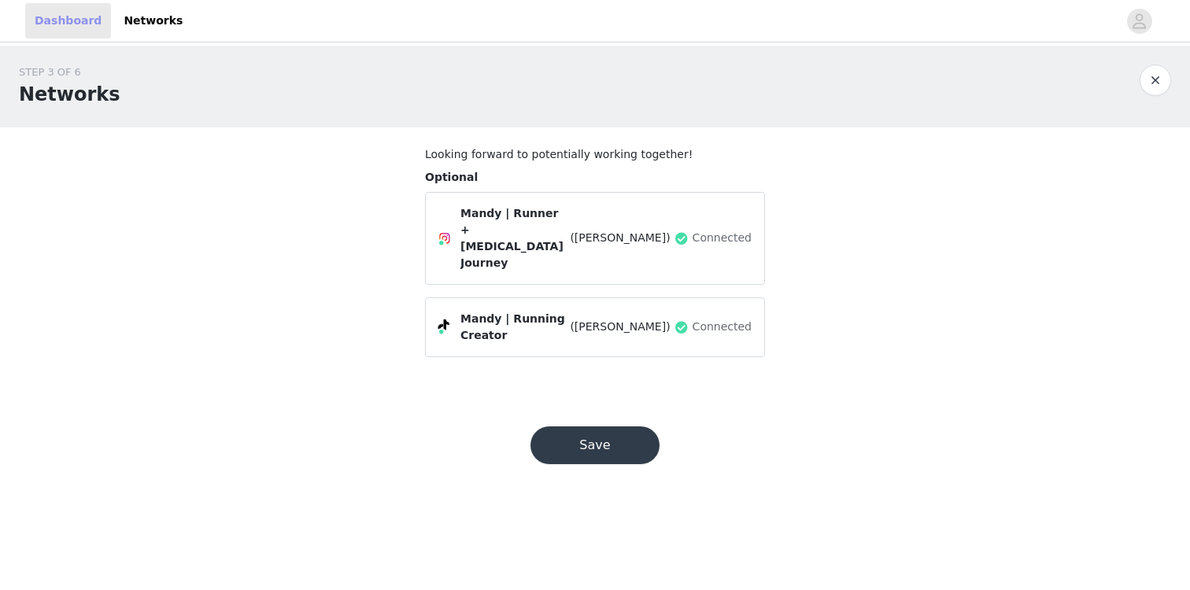
click at [50, 18] on link "Dashboard" at bounding box center [68, 20] width 86 height 35
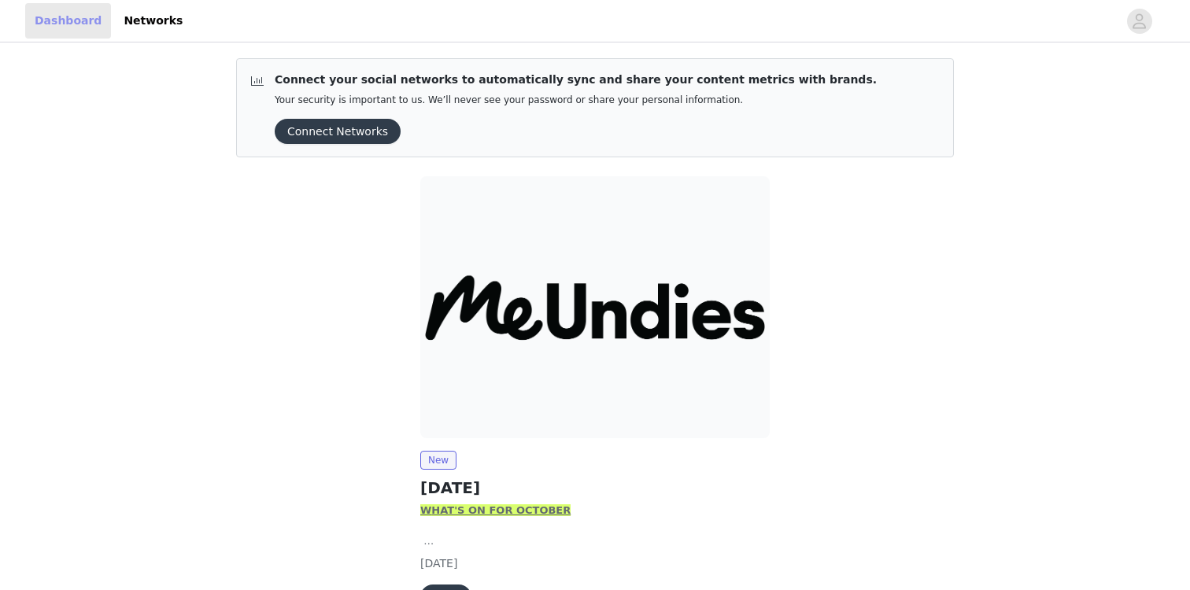
scroll to position [98, 0]
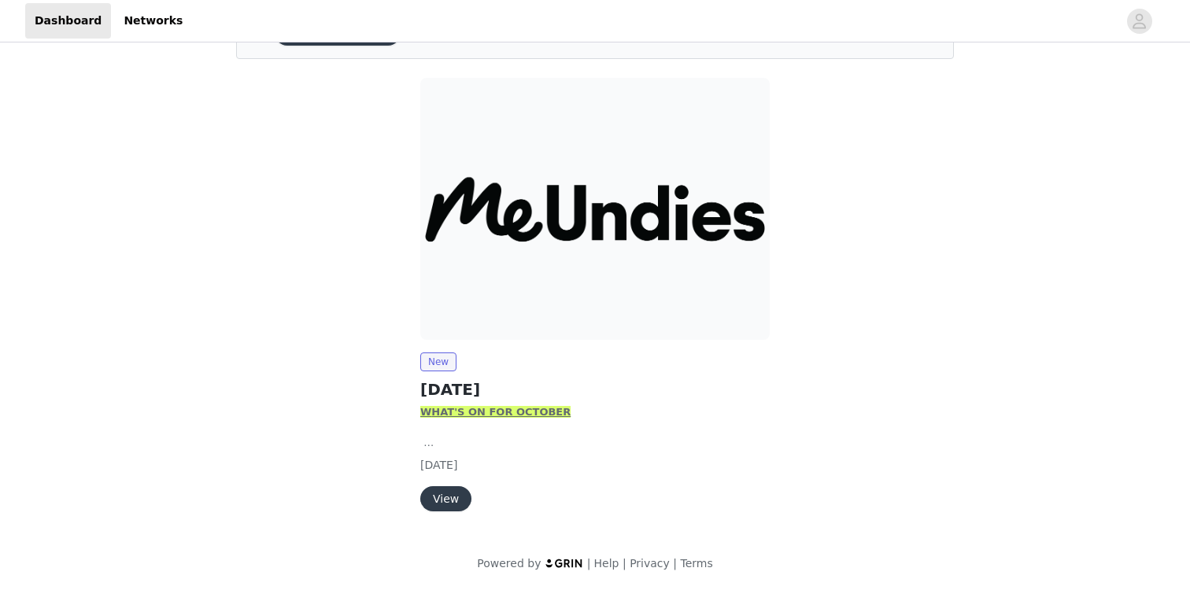
click at [467, 497] on button "View" at bounding box center [445, 498] width 51 height 25
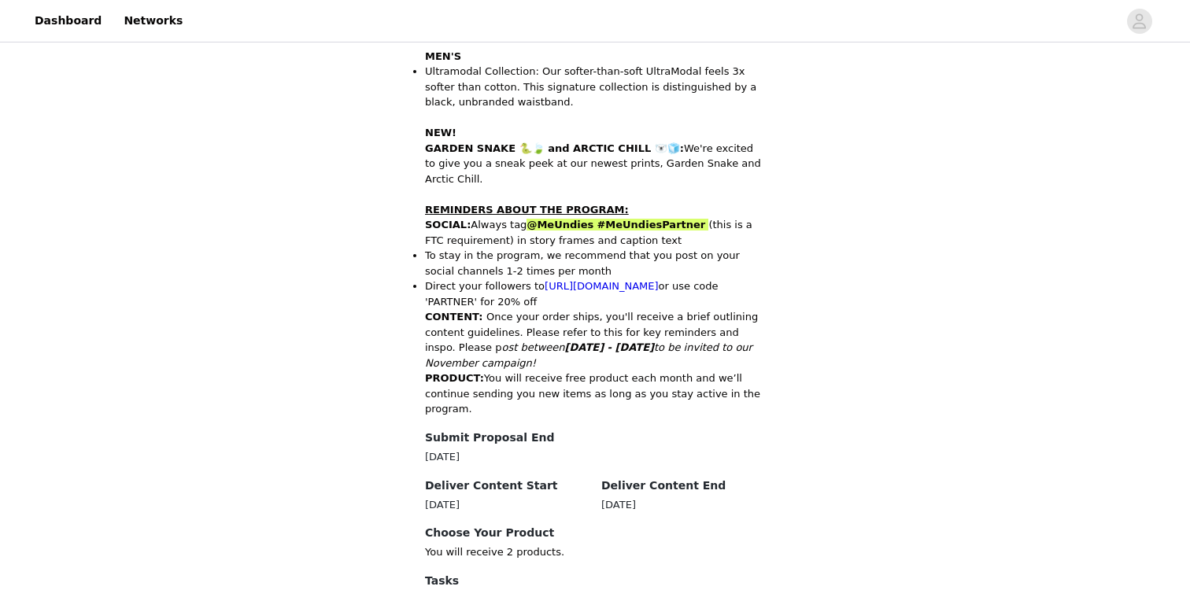
scroll to position [792, 0]
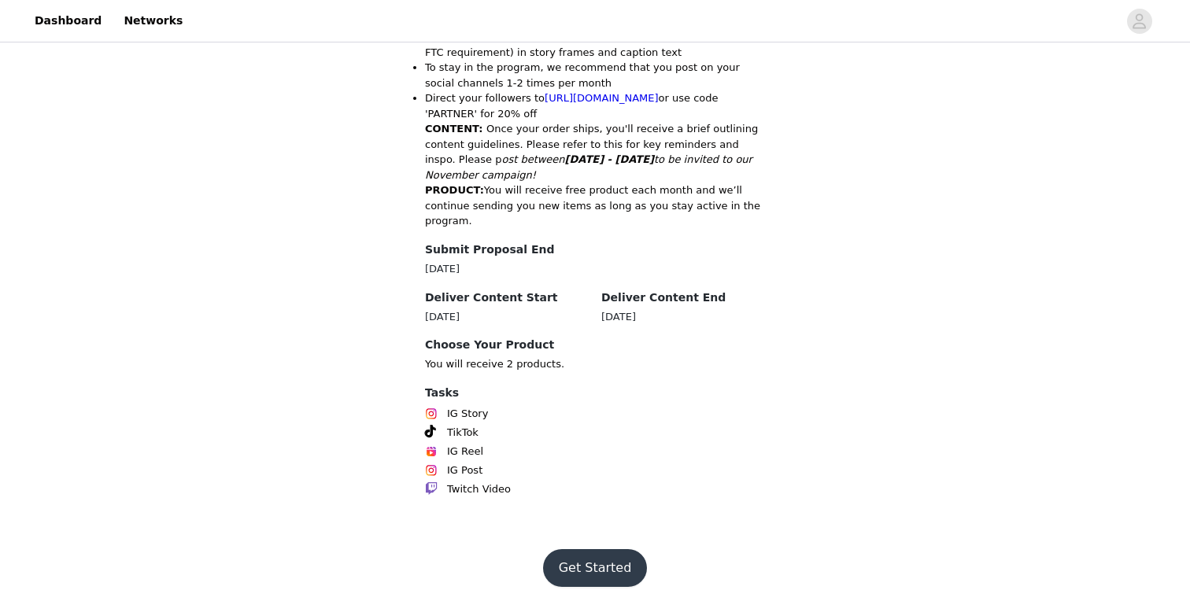
click at [596, 556] on button "Get Started" at bounding box center [595, 568] width 105 height 38
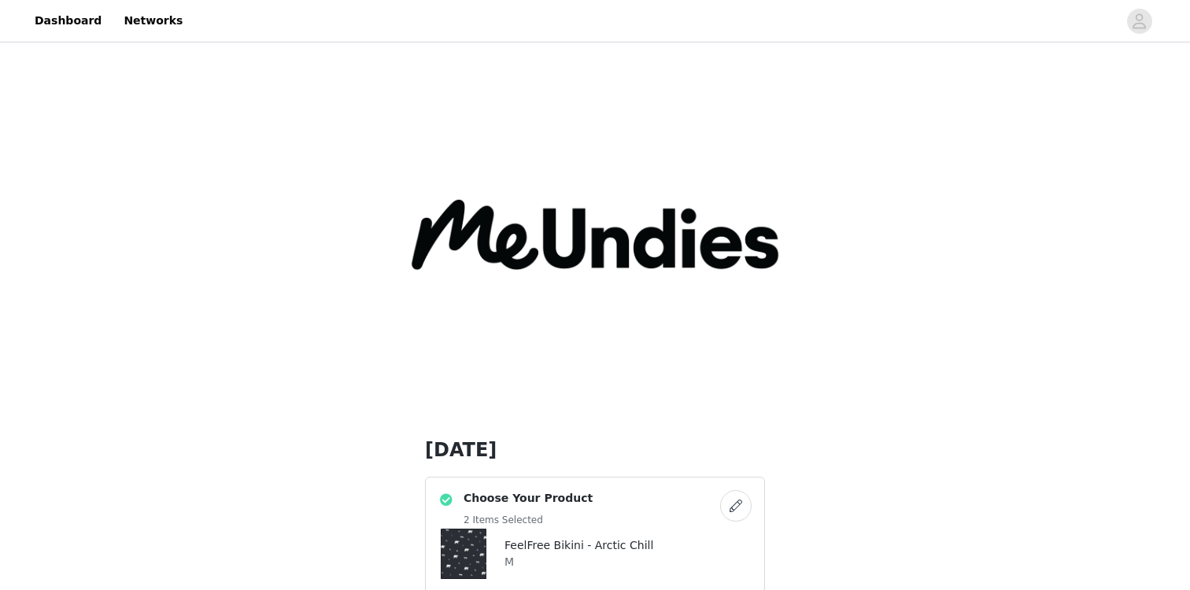
scroll to position [191, 0]
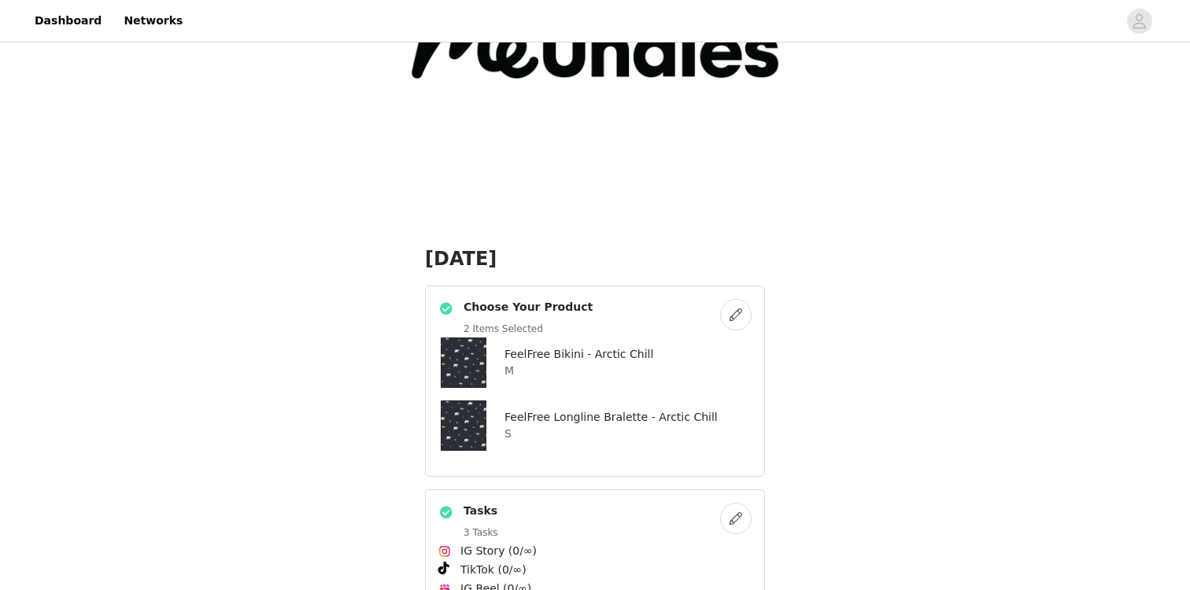
click at [730, 322] on button "button" at bounding box center [735, 314] width 31 height 31
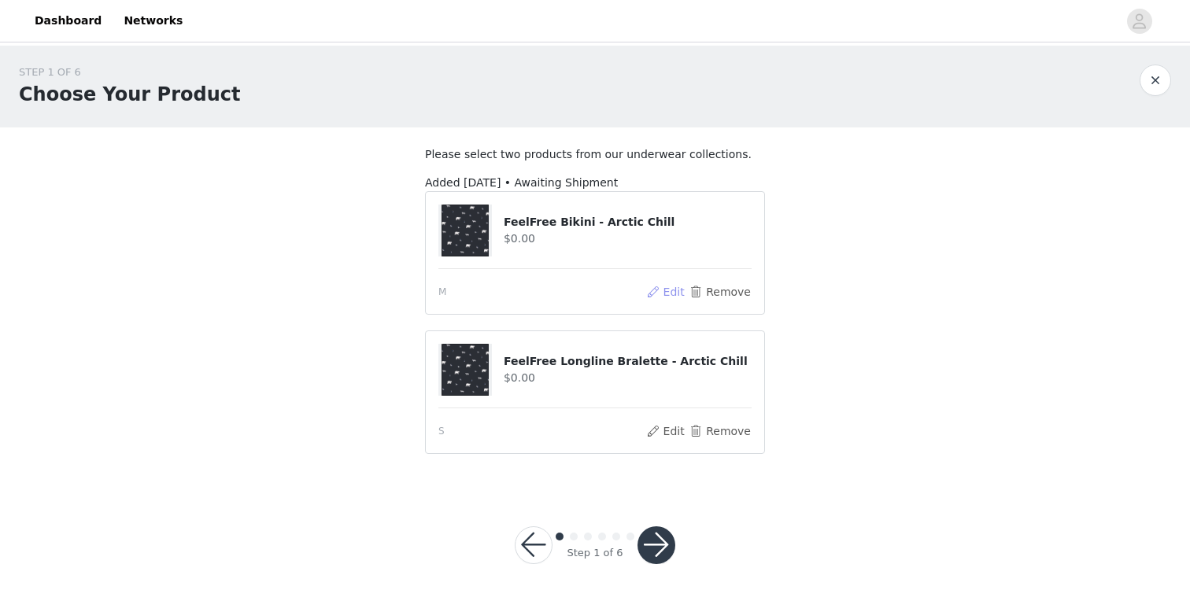
click at [681, 298] on button "Edit" at bounding box center [665, 291] width 40 height 19
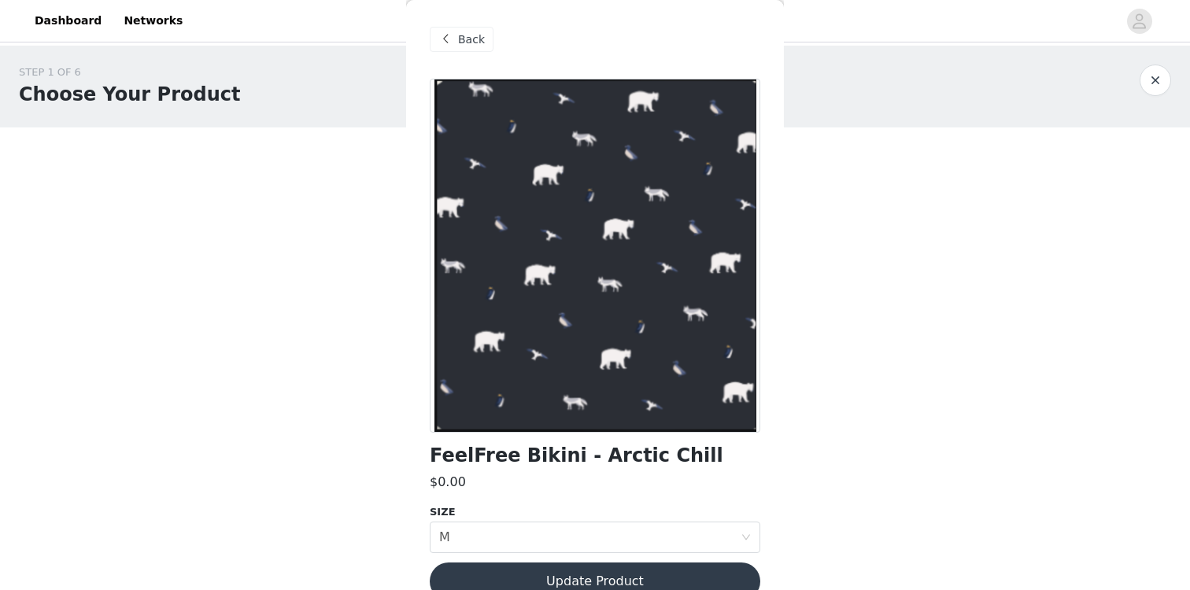
click at [475, 35] on span "Back" at bounding box center [471, 39] width 27 height 17
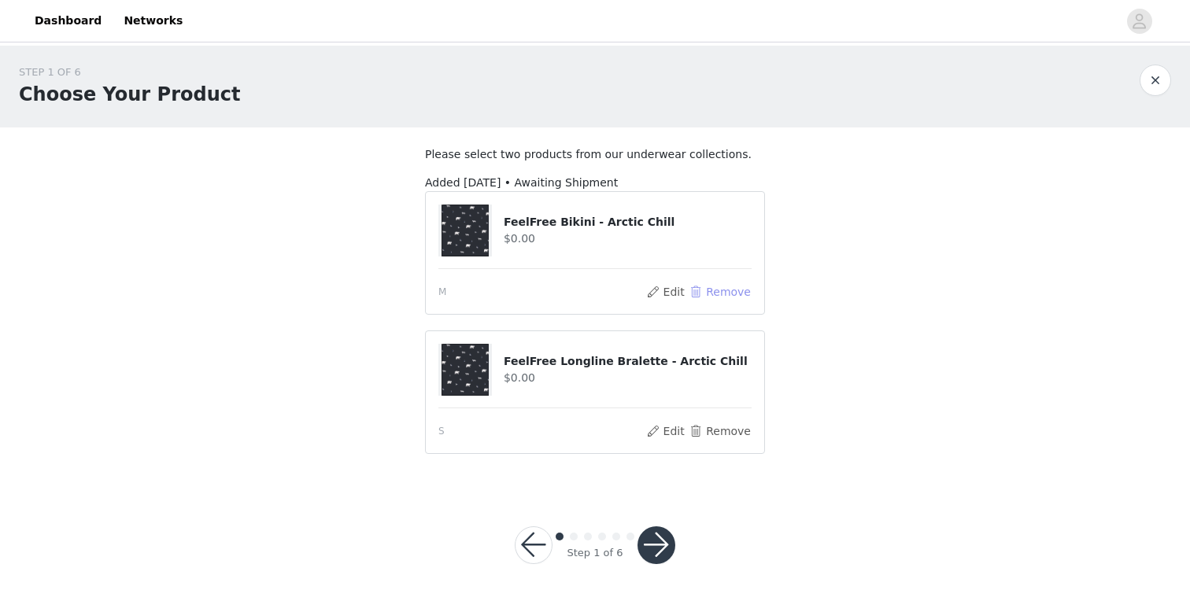
click at [725, 290] on button "Remove" at bounding box center [719, 291] width 63 height 19
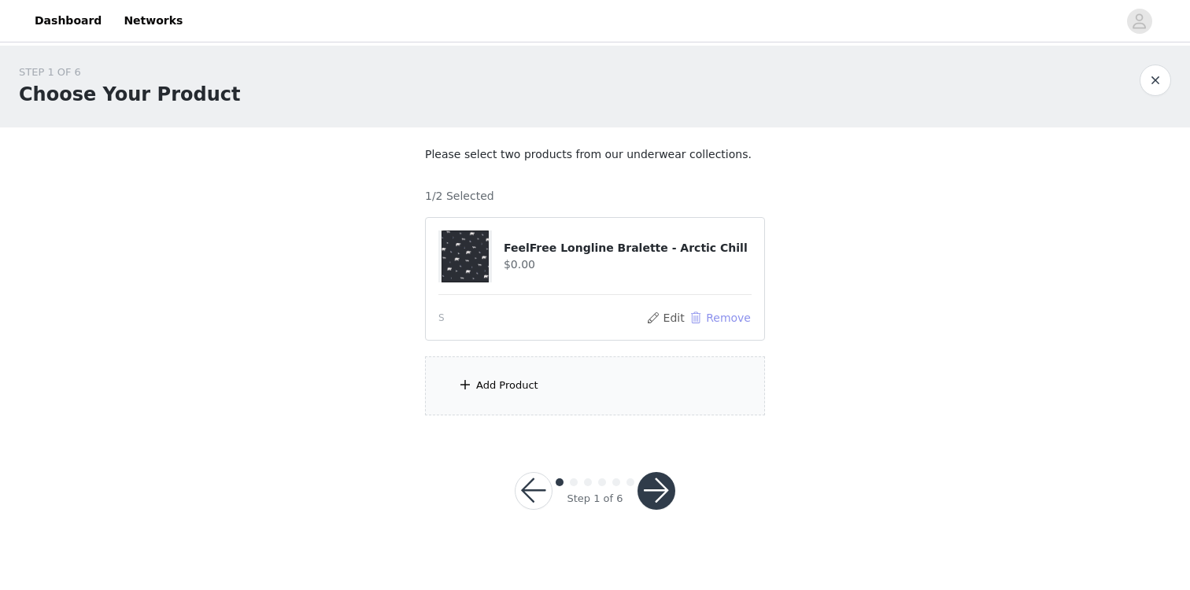
click at [725, 320] on button "Remove" at bounding box center [719, 317] width 63 height 19
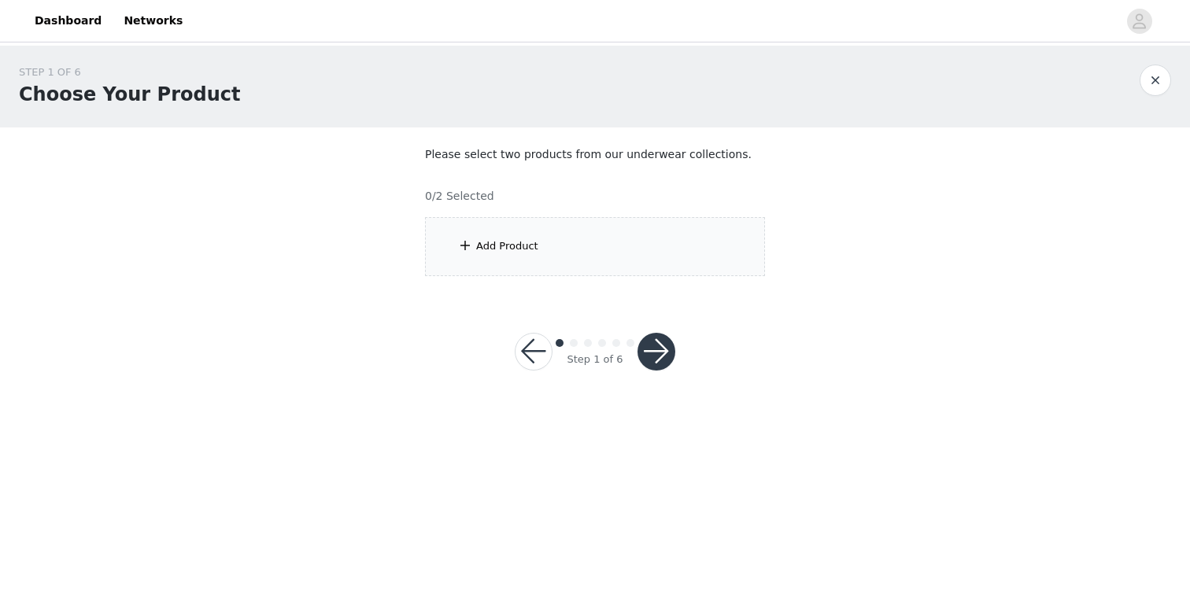
click at [646, 256] on div "Add Product" at bounding box center [595, 246] width 340 height 59
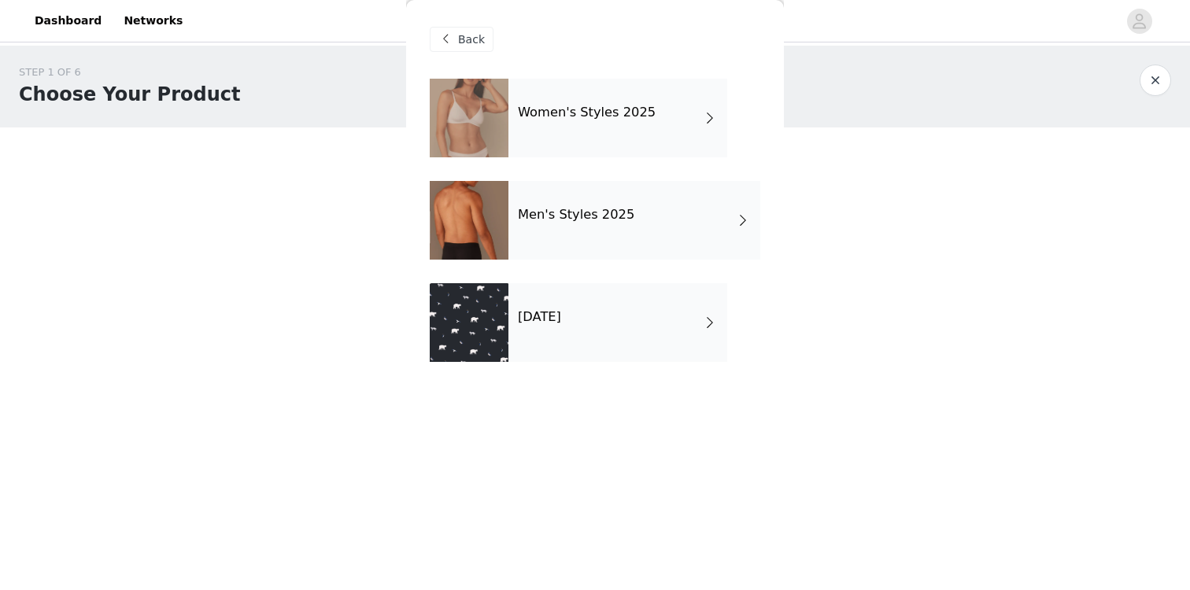
click at [623, 114] on h4 "Women's Styles 2025" at bounding box center [587, 112] width 138 height 14
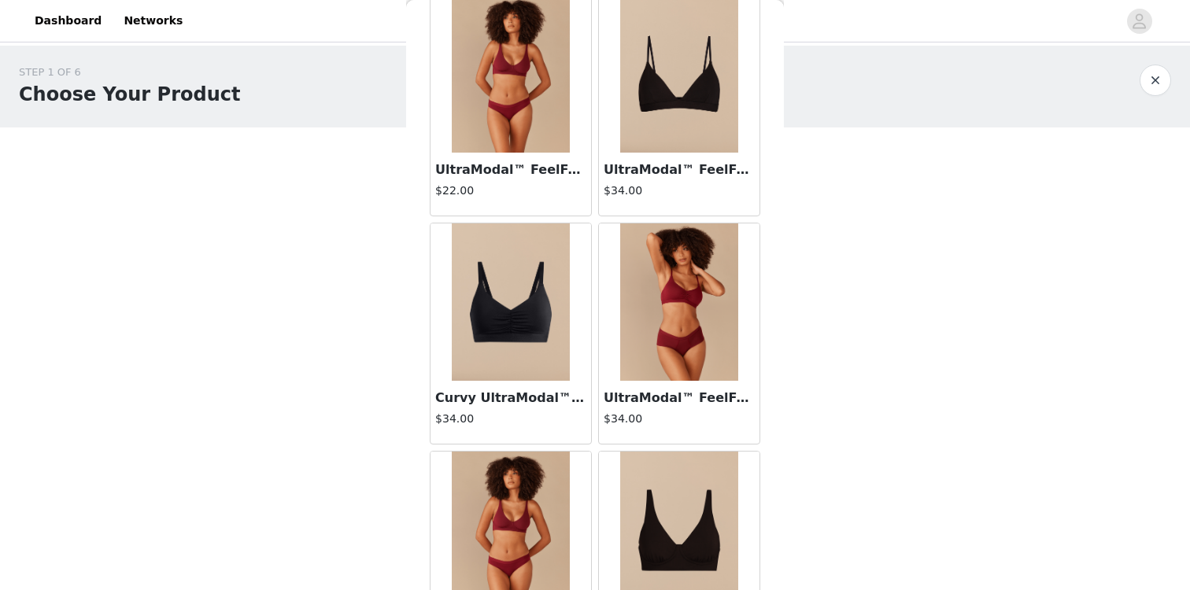
scroll to position [1818, 0]
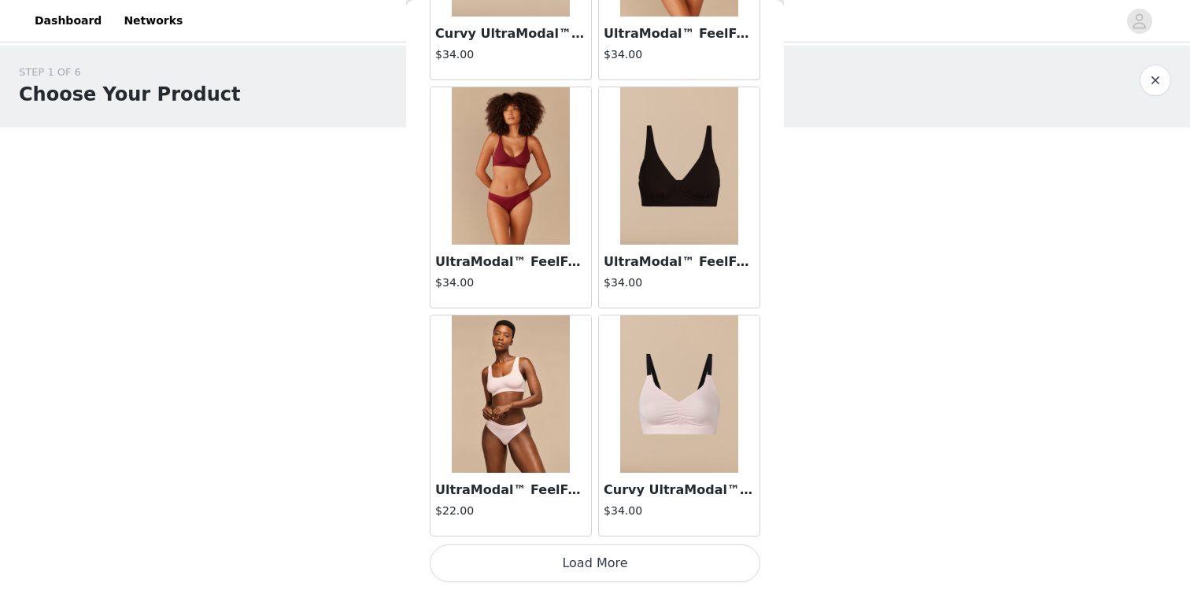
click at [573, 552] on button "Load More" at bounding box center [595, 563] width 330 height 38
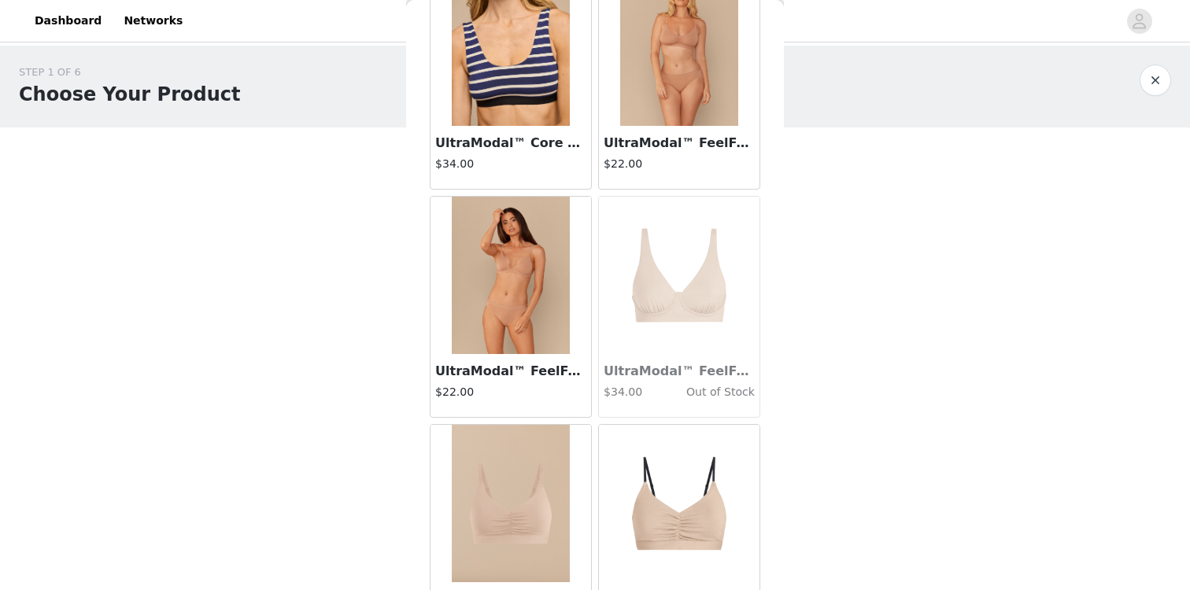
scroll to position [3749, 0]
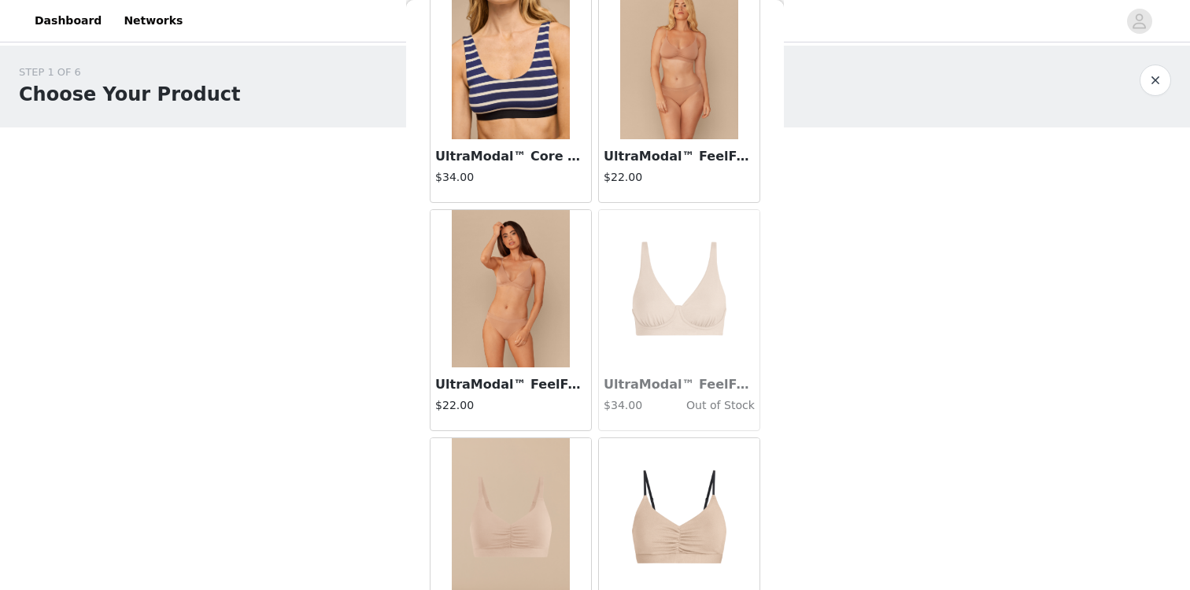
click at [559, 311] on img at bounding box center [511, 288] width 118 height 157
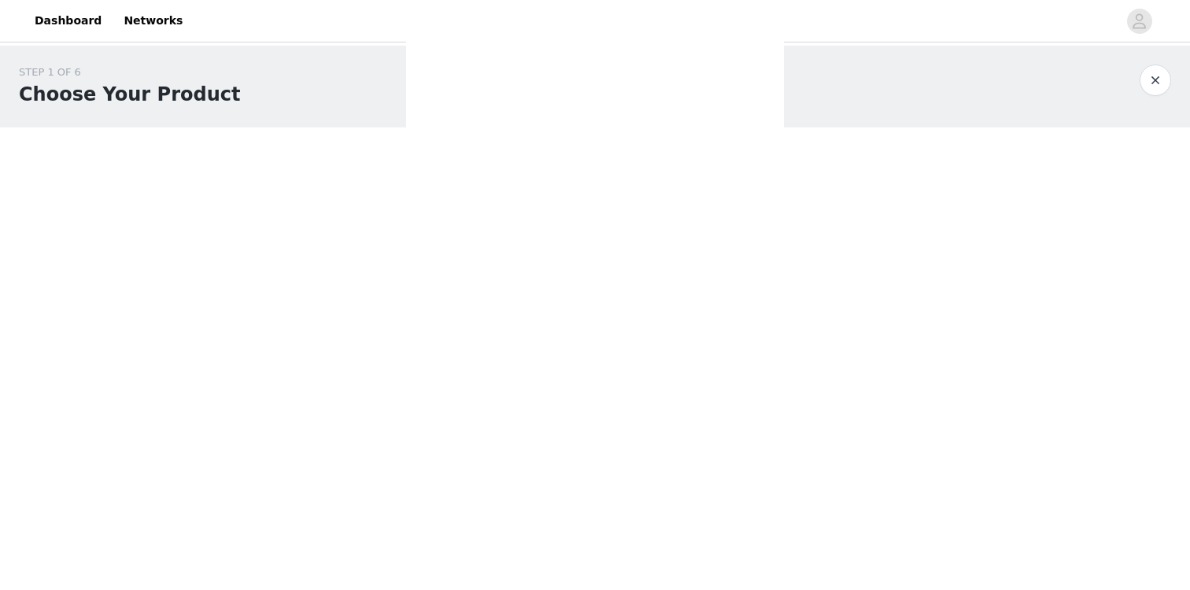
scroll to position [0, 0]
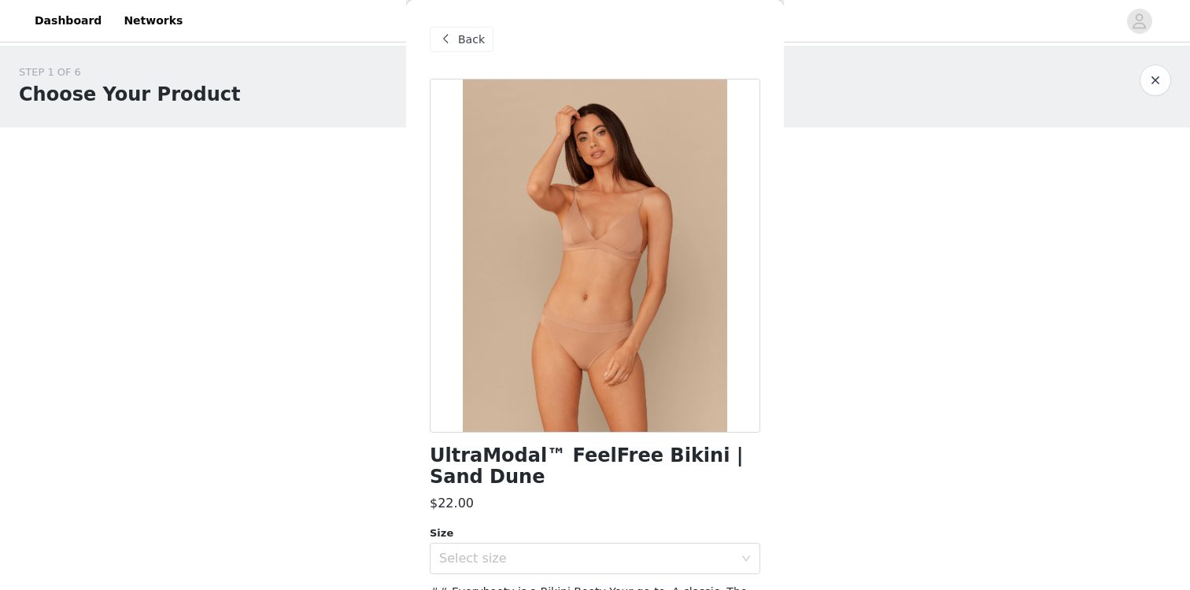
click at [477, 33] on span "Back" at bounding box center [471, 39] width 27 height 17
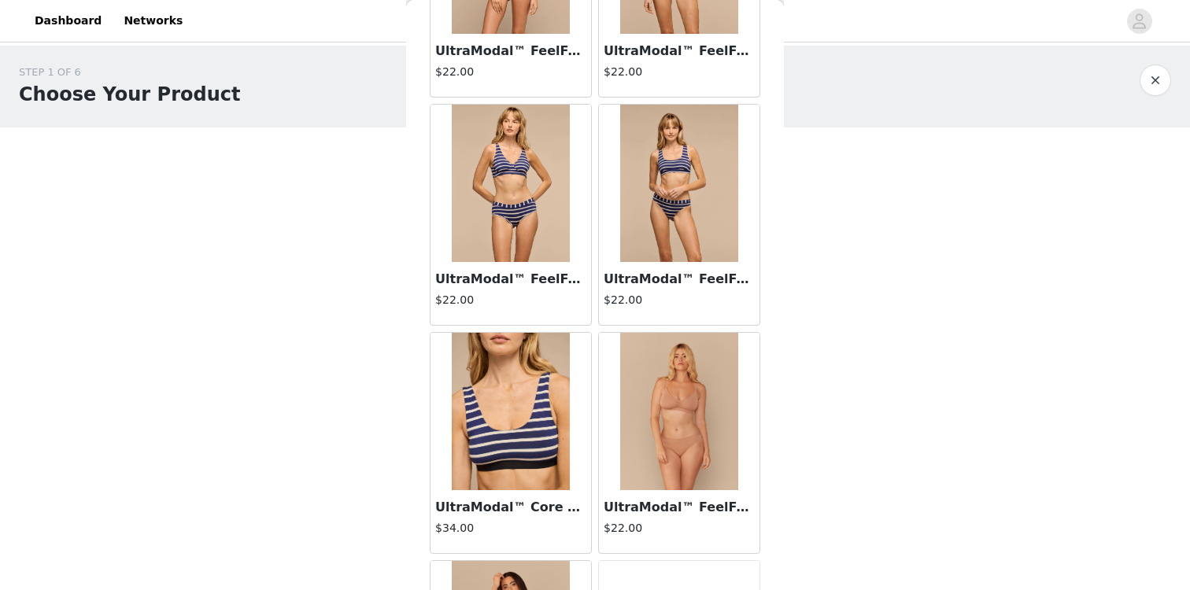
scroll to position [4099, 0]
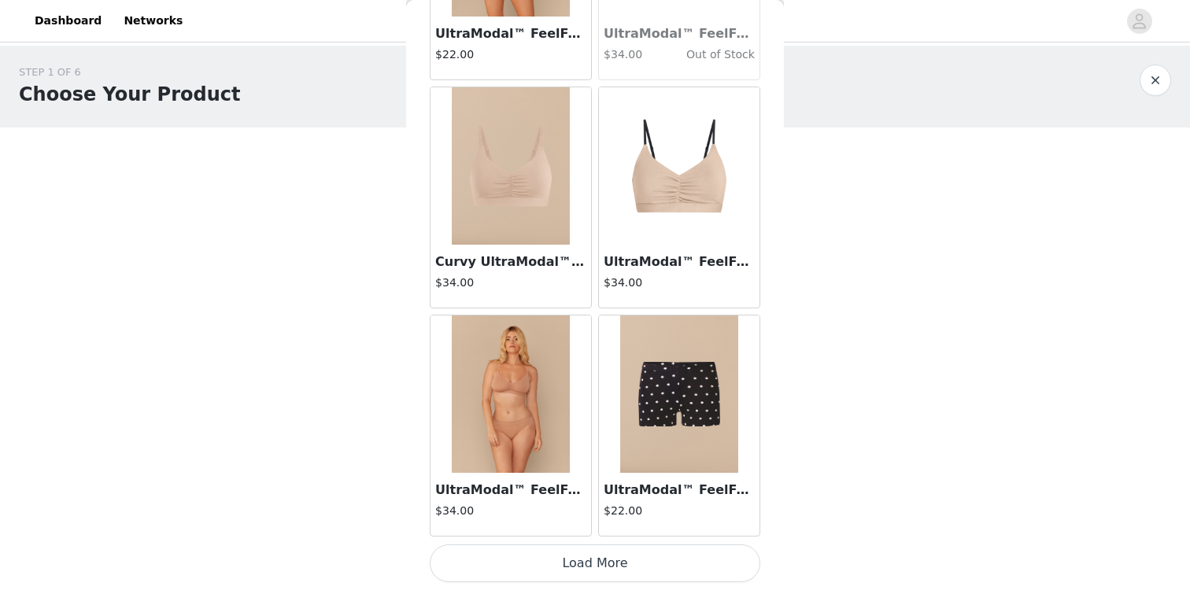
click at [572, 558] on button "Load More" at bounding box center [595, 563] width 330 height 38
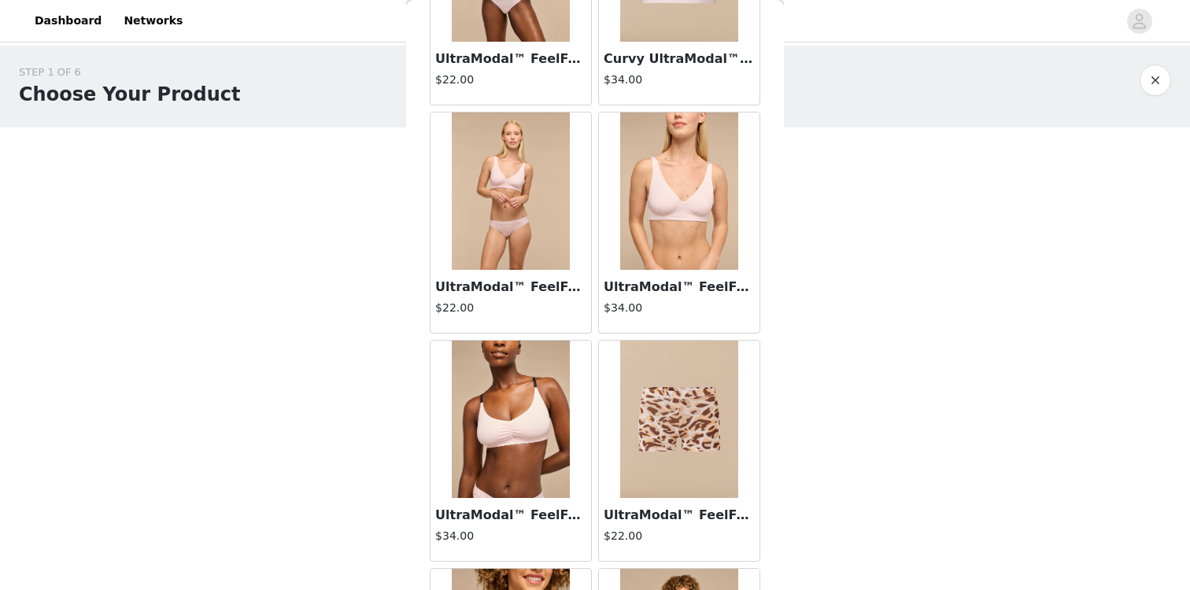
scroll to position [2231, 0]
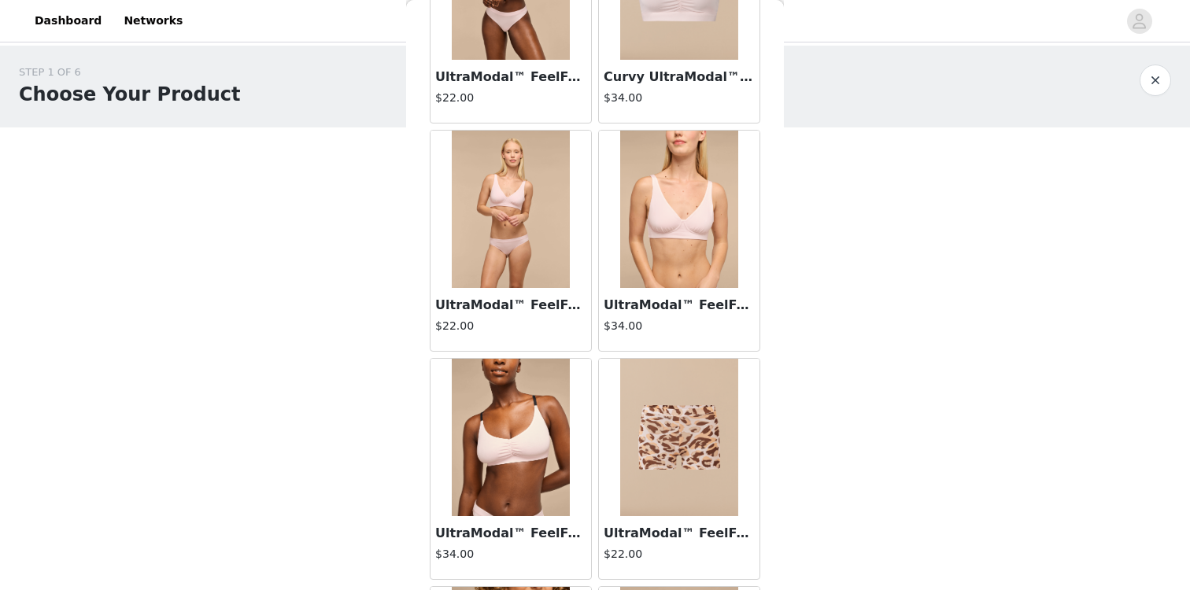
click at [688, 285] on img at bounding box center [679, 209] width 118 height 157
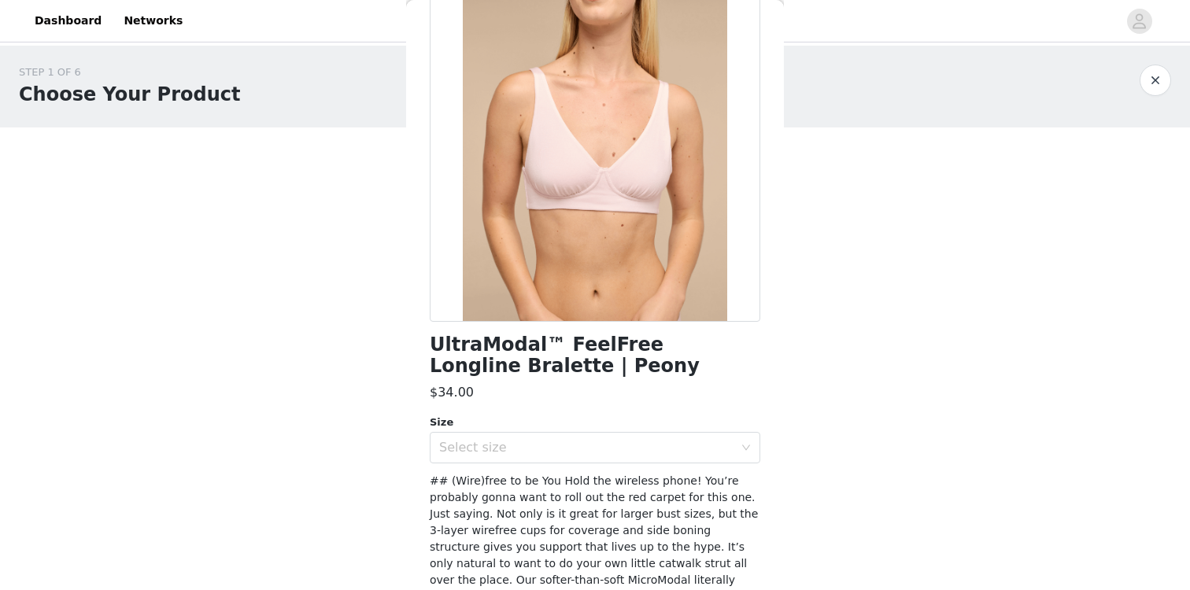
scroll to position [116, 0]
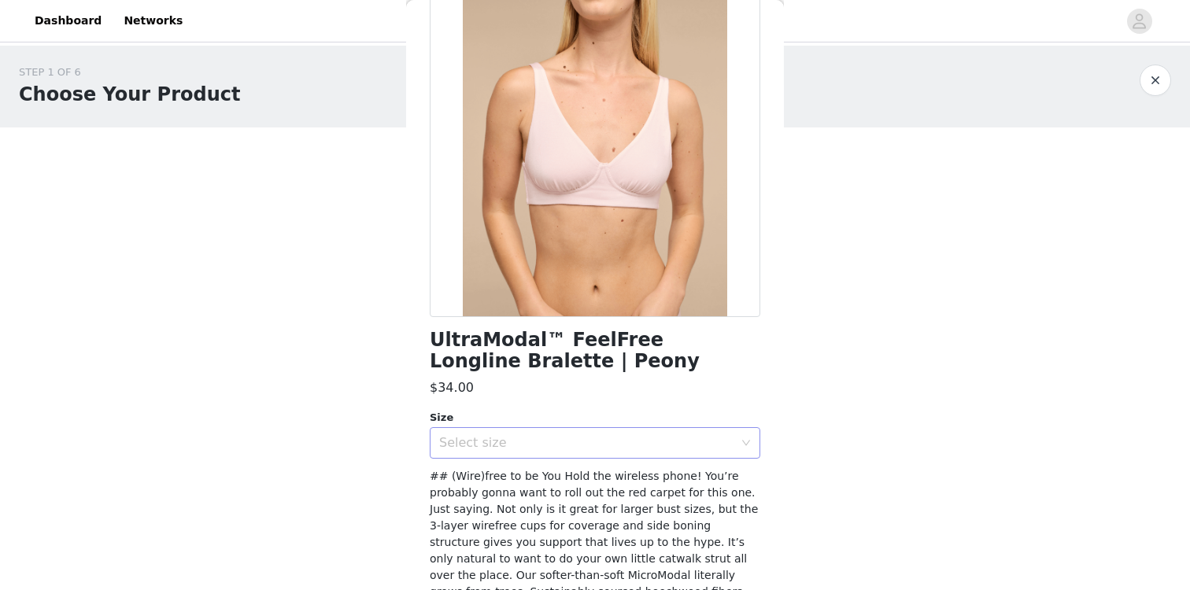
click at [632, 441] on div "Select size" at bounding box center [586, 443] width 294 height 16
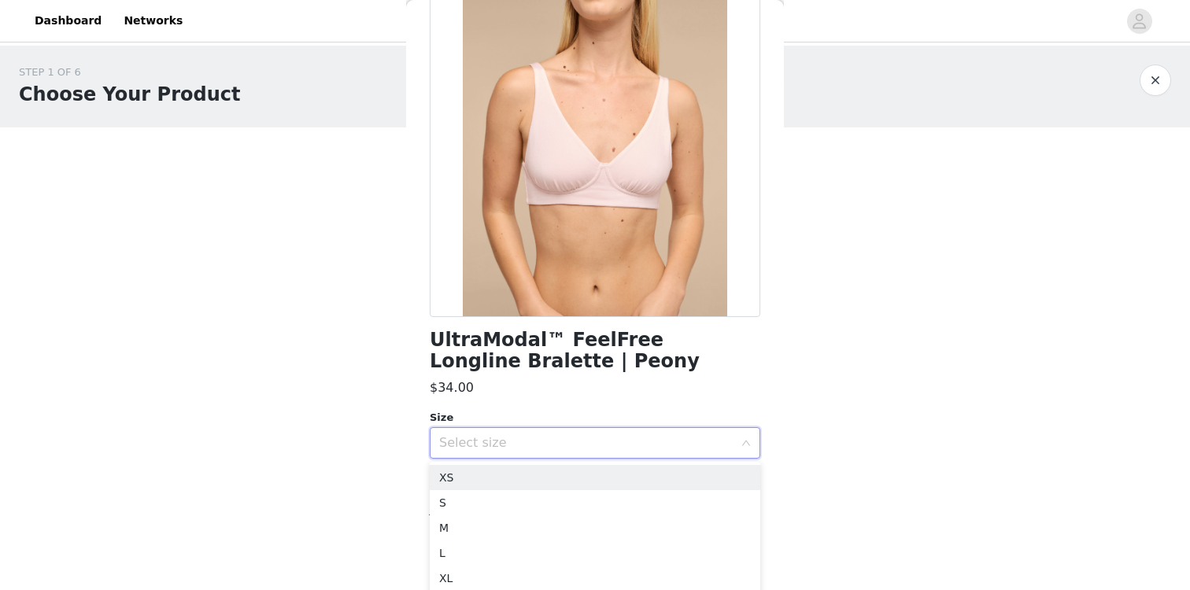
click at [636, 416] on div "Size" at bounding box center [595, 418] width 330 height 16
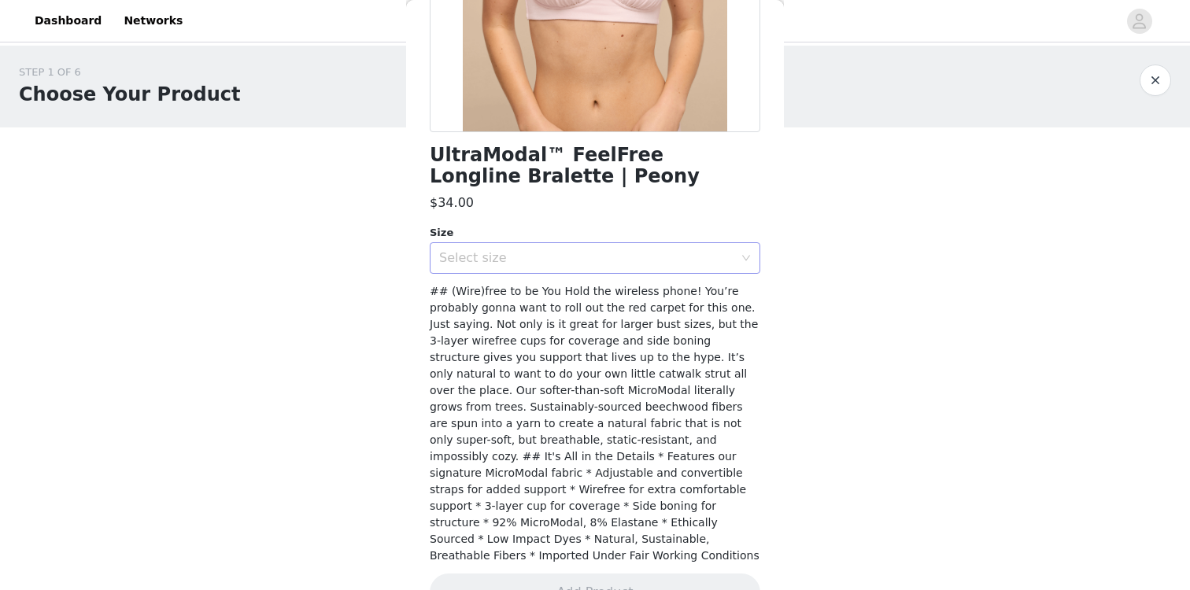
scroll to position [323, 0]
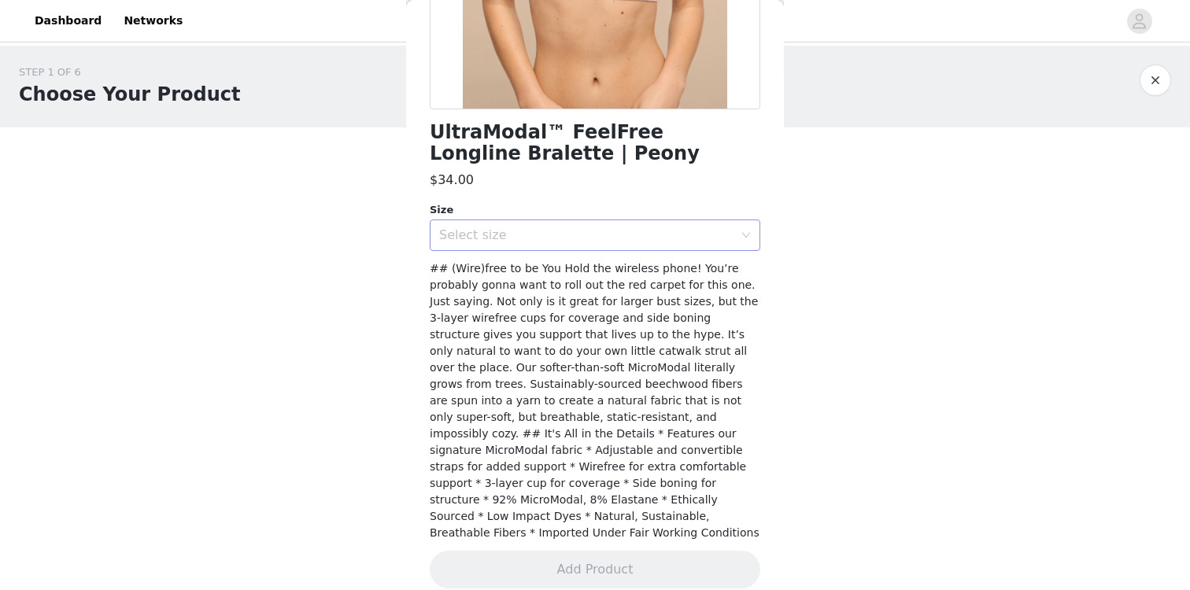
click at [711, 247] on div "Select size" at bounding box center [589, 235] width 301 height 30
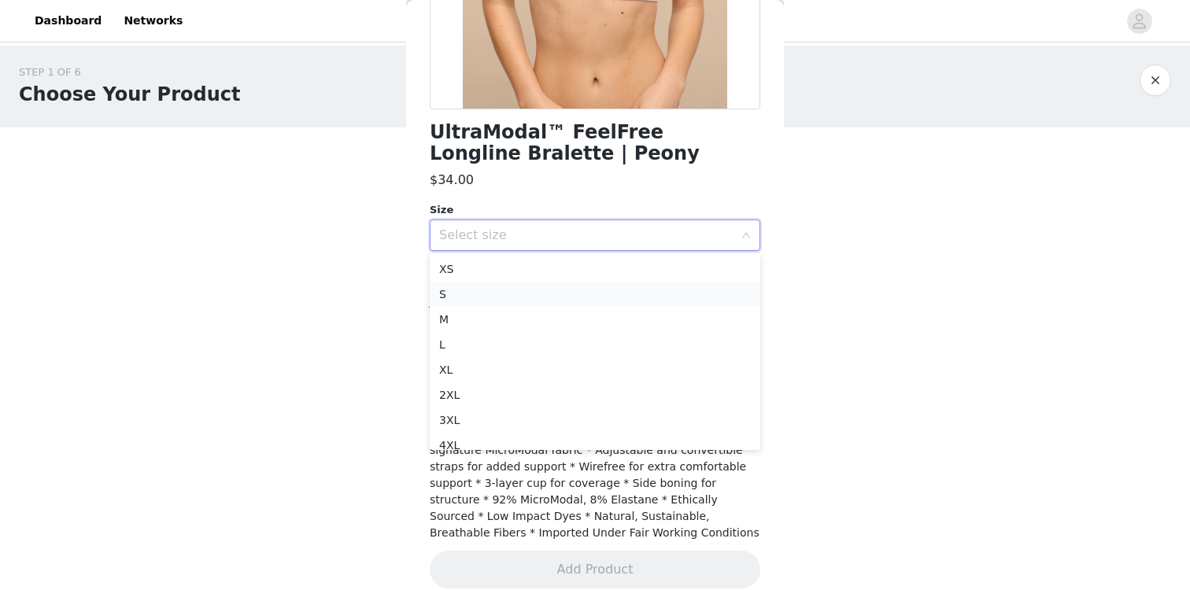
click at [656, 290] on li "S" at bounding box center [595, 294] width 330 height 25
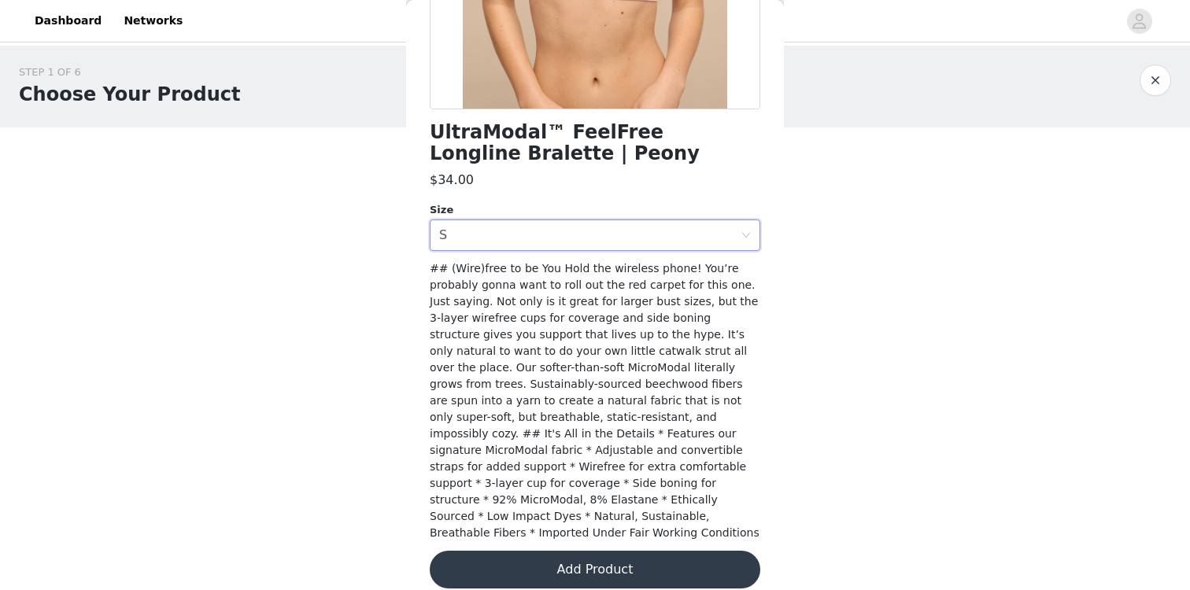
click at [604, 554] on button "Add Product" at bounding box center [595, 570] width 330 height 38
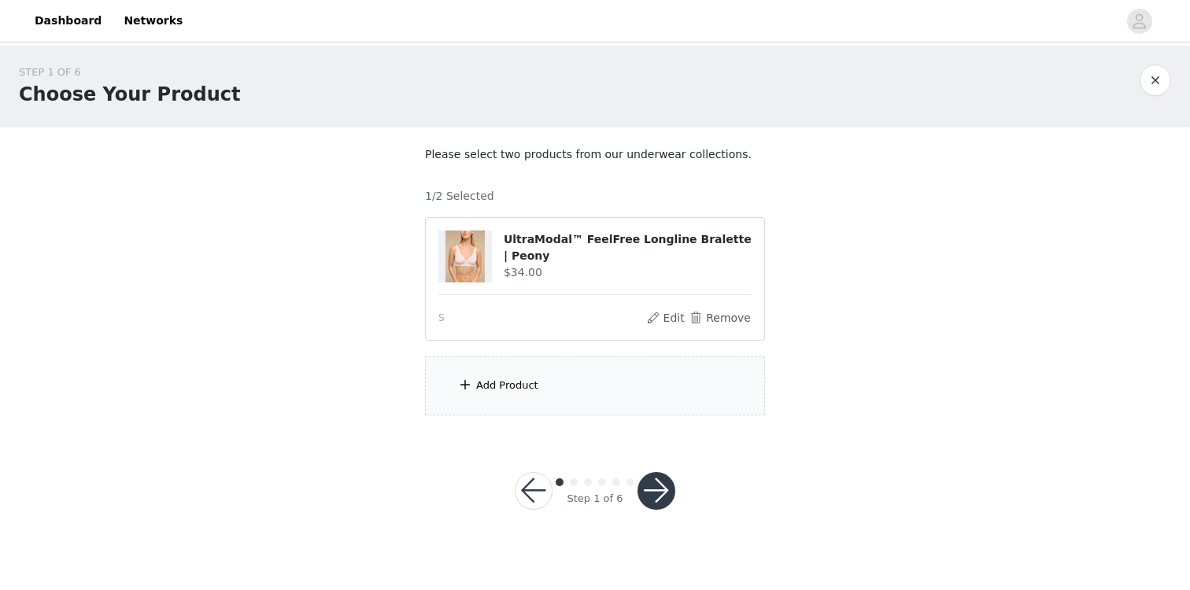
click at [561, 378] on div "Add Product" at bounding box center [595, 385] width 340 height 59
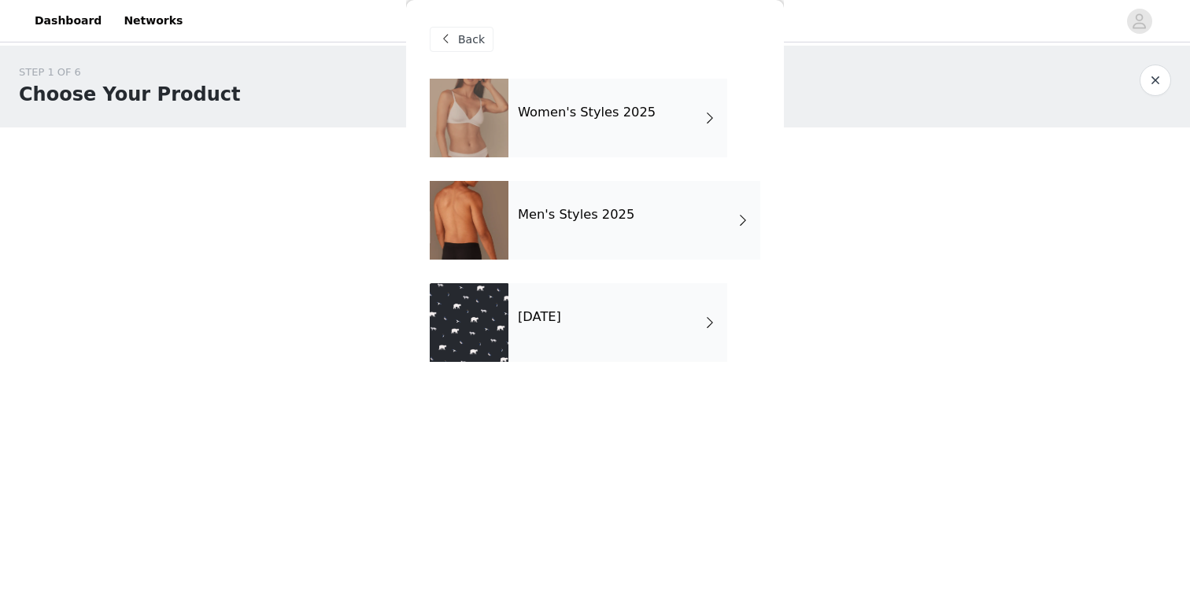
click at [626, 99] on div "Women's Styles 2025" at bounding box center [617, 118] width 219 height 79
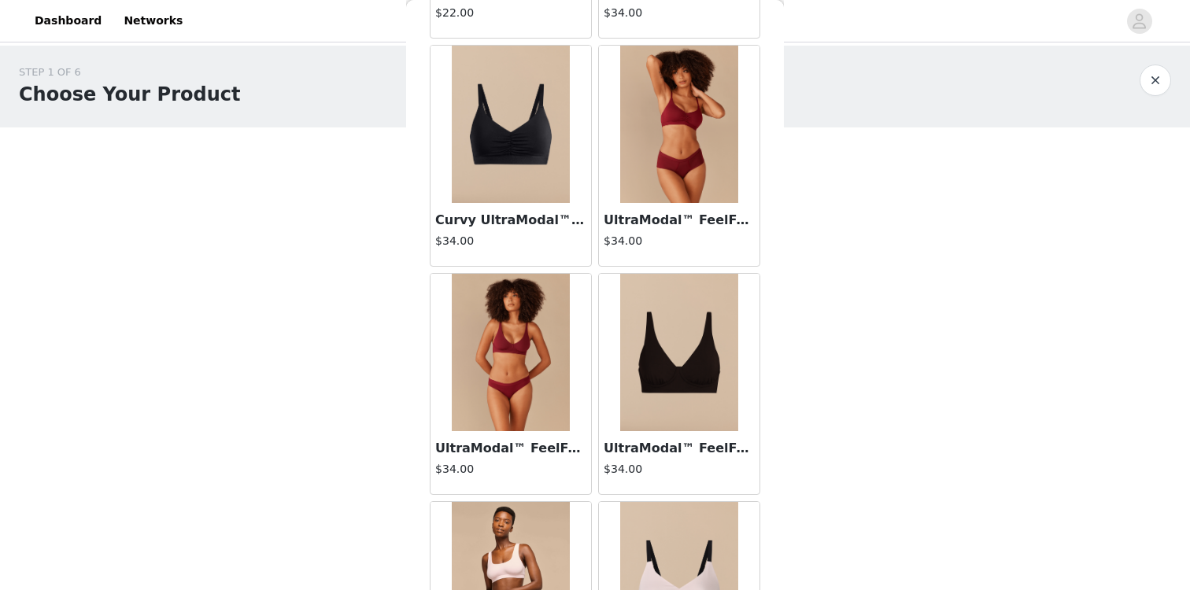
scroll to position [1818, 0]
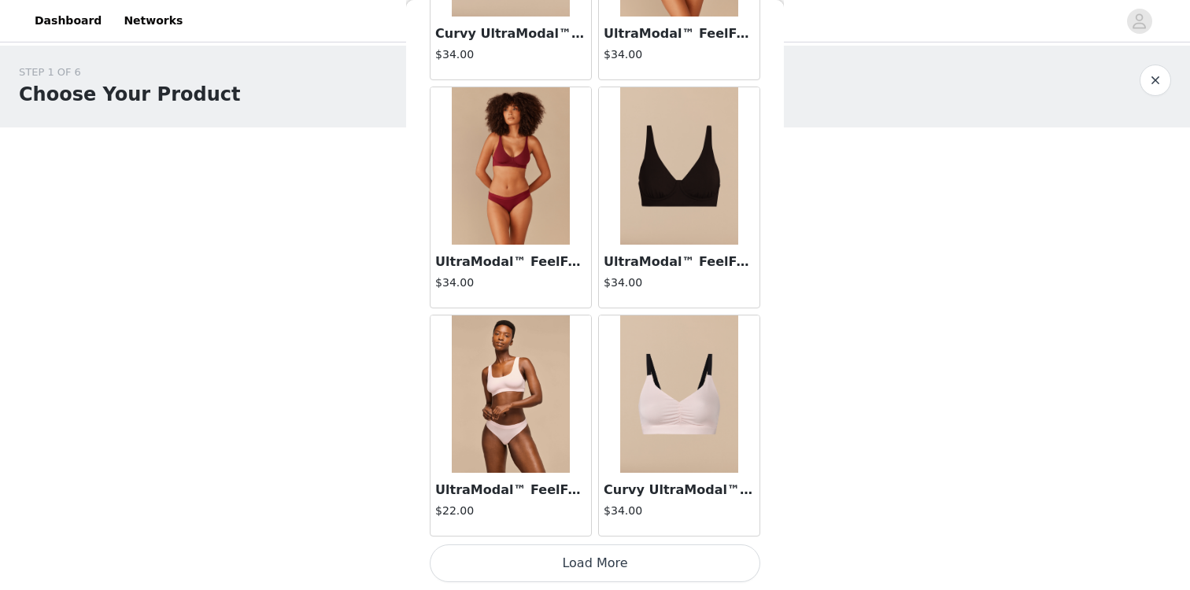
click at [553, 566] on button "Load More" at bounding box center [595, 563] width 330 height 38
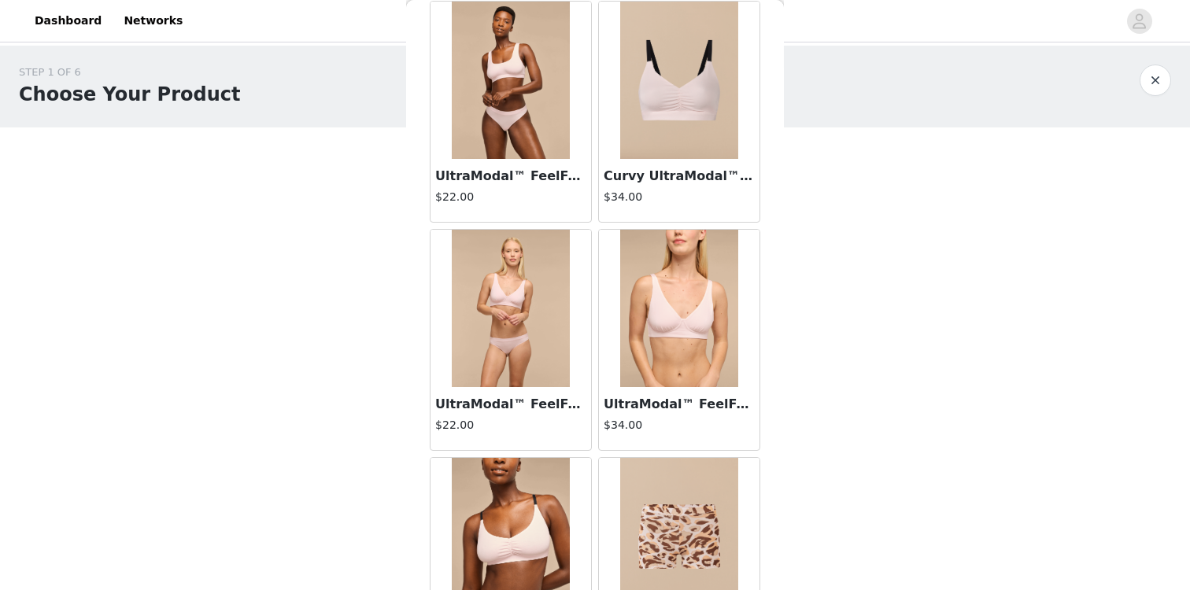
scroll to position [2082, 0]
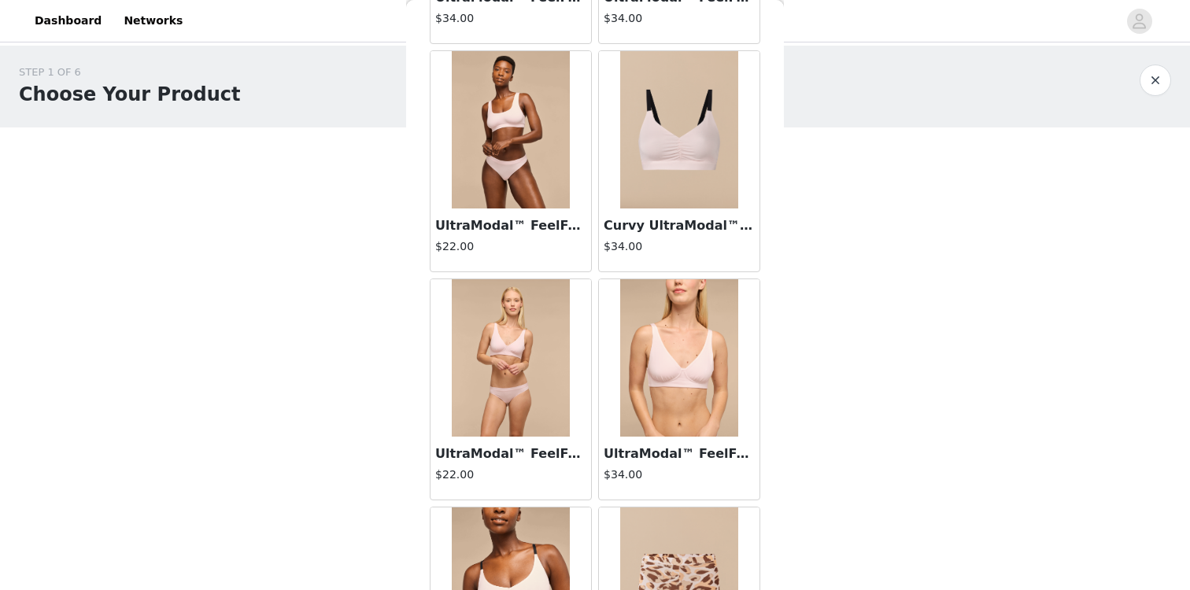
click at [533, 353] on img at bounding box center [511, 357] width 118 height 157
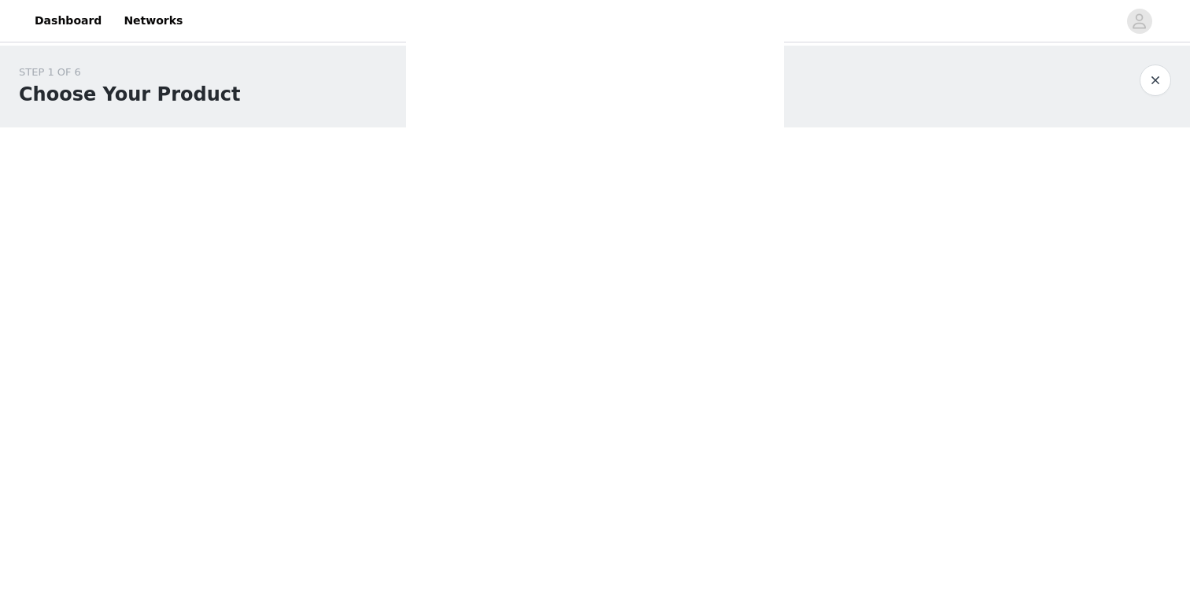
scroll to position [0, 0]
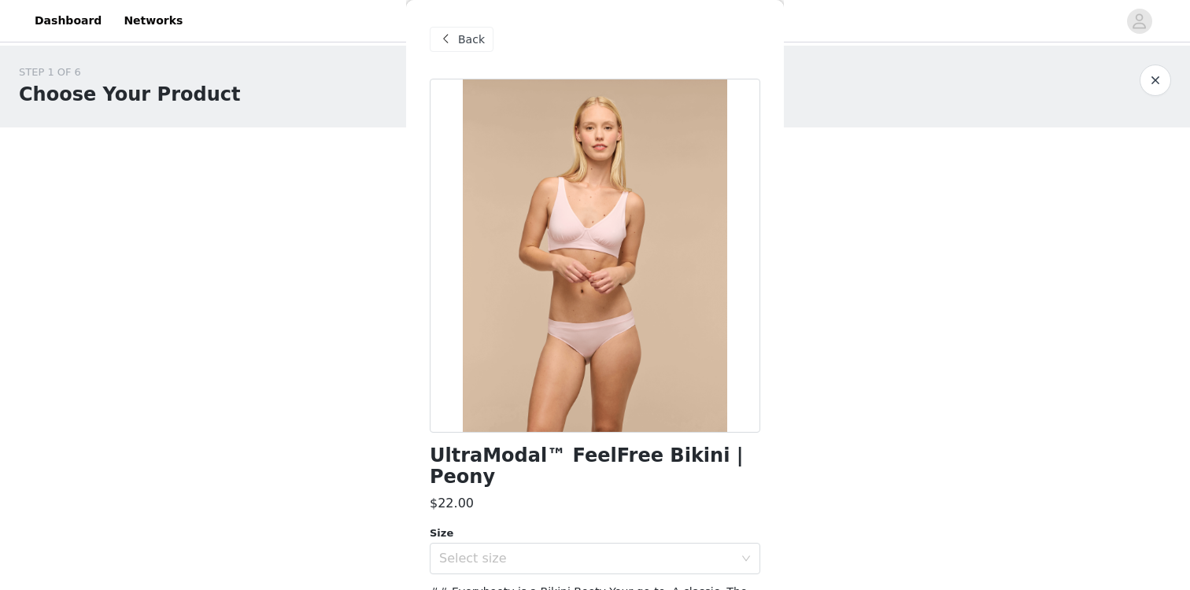
click at [471, 38] on span "Back" at bounding box center [471, 39] width 27 height 17
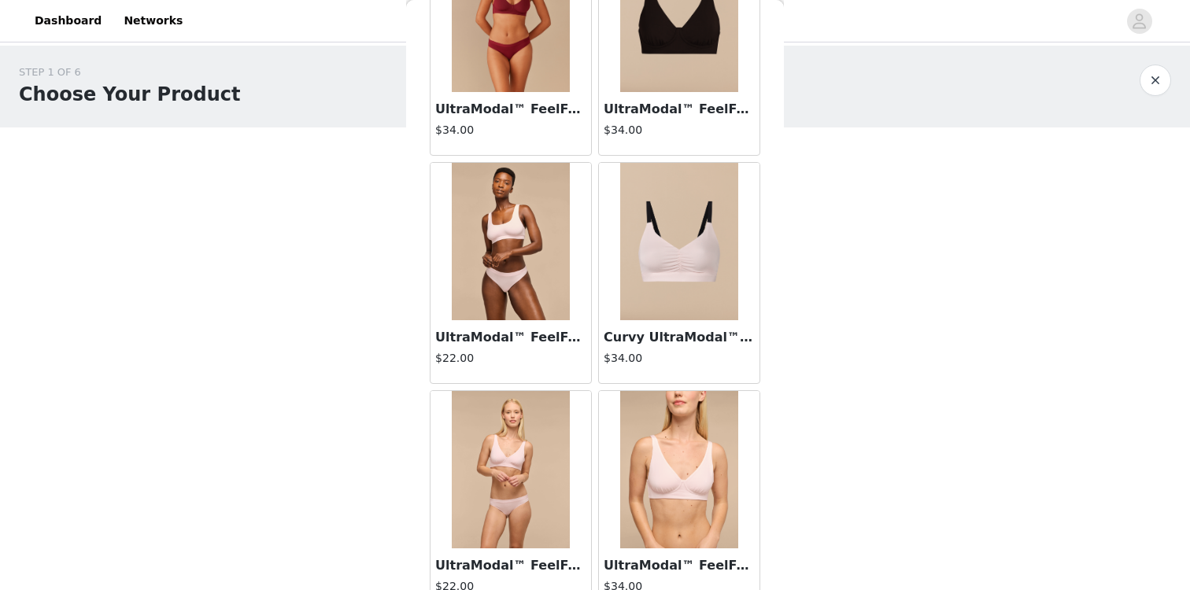
scroll to position [2106, 0]
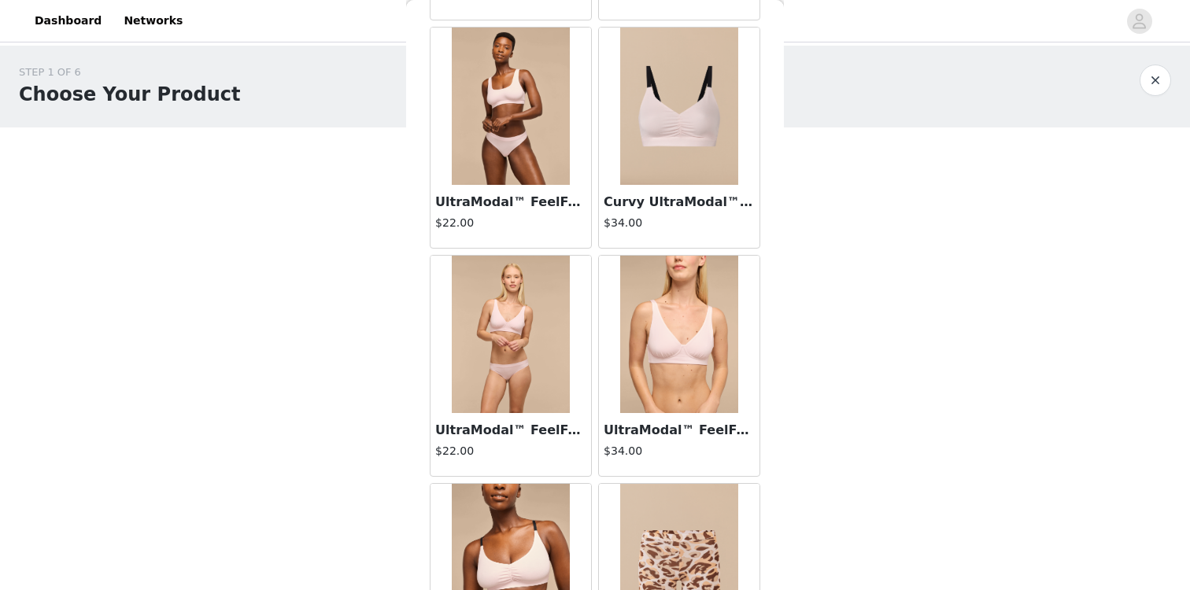
click at [530, 175] on img at bounding box center [511, 106] width 118 height 157
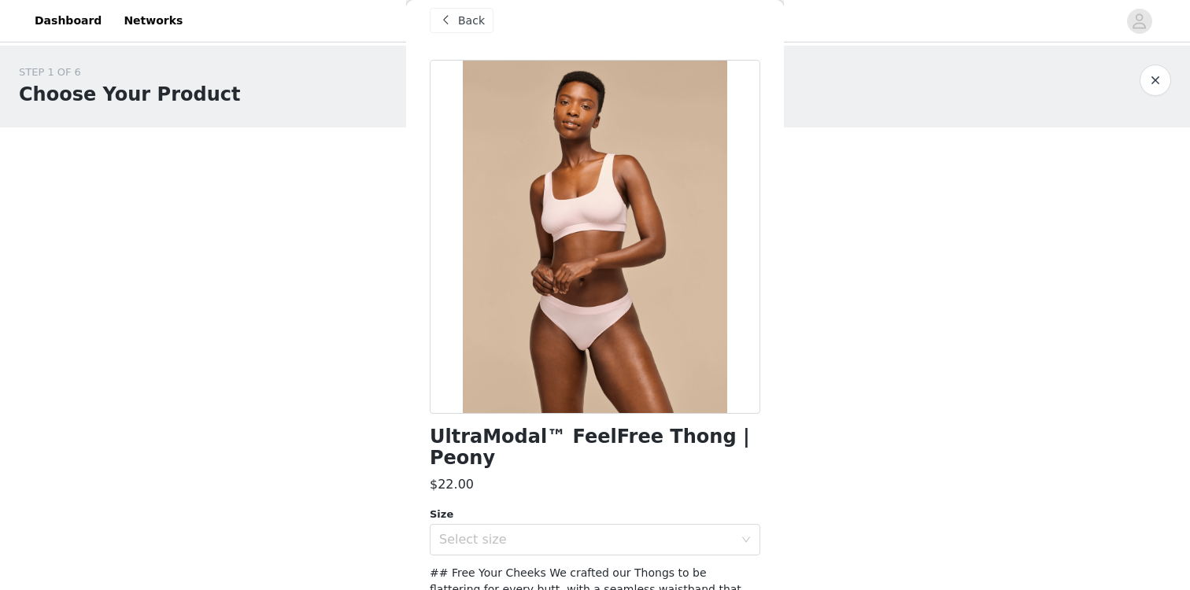
scroll to position [0, 0]
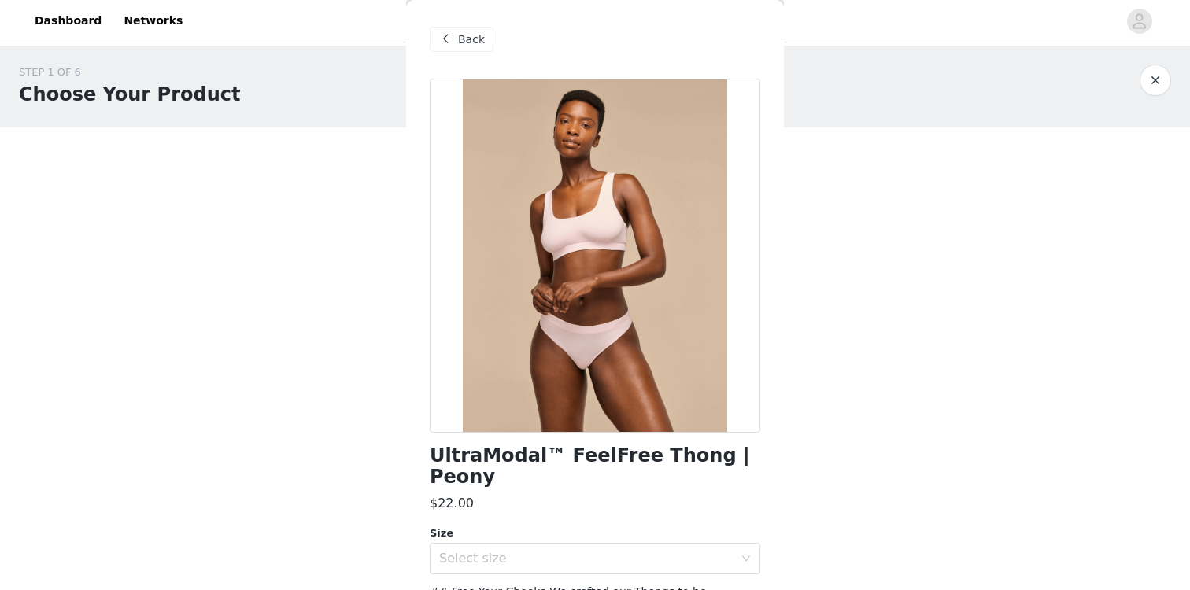
click at [451, 42] on span at bounding box center [445, 39] width 19 height 19
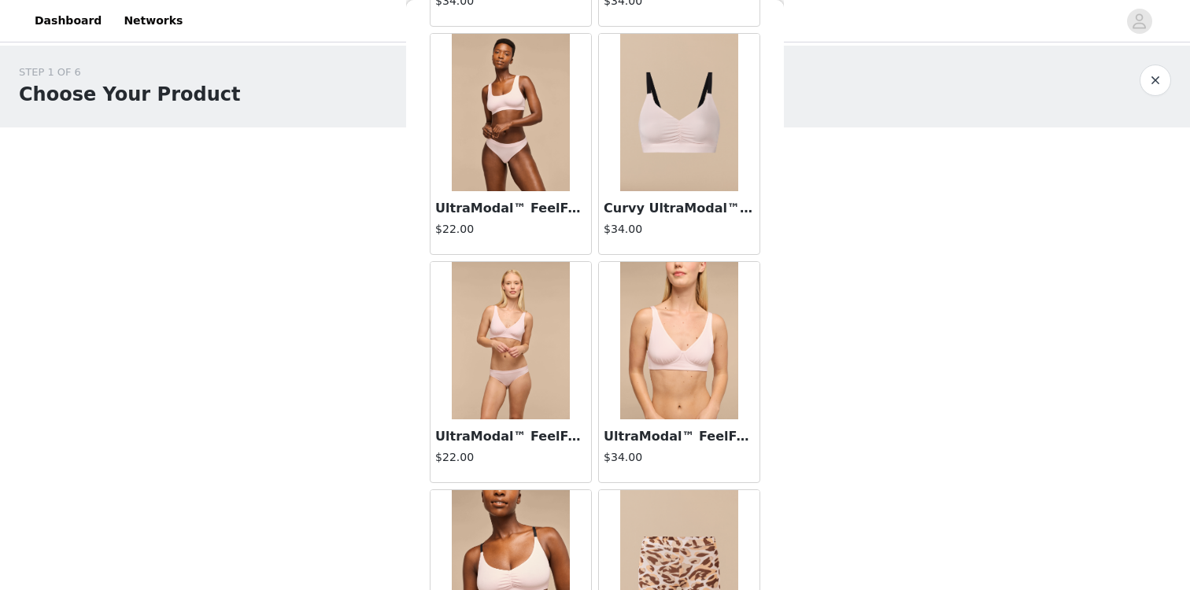
click at [504, 384] on img at bounding box center [511, 340] width 118 height 157
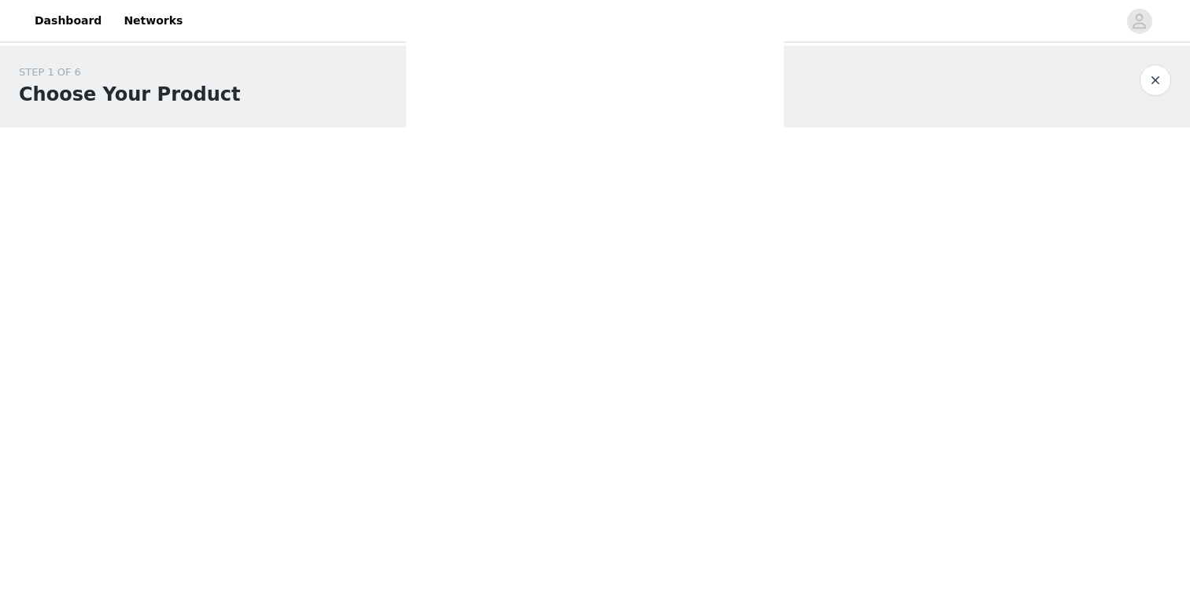
scroll to position [253, 0]
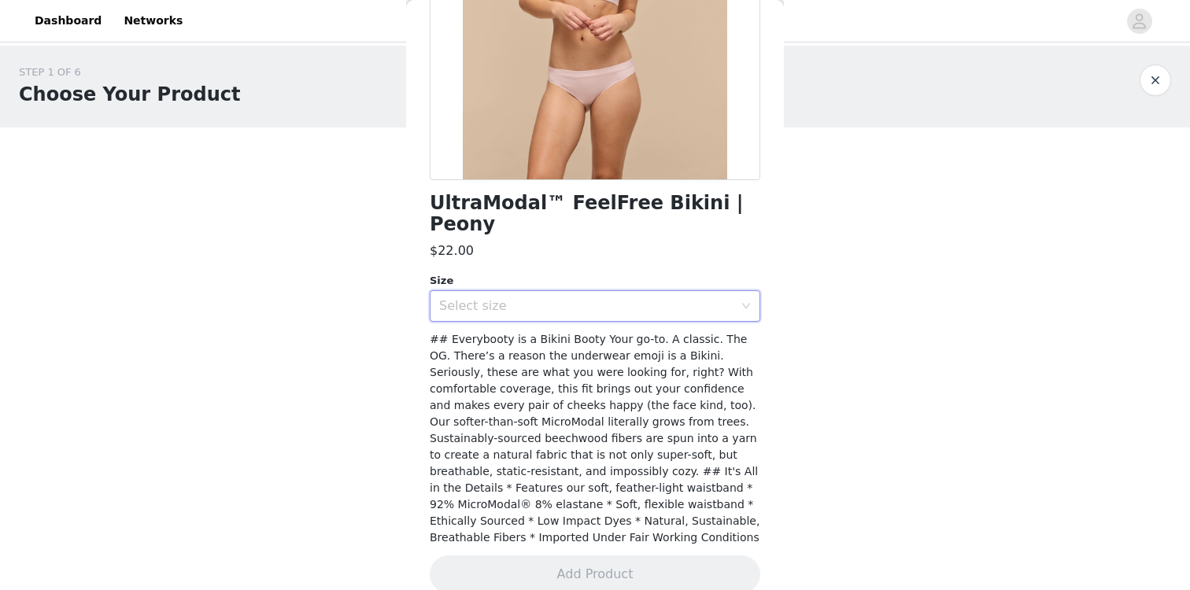
click at [548, 293] on div "Select size" at bounding box center [589, 306] width 301 height 30
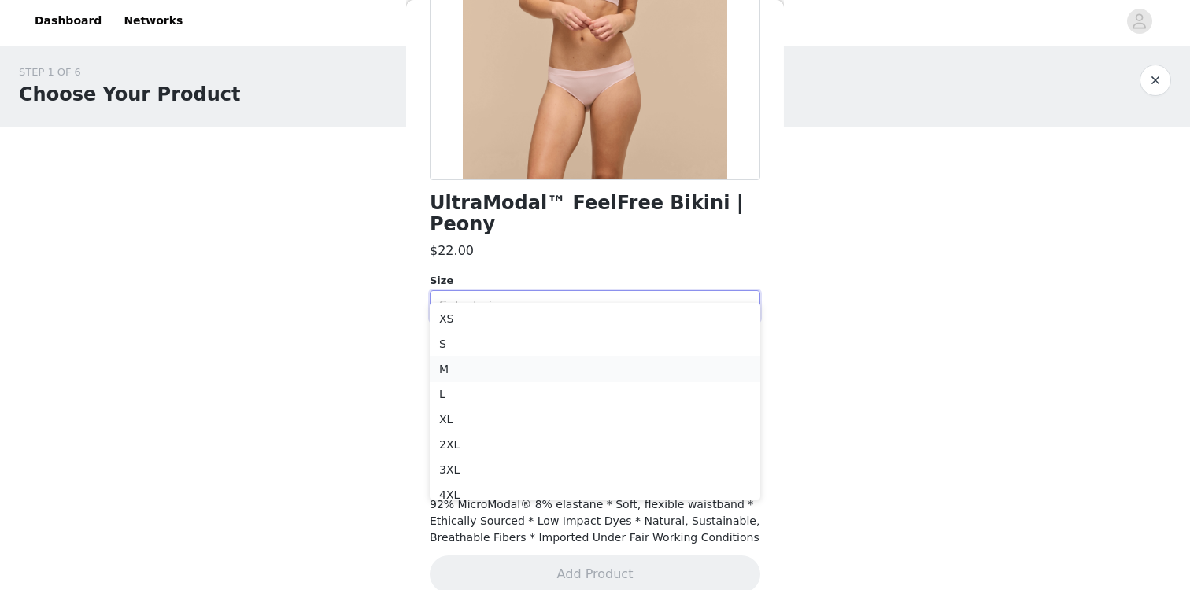
click at [534, 366] on li "M" at bounding box center [595, 368] width 330 height 25
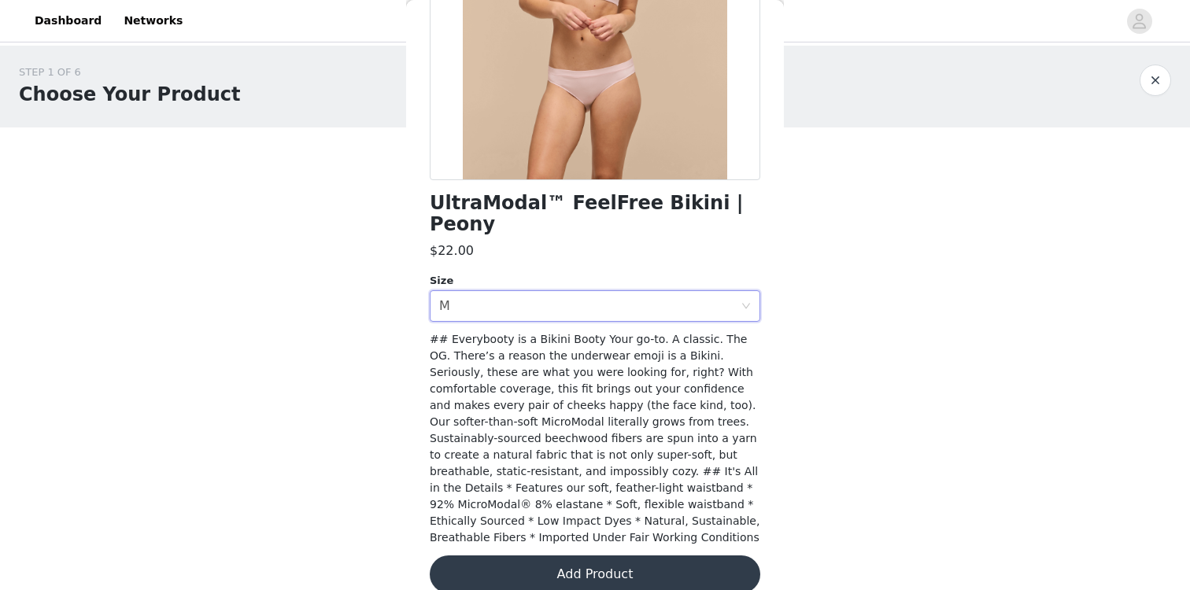
click at [561, 556] on button "Add Product" at bounding box center [595, 575] width 330 height 38
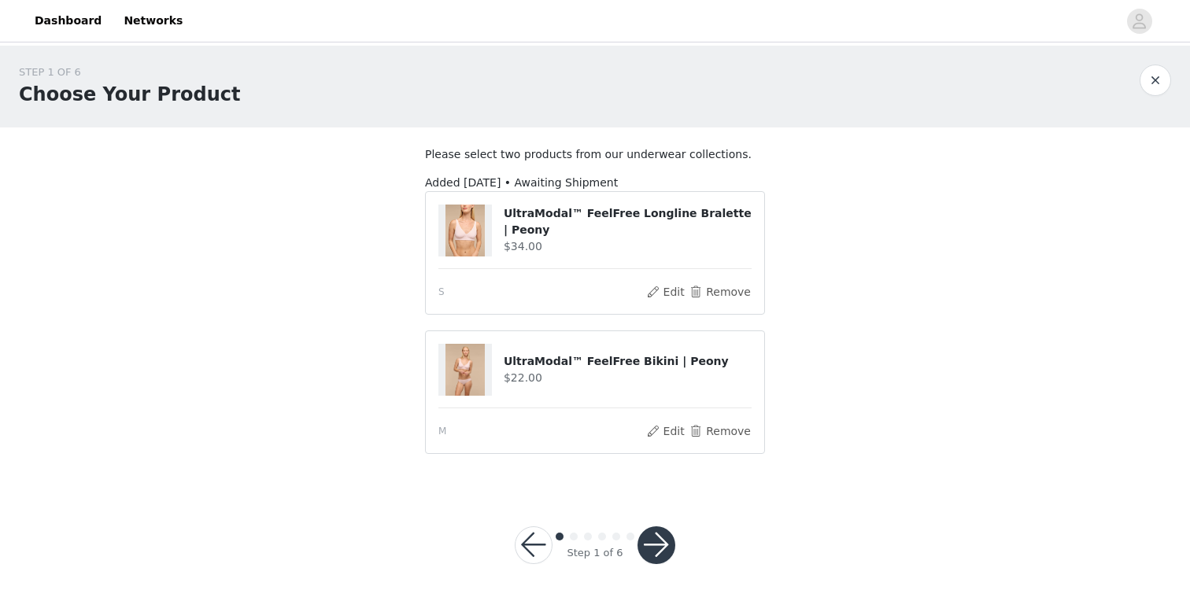
click at [663, 553] on button "button" at bounding box center [656, 545] width 38 height 38
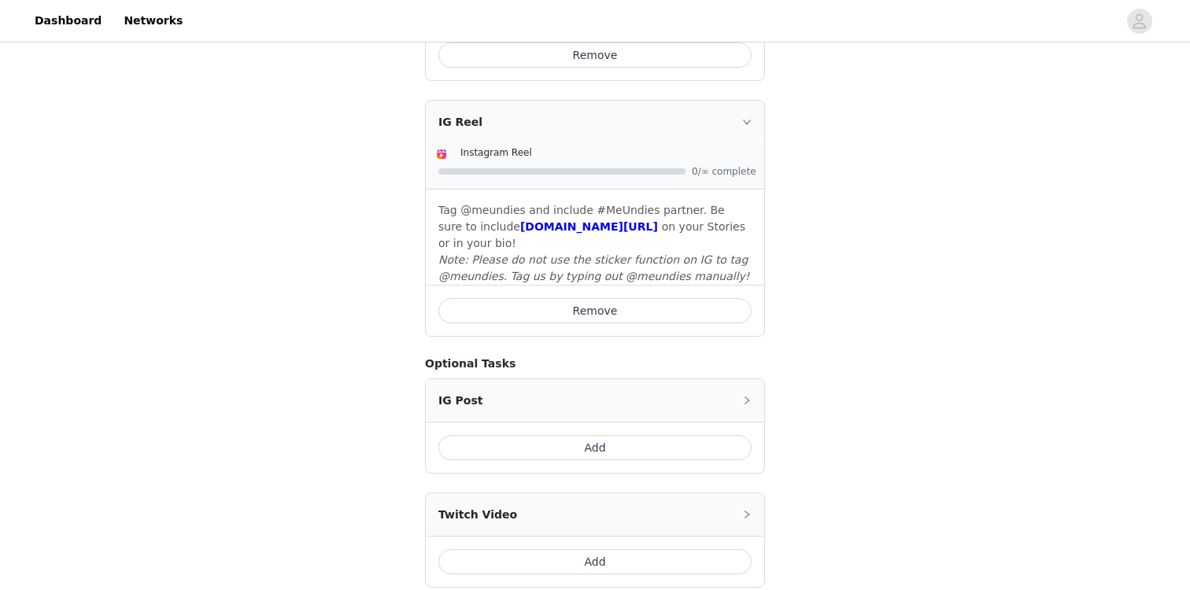
scroll to position [1034, 0]
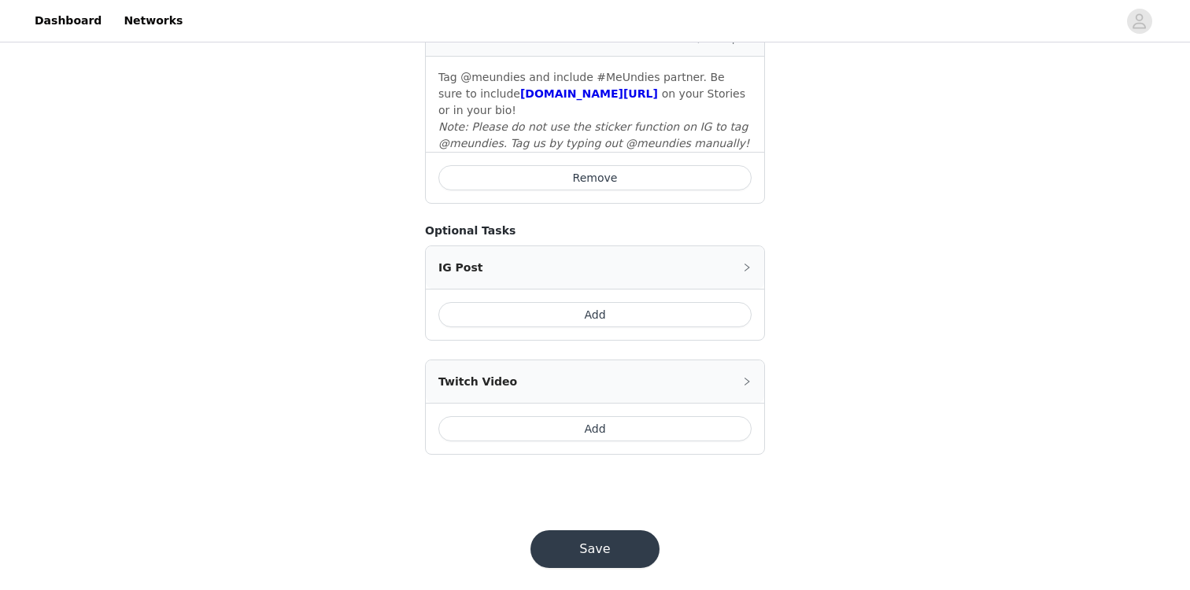
click at [643, 533] on button "Save" at bounding box center [594, 549] width 129 height 38
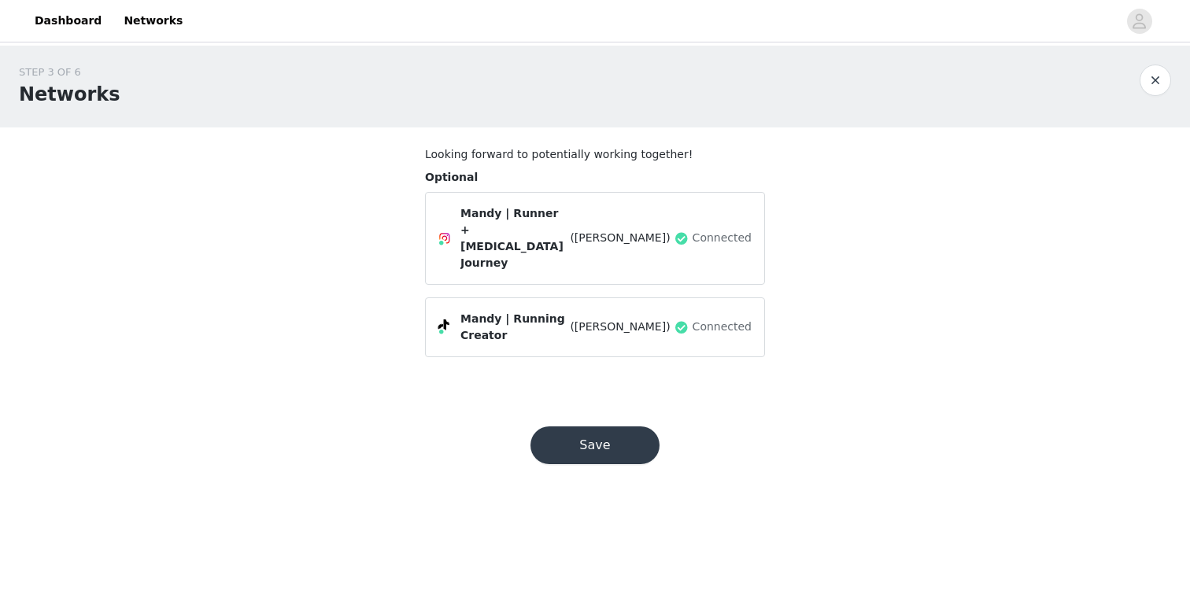
click at [576, 426] on button "Save" at bounding box center [594, 445] width 129 height 38
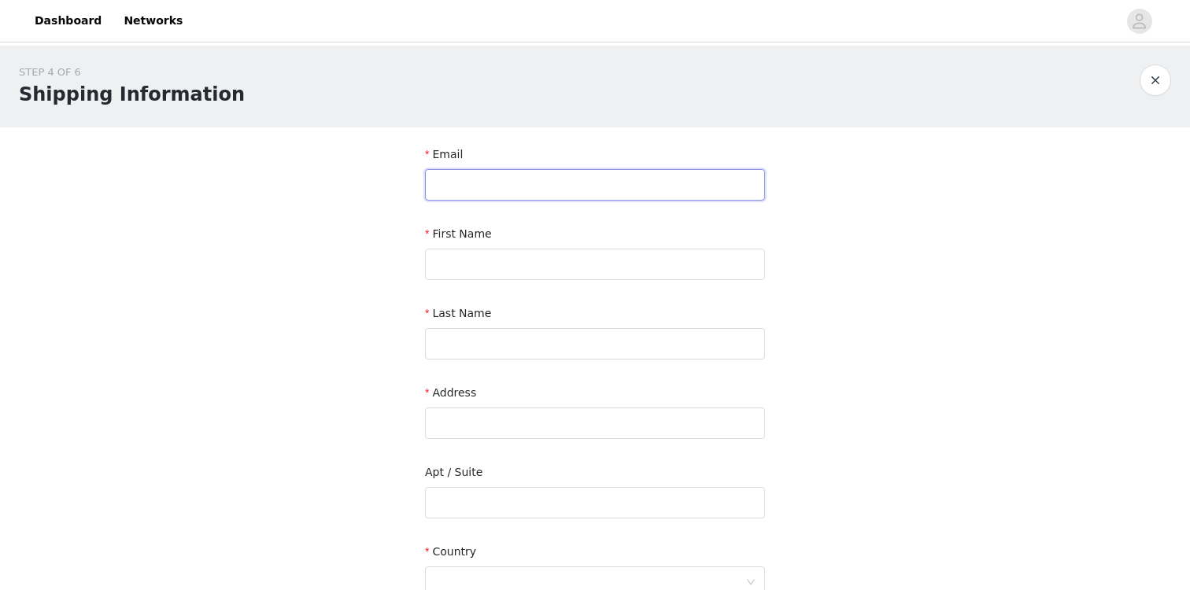
click at [596, 187] on input "text" at bounding box center [595, 184] width 340 height 31
type input "mandydoesfit@gmail.com"
type input "Mandy"
type input "DiMartino"
click at [472, 411] on input "text" at bounding box center [595, 423] width 340 height 31
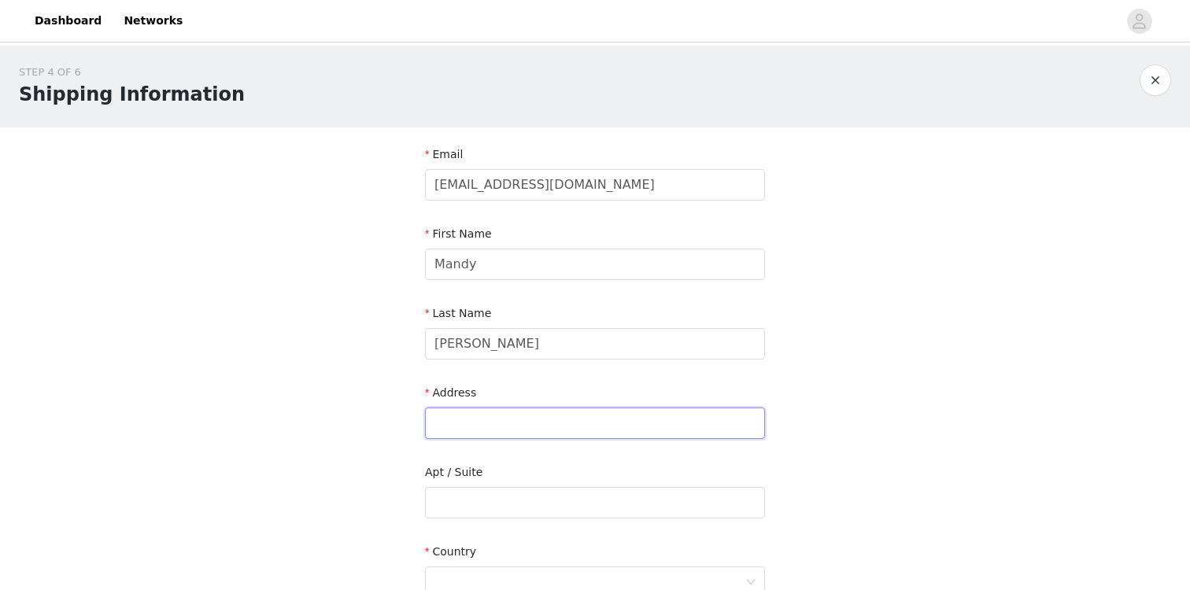
type input "5320 Riverton Ave"
type input "Apt 1"
type input "North Hollywood"
type input "91601"
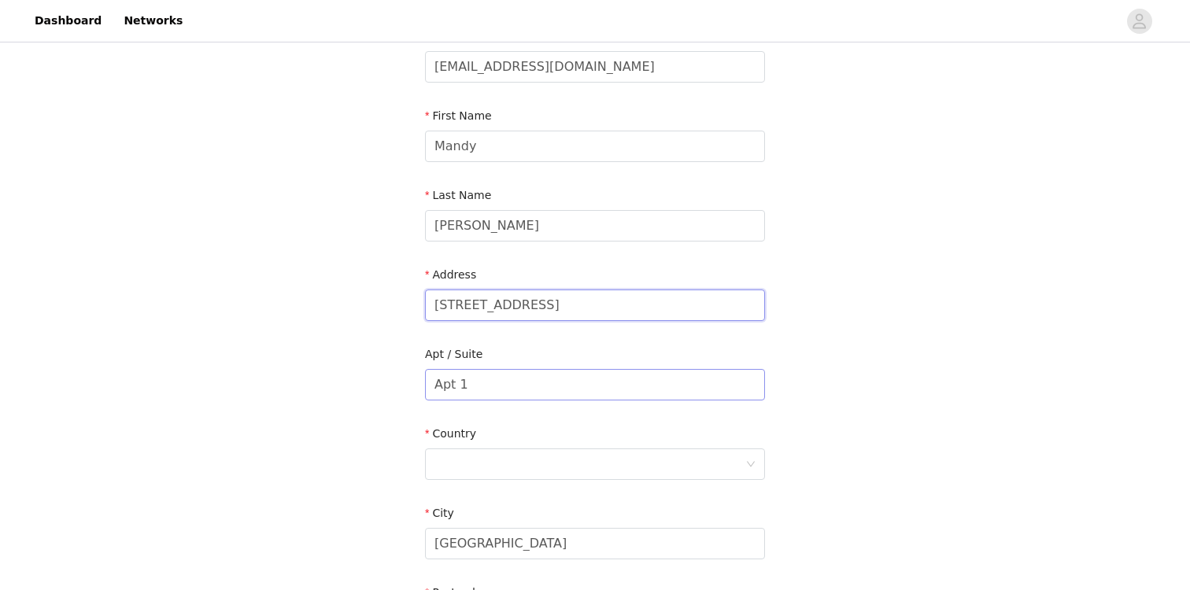
scroll to position [338, 0]
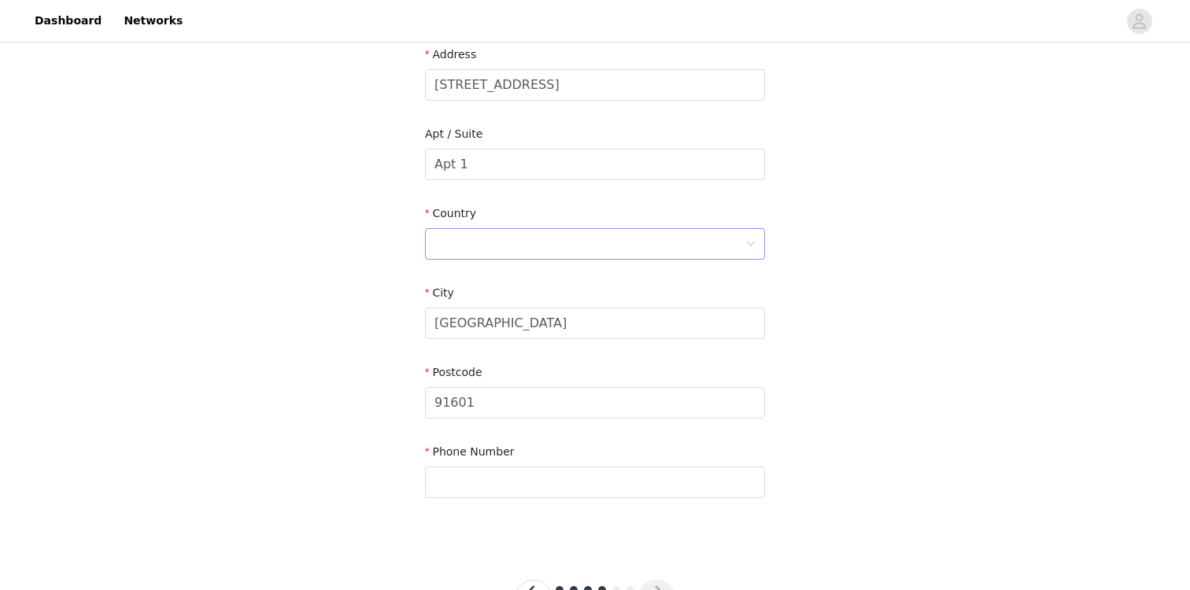
click at [570, 243] on div at bounding box center [589, 244] width 311 height 30
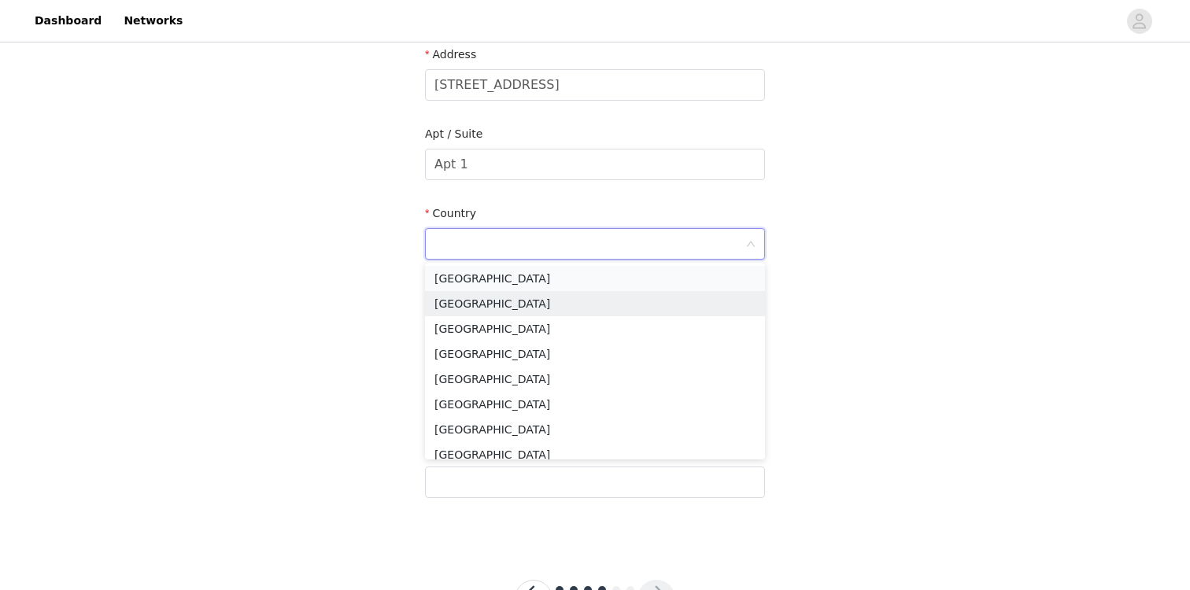
click at [559, 282] on li "United States" at bounding box center [595, 278] width 340 height 25
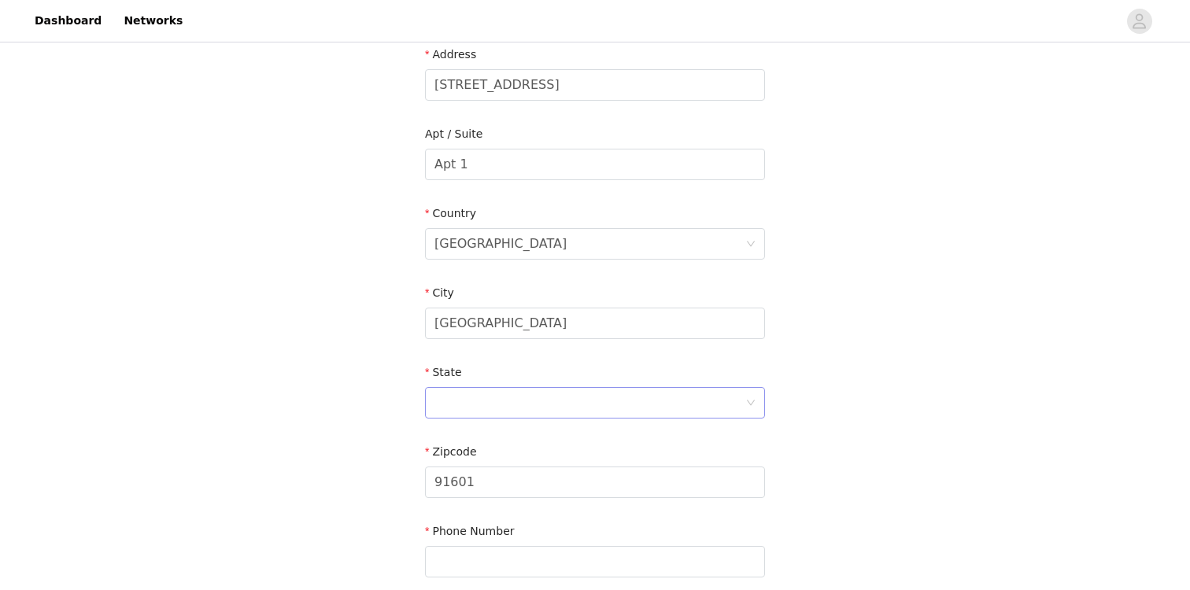
click at [537, 389] on div at bounding box center [589, 403] width 311 height 30
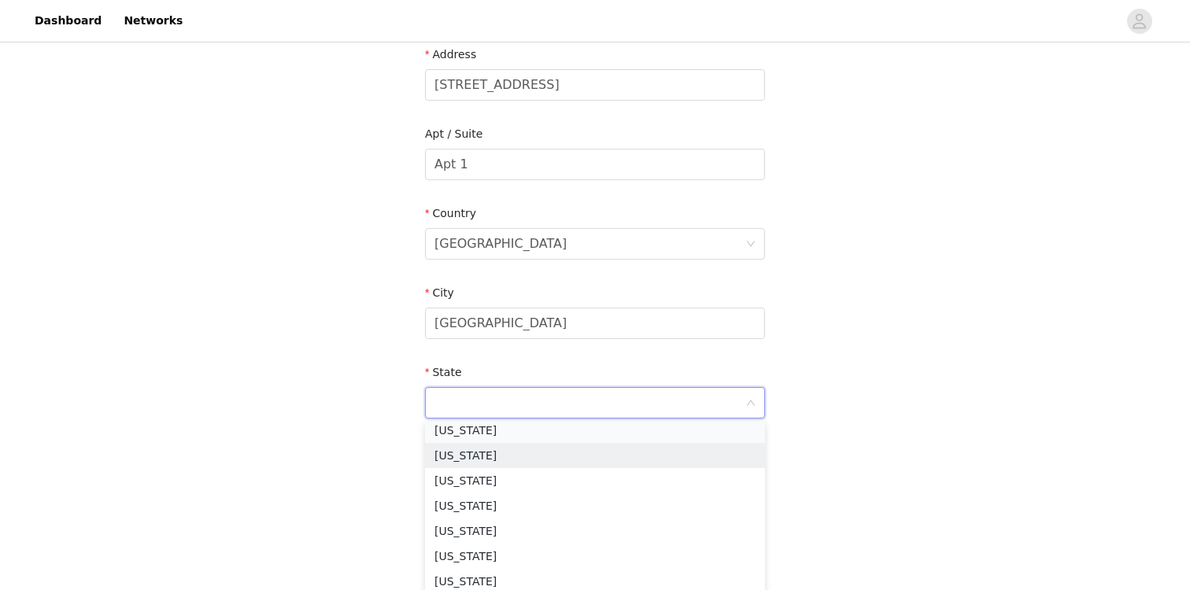
scroll to position [205, 0]
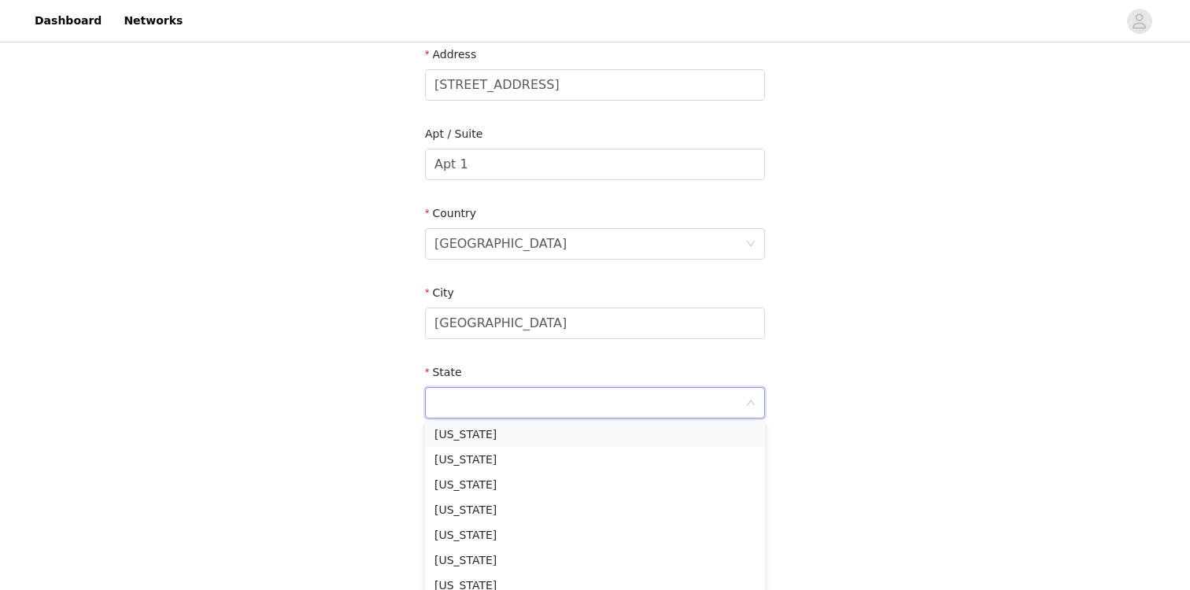
click at [504, 431] on li "California" at bounding box center [595, 434] width 340 height 25
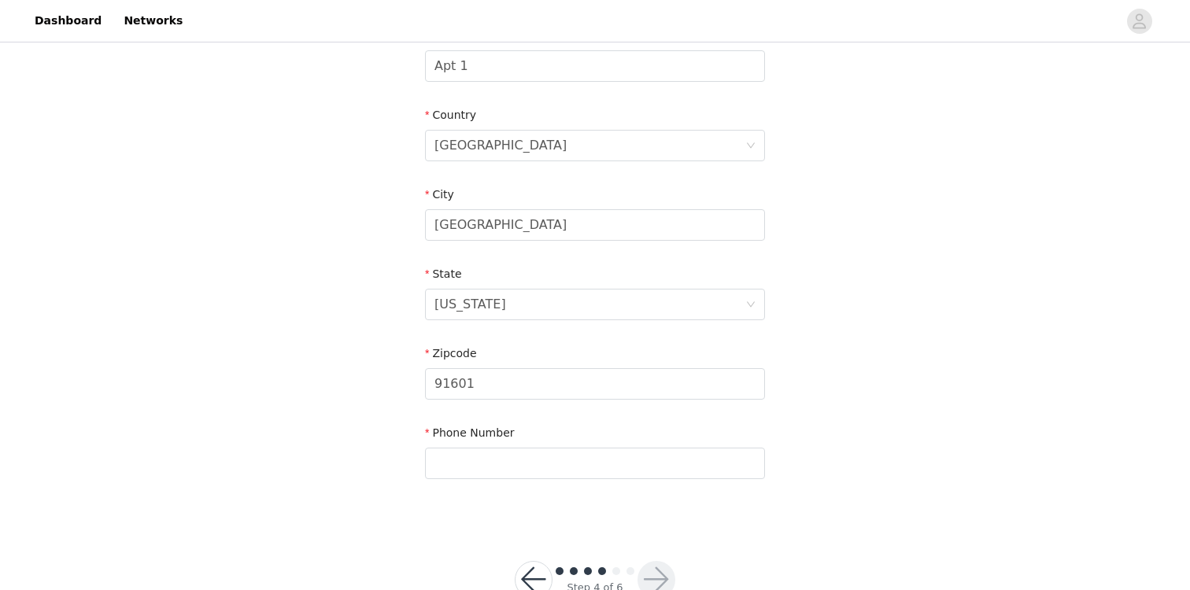
scroll to position [482, 0]
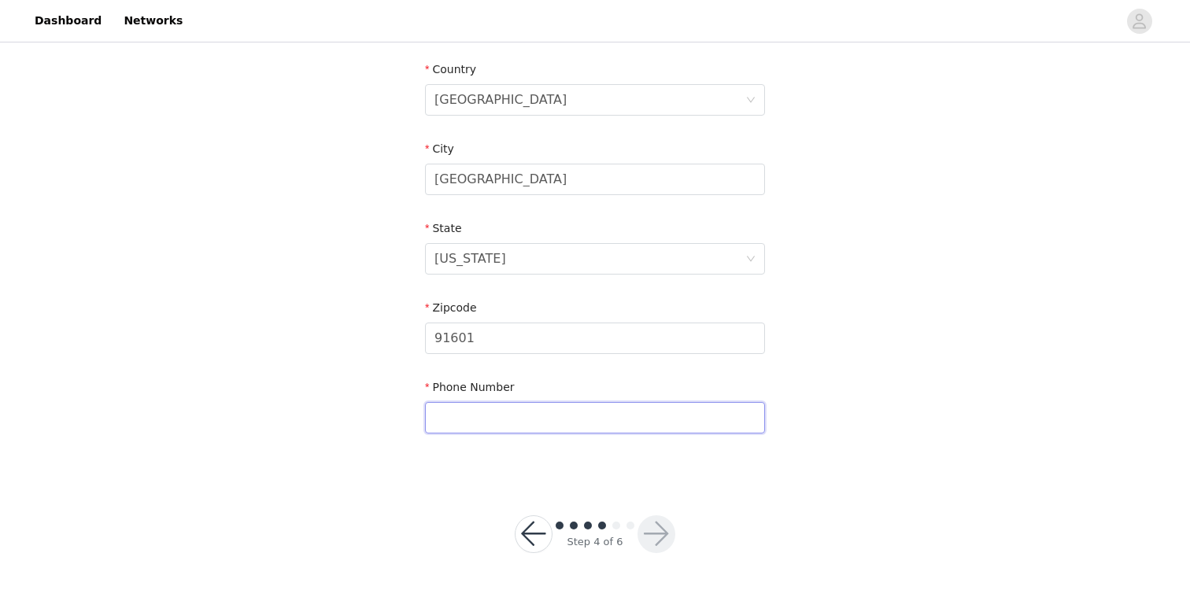
click at [516, 411] on input "text" at bounding box center [595, 417] width 340 height 31
type input "6319424653"
click at [650, 523] on button "button" at bounding box center [656, 534] width 38 height 38
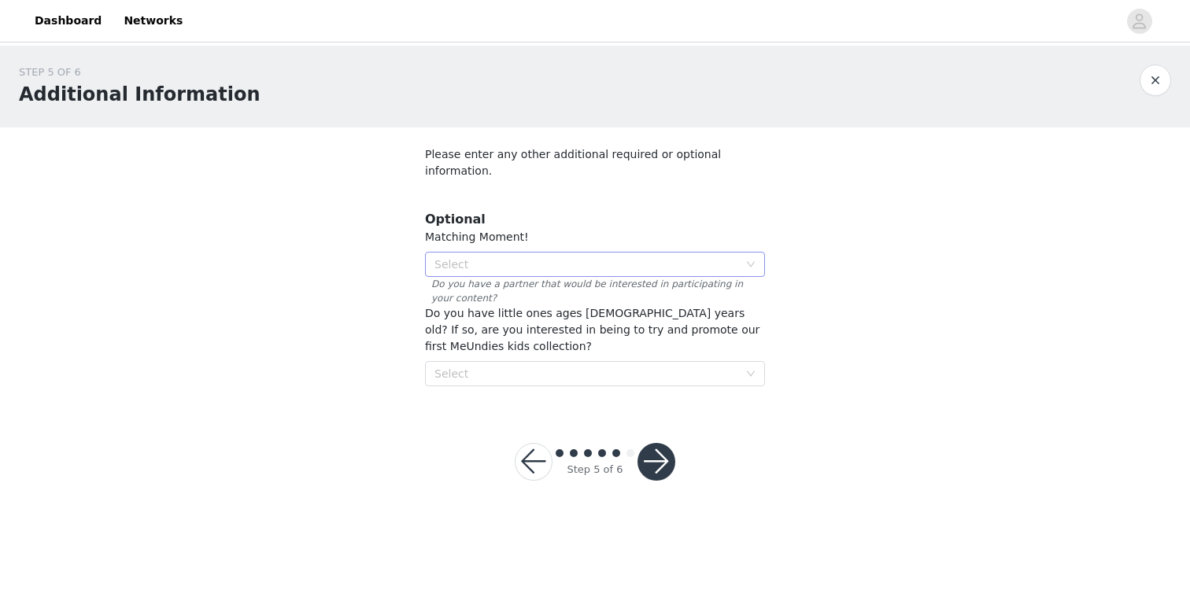
click at [671, 257] on div "Select" at bounding box center [586, 265] width 304 height 16
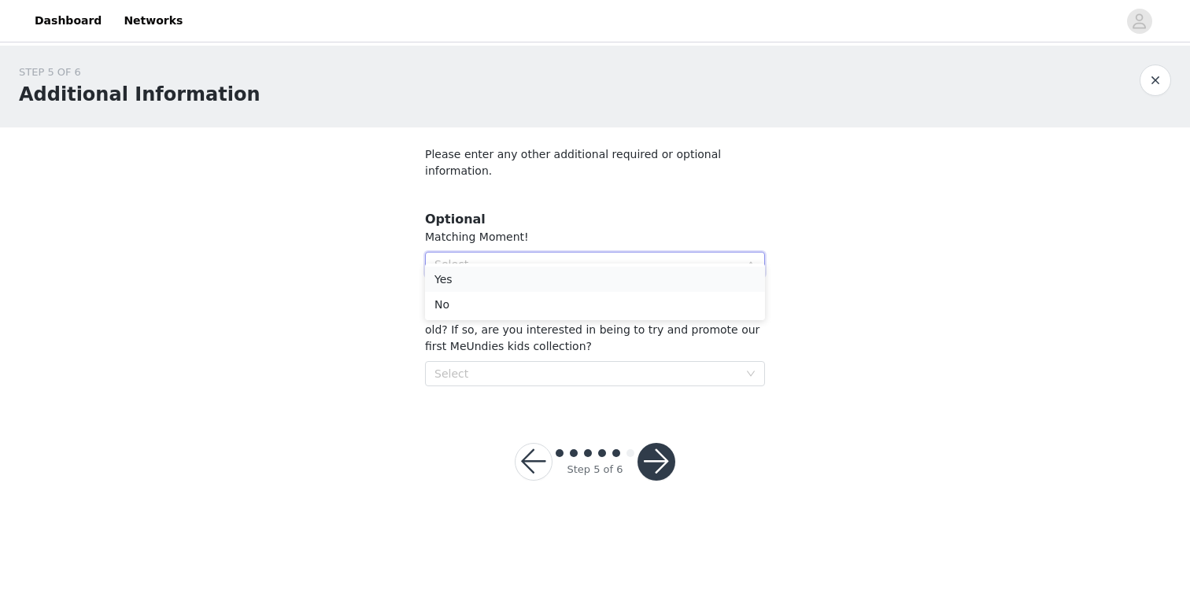
click at [644, 277] on li "Yes" at bounding box center [595, 279] width 340 height 25
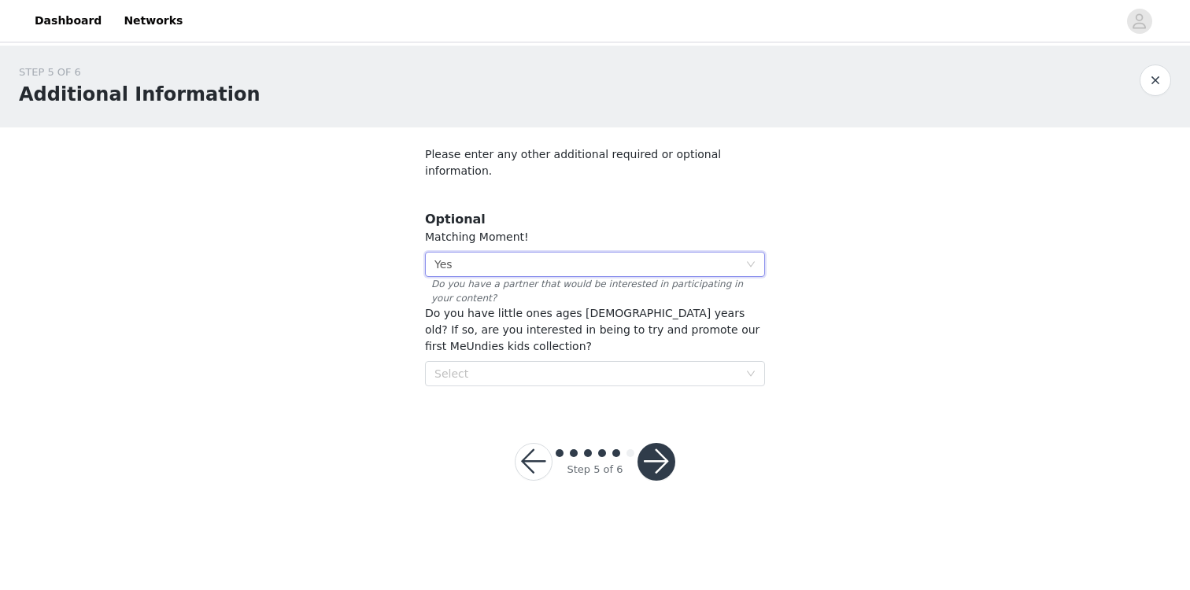
click at [662, 443] on button "button" at bounding box center [656, 462] width 38 height 38
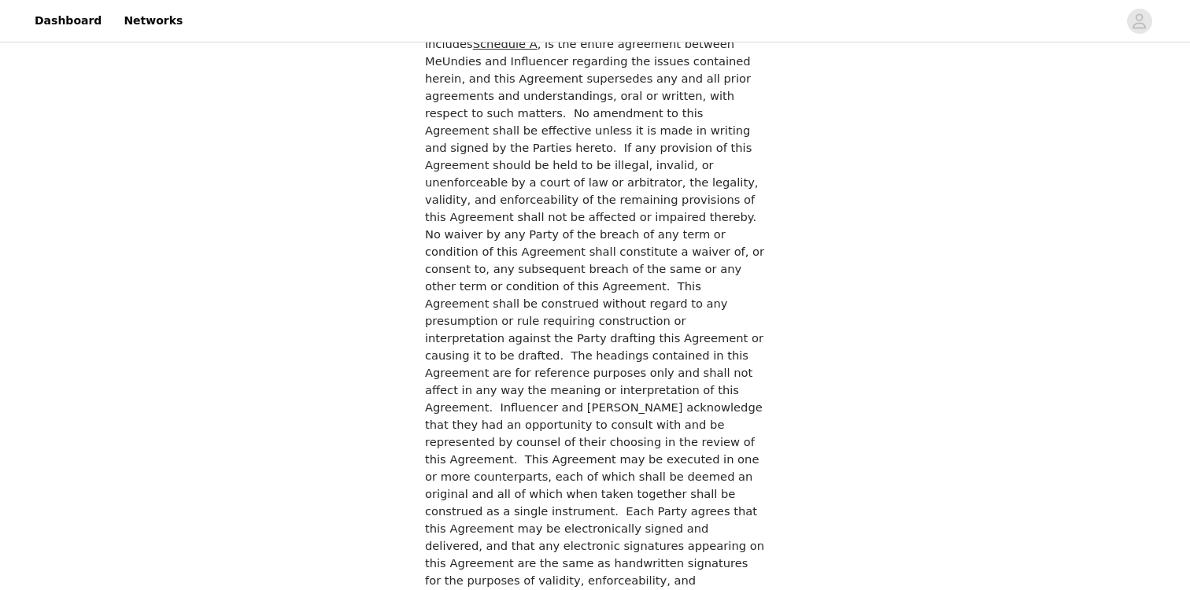
scroll to position [4486, 0]
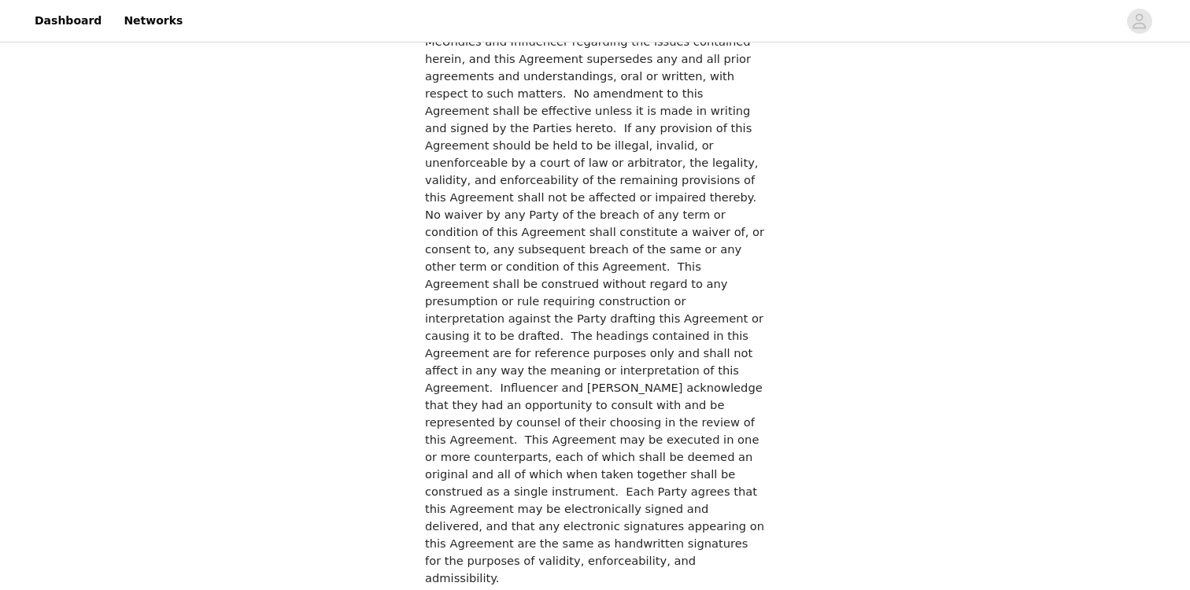
checkbox input "true"
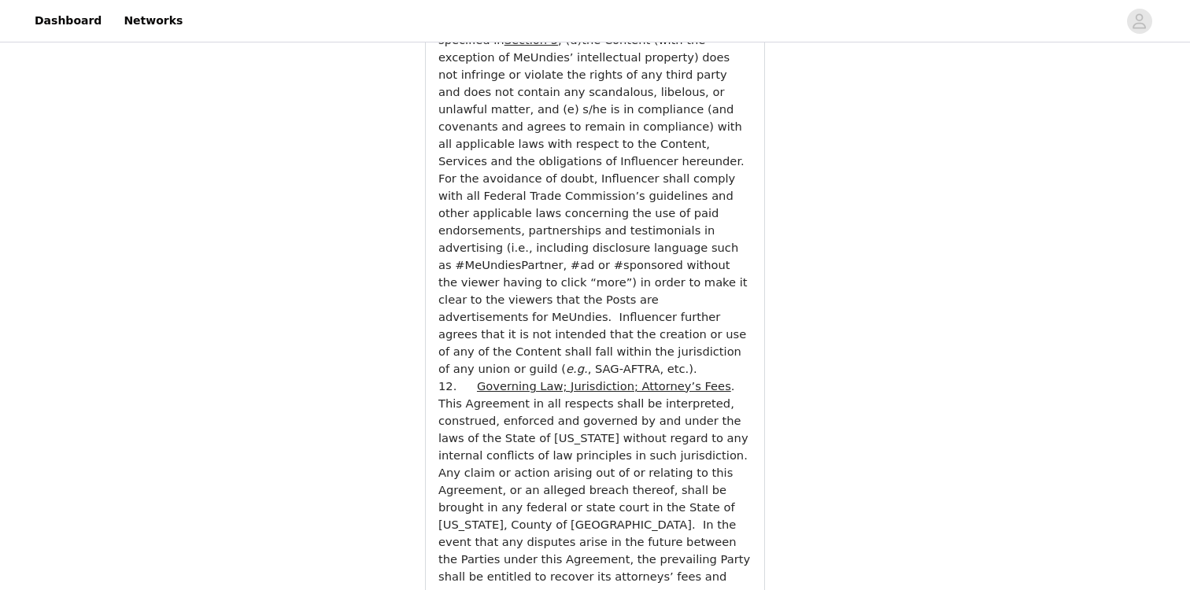
scroll to position [5880, 0]
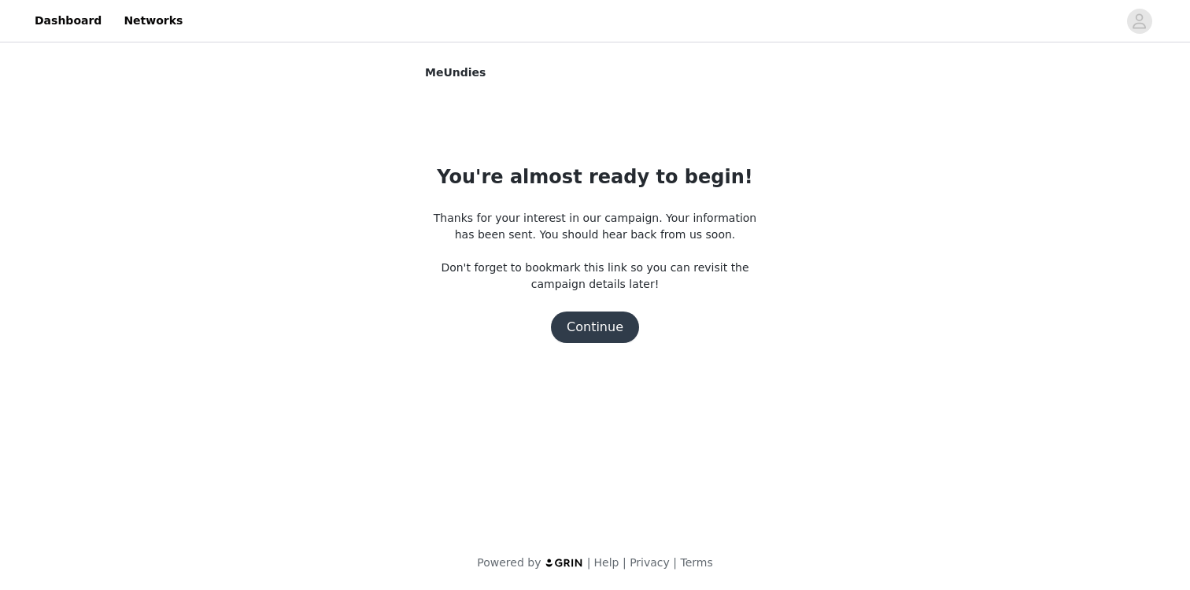
click at [606, 334] on button "Continue" at bounding box center [595, 327] width 88 height 31
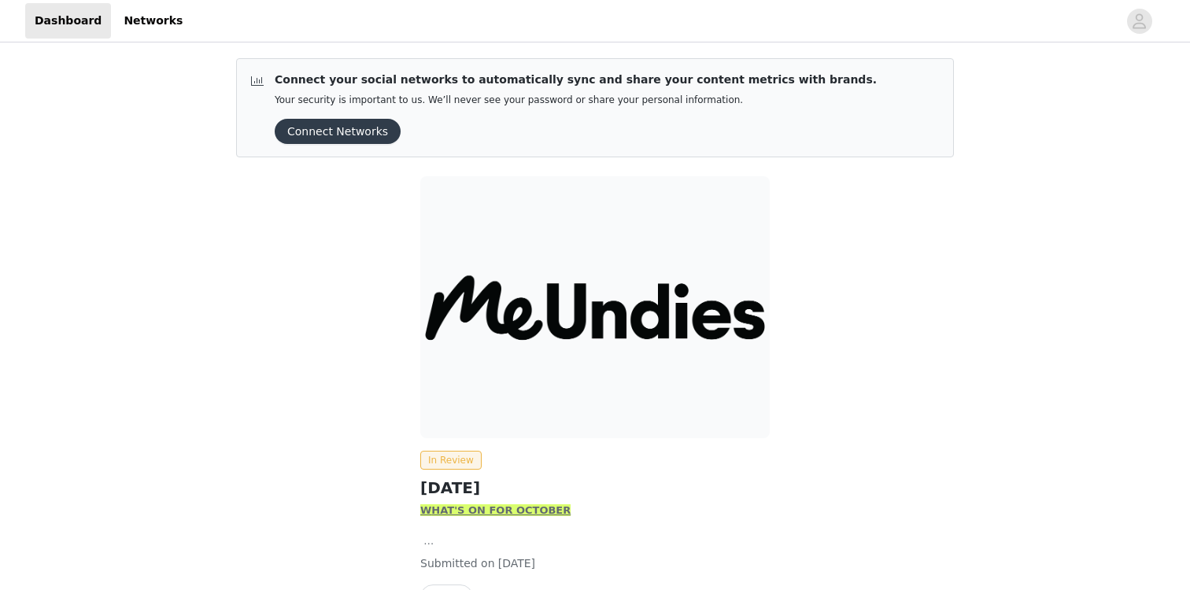
scroll to position [98, 0]
